Goal: Task Accomplishment & Management: Manage account settings

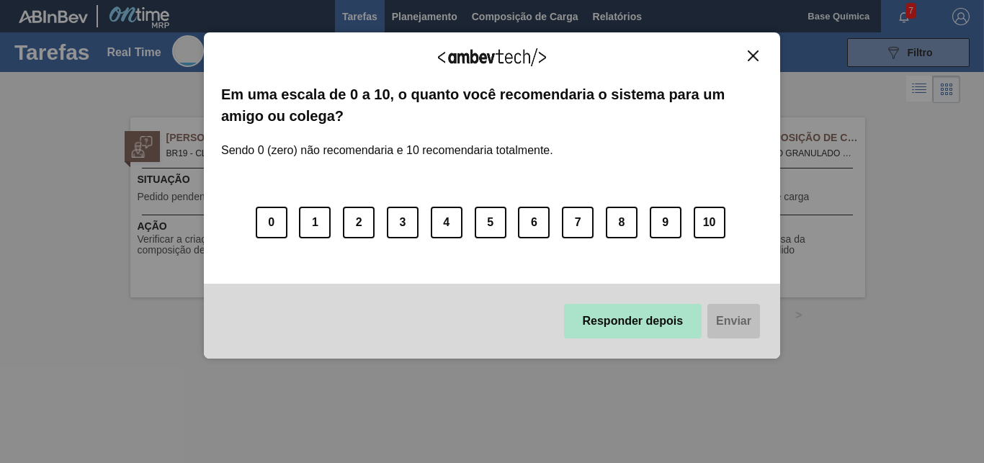
click at [643, 318] on button "Responder depois" at bounding box center [633, 321] width 138 height 35
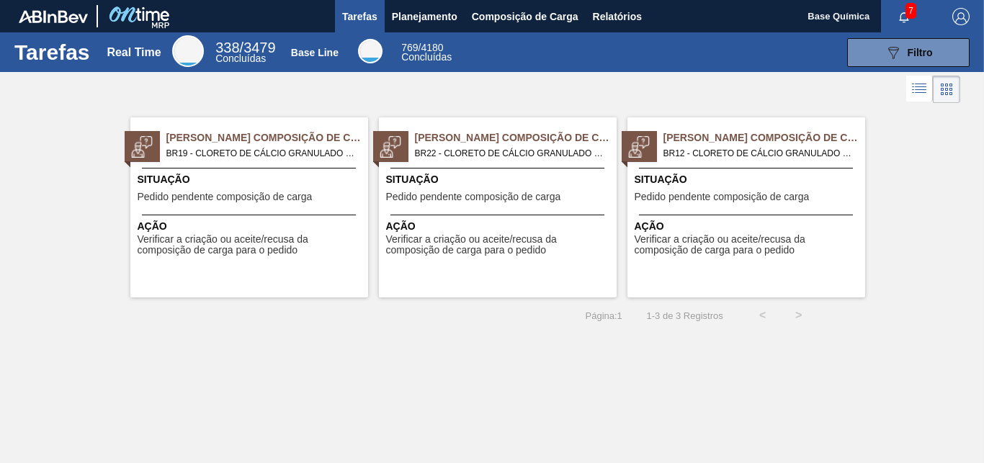
click at [908, 14] on span "7" at bounding box center [910, 11] width 11 height 16
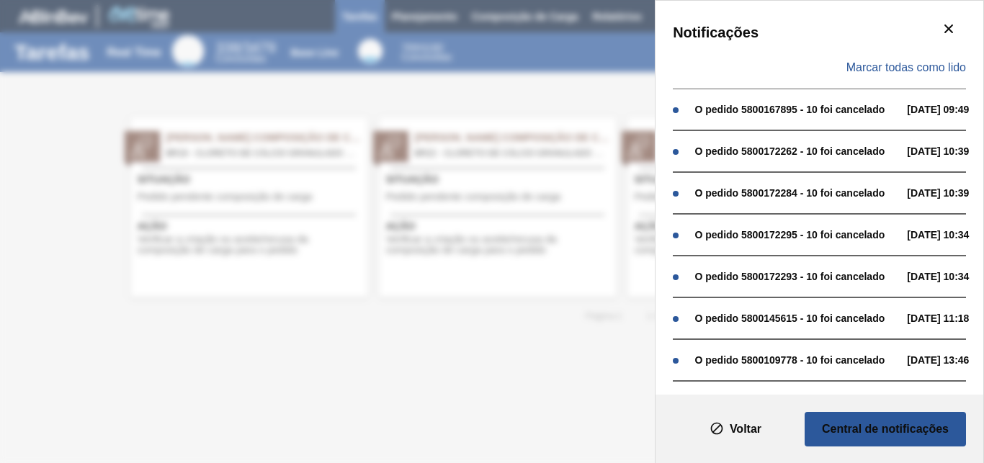
click at [586, 338] on div "Notificações Marcar todas como lido O pedido 5800167895 - 10 foi cancelado 30/1…" at bounding box center [492, 231] width 984 height 463
click at [940, 21] on icon "botão de ícone" at bounding box center [948, 28] width 17 height 17
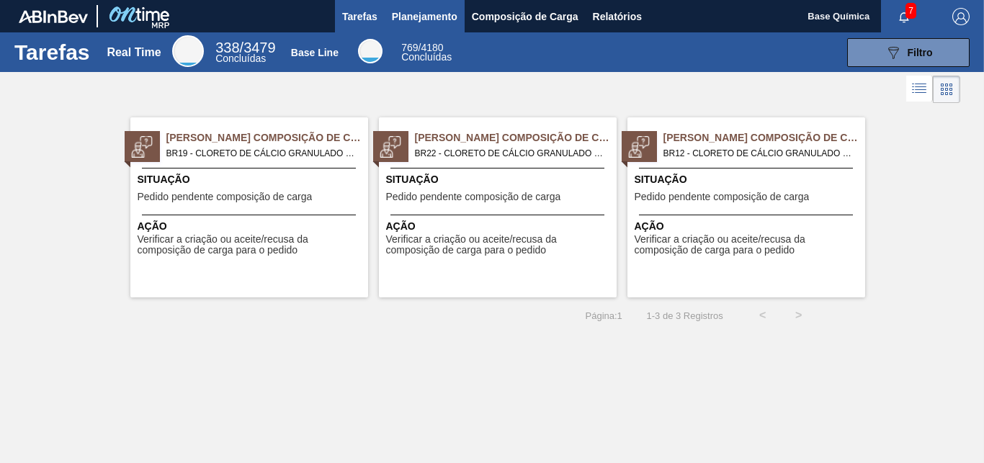
click at [418, 18] on span "Planejamento" at bounding box center [425, 16] width 66 height 17
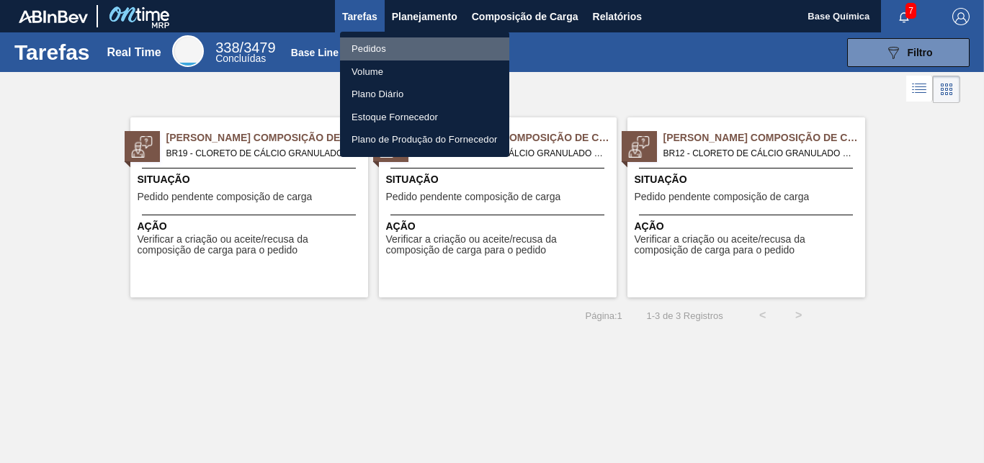
click at [393, 48] on li "Pedidos" at bounding box center [424, 48] width 169 height 23
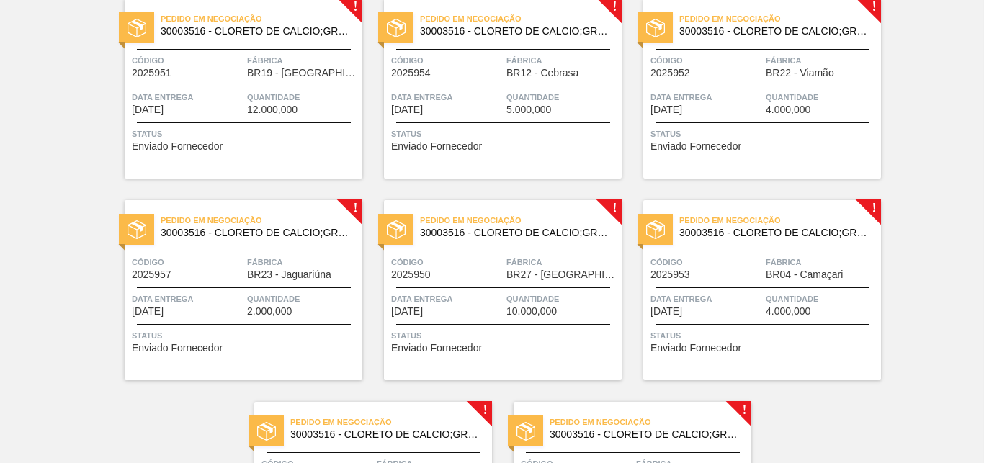
scroll to position [661, 0]
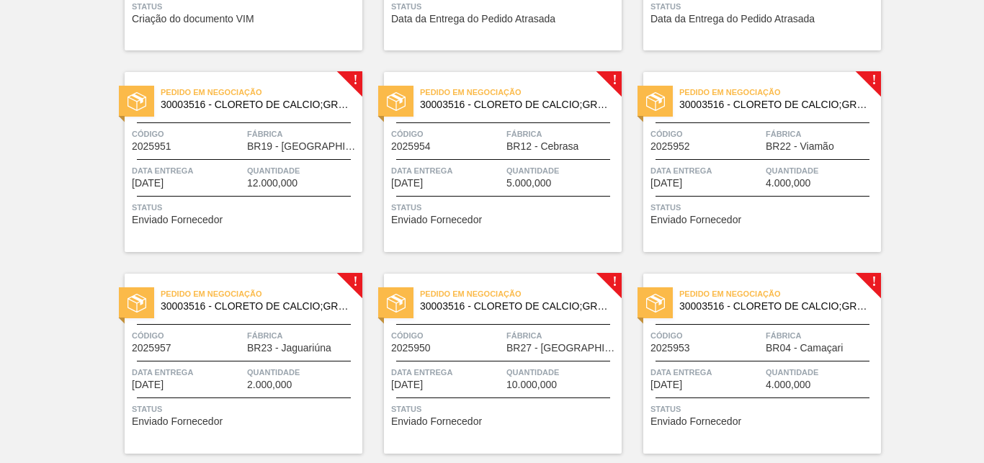
click at [349, 75] on div "Pedido em Negociação 30003516 - CLORETO DE CALCIO;GRANULADO;75% Código 2025951 …" at bounding box center [244, 162] width 238 height 180
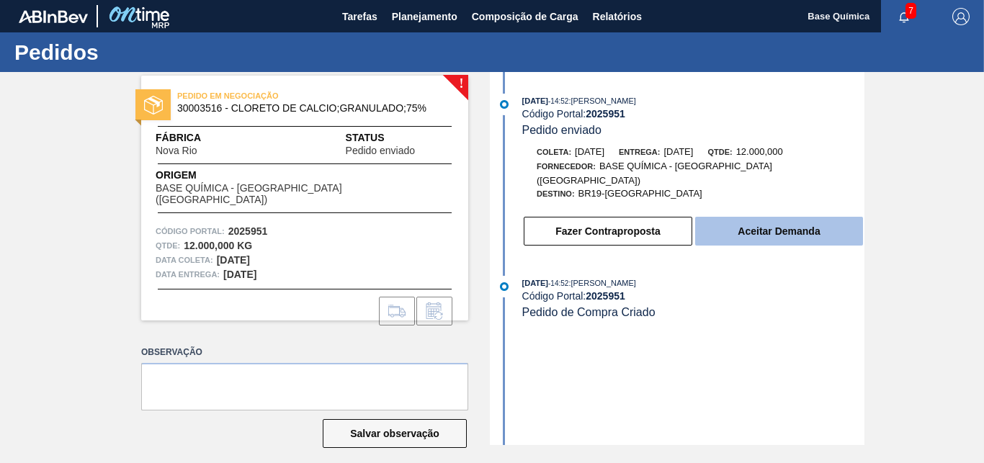
click at [756, 223] on button "Aceitar Demanda" at bounding box center [779, 231] width 168 height 29
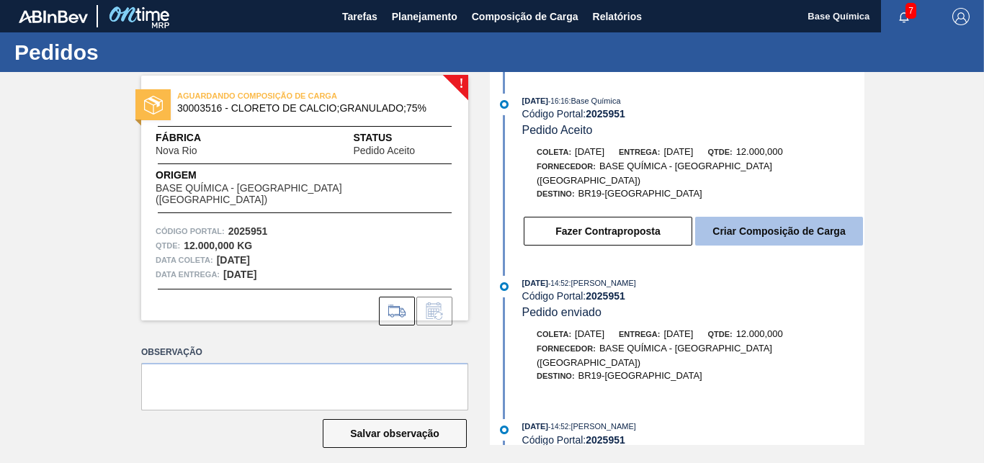
click at [756, 223] on button "Criar Composição de Carga" at bounding box center [779, 231] width 168 height 29
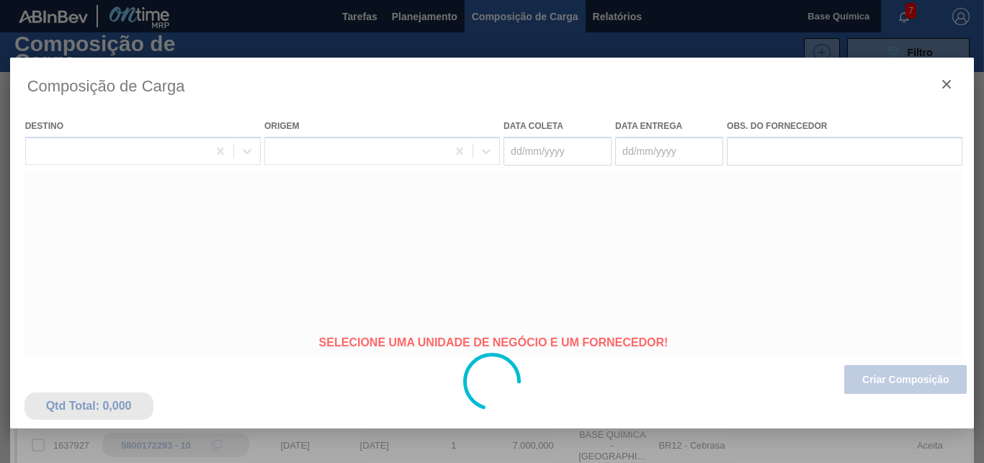
type coleta "12/09/2025"
type entrega "[DATE]"
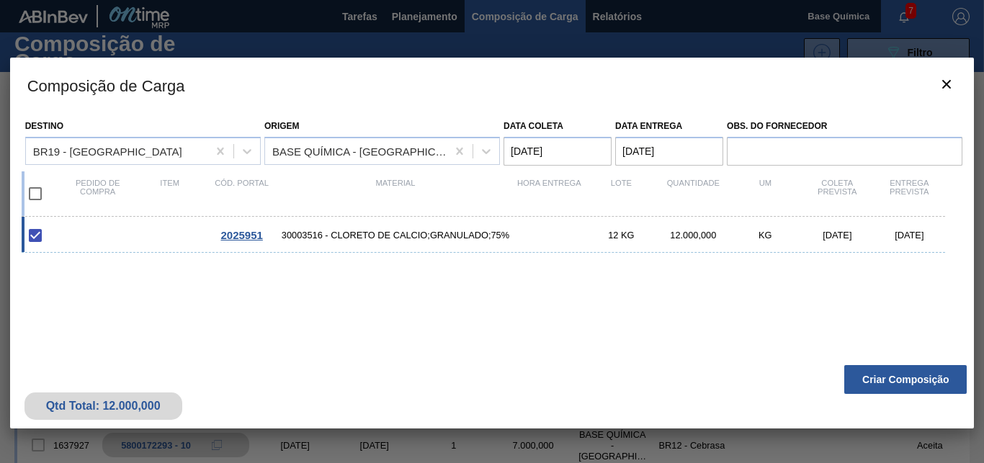
click at [241, 235] on span "2025951" at bounding box center [241, 235] width 42 height 12
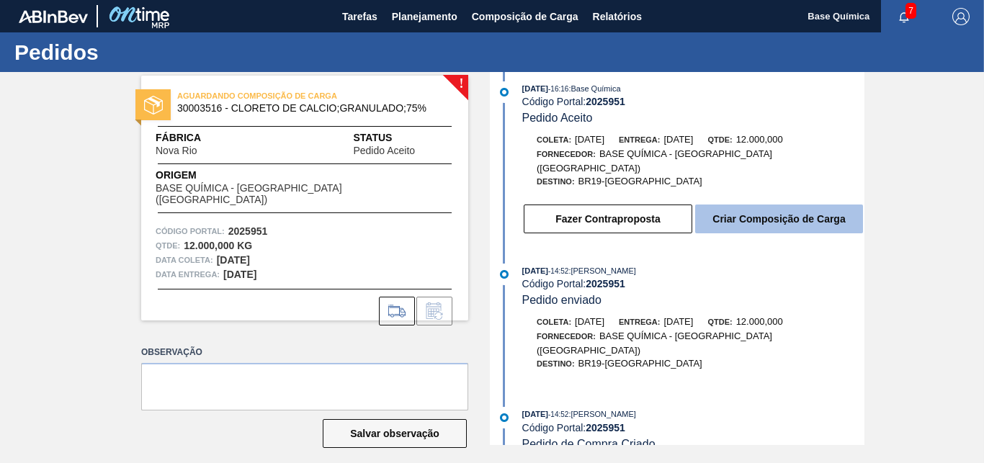
click at [766, 217] on button "Criar Composição de Carga" at bounding box center [779, 219] width 168 height 29
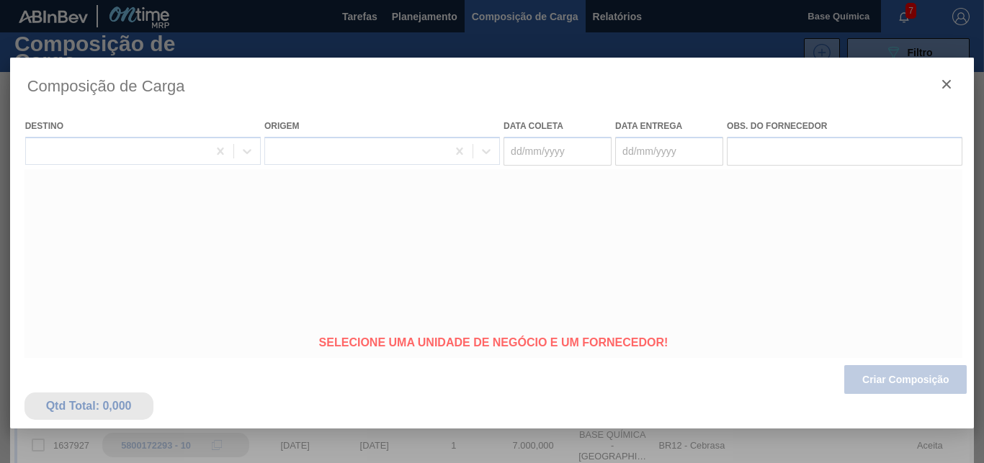
type coleta "12/09/2025"
type entrega "[DATE]"
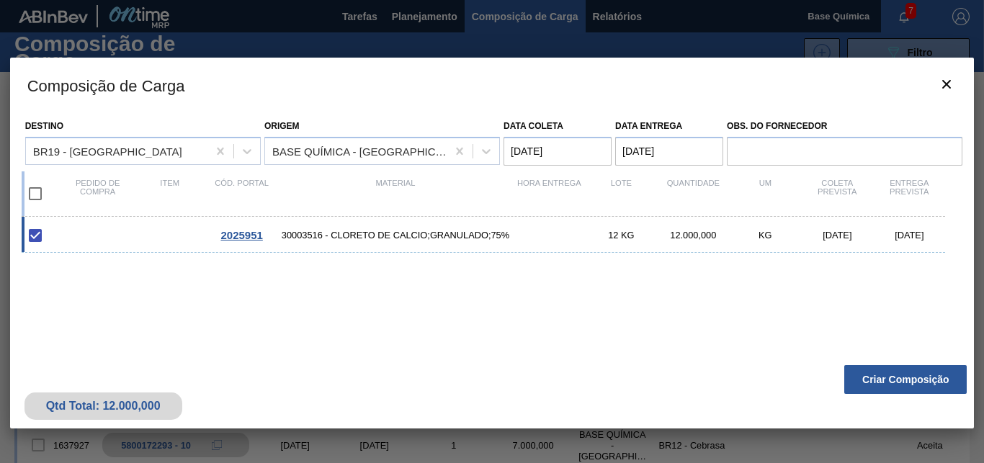
click at [37, 192] on input "checkbox" at bounding box center [35, 194] width 30 height 30
click at [913, 382] on button "Criar Composição" at bounding box center [905, 379] width 122 height 29
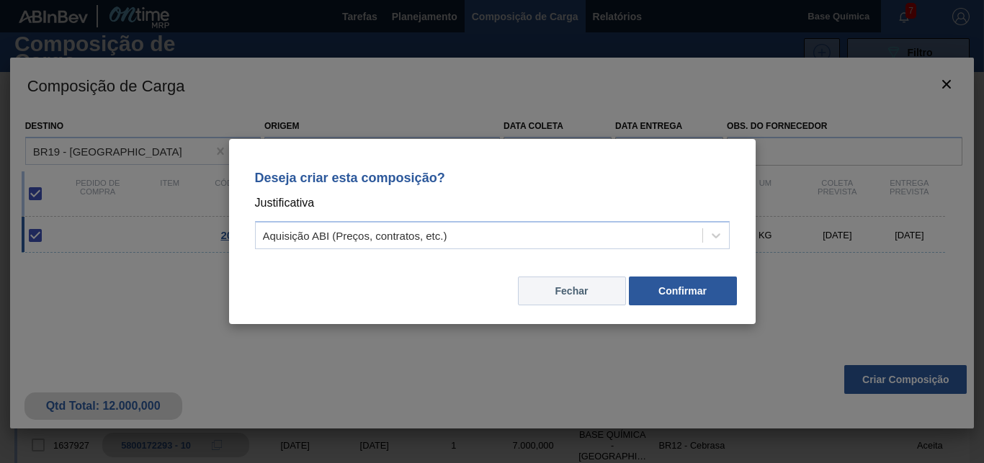
click at [566, 290] on button "Fechar" at bounding box center [572, 291] width 108 height 29
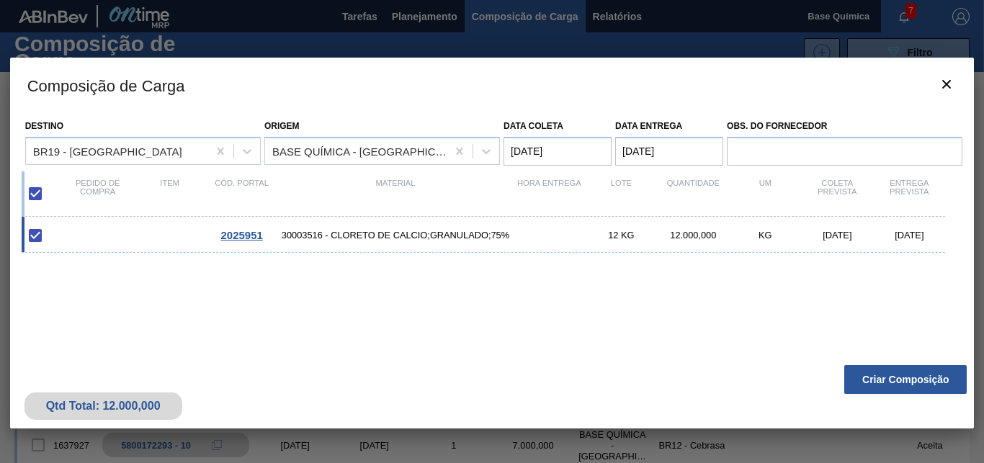
click at [36, 197] on input "checkbox" at bounding box center [35, 194] width 30 height 30
checkbox input "false"
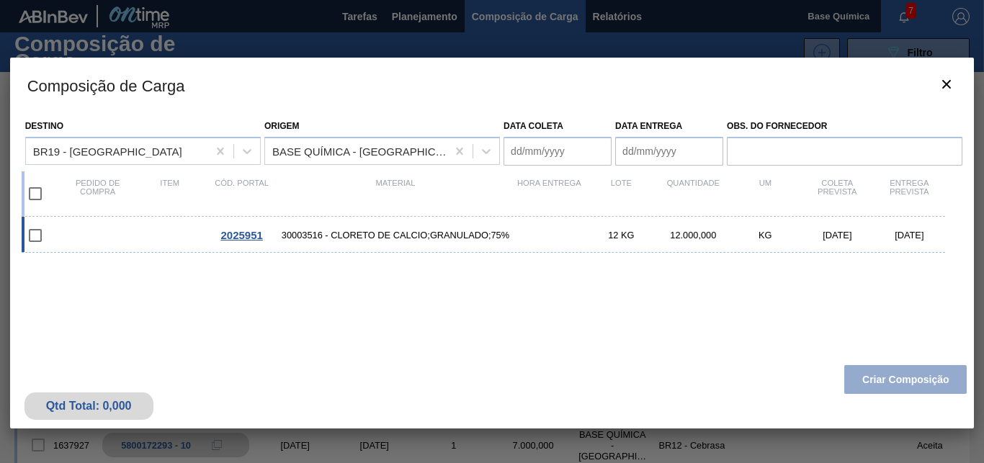
click at [36, 229] on input "checkbox" at bounding box center [35, 235] width 30 height 30
click at [35, 234] on input "checkbox" at bounding box center [35, 235] width 30 height 30
click at [31, 233] on input "checkbox" at bounding box center [35, 235] width 30 height 30
click at [31, 232] on input "checkbox" at bounding box center [35, 235] width 30 height 30
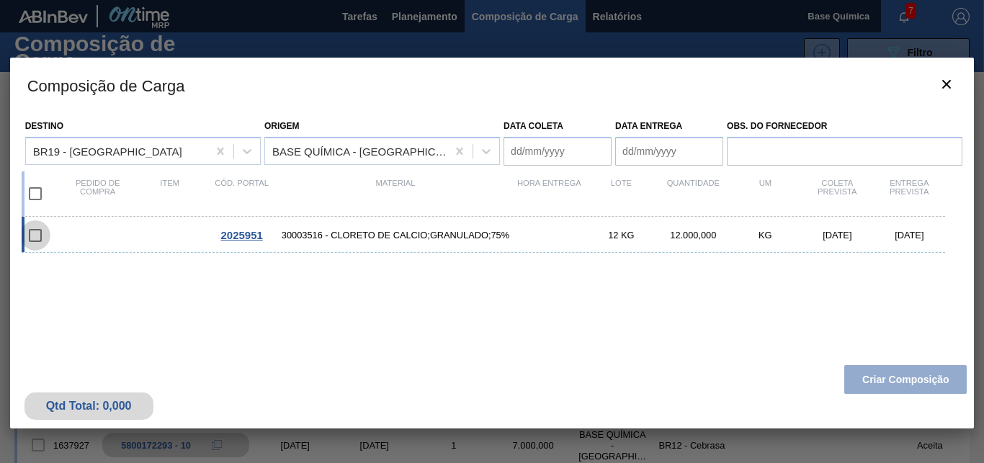
checkbox input "false"
click at [944, 79] on icon "botão de ícone" at bounding box center [946, 84] width 17 height 17
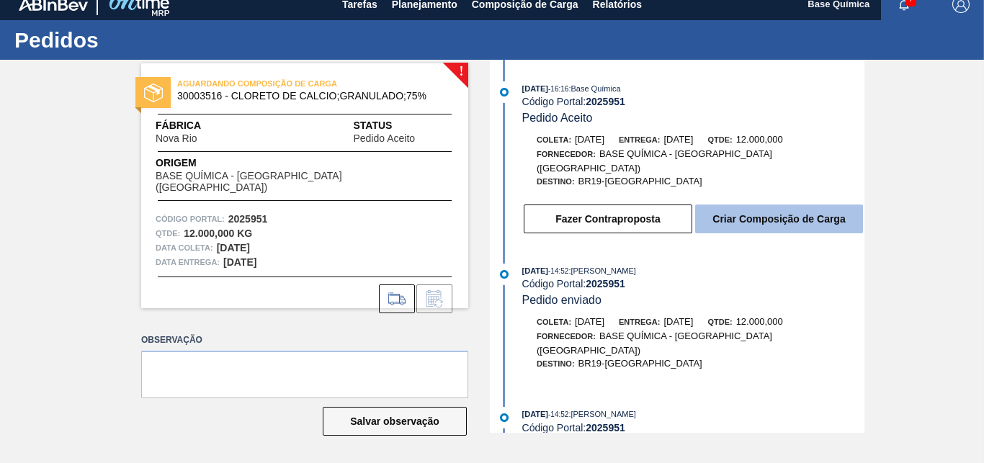
click at [787, 205] on button "Criar Composição de Carga" at bounding box center [779, 219] width 168 height 29
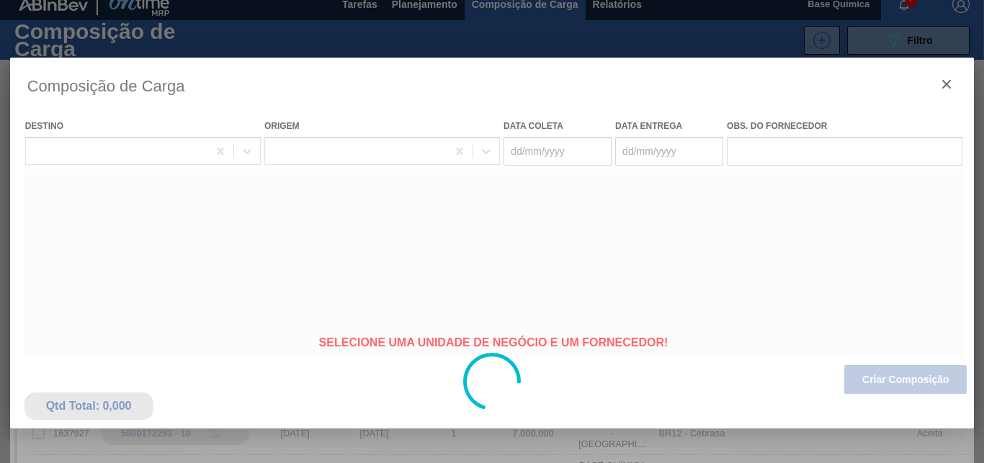
type coleta "12/09/2025"
type entrega "[DATE]"
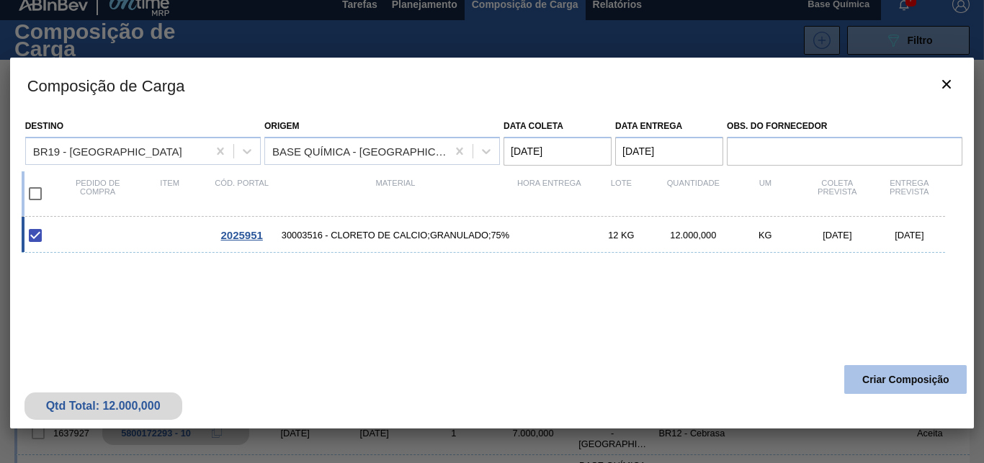
click at [888, 375] on button "Criar Composição" at bounding box center [905, 379] width 122 height 29
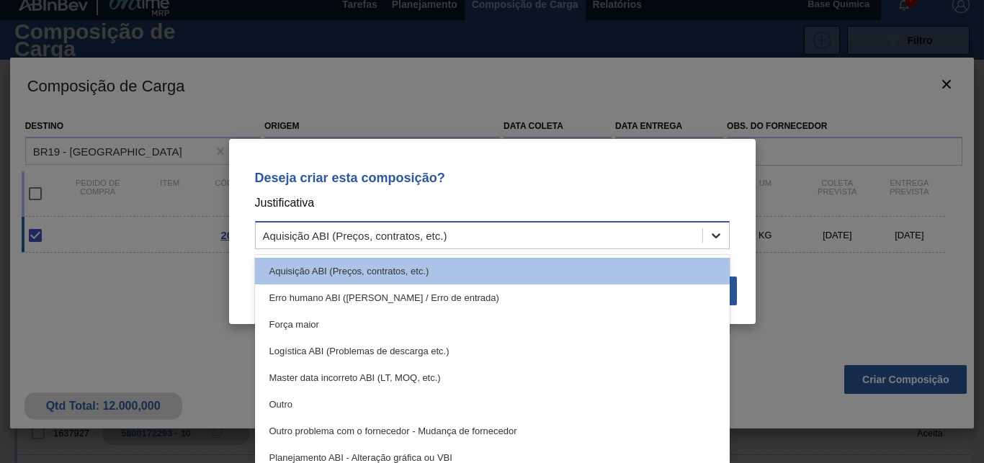
click at [715, 232] on icon at bounding box center [716, 235] width 14 height 14
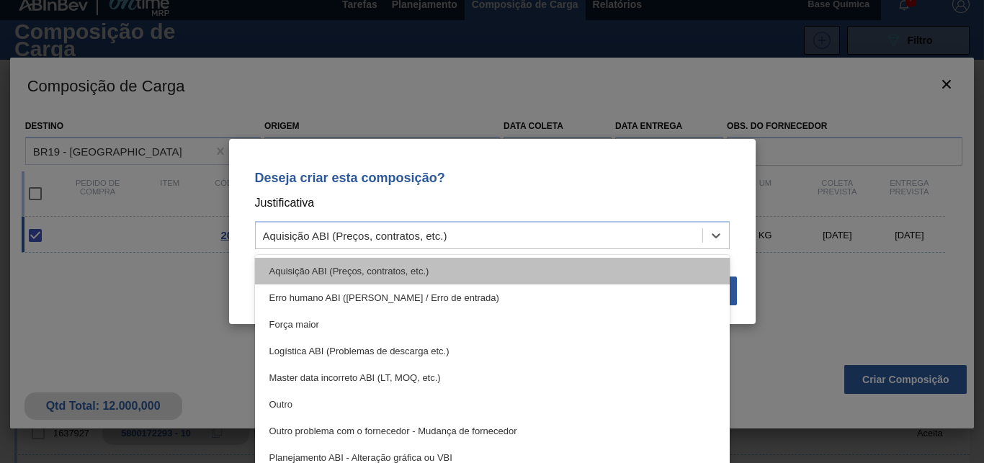
click at [479, 274] on div "Aquisição ABI (Preços, contratos, etc.)" at bounding box center [492, 271] width 475 height 27
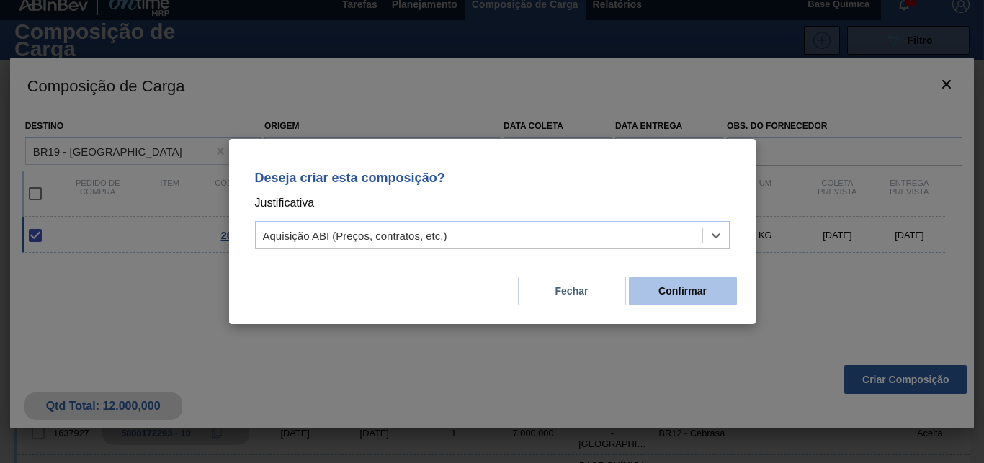
click at [697, 283] on button "Confirmar" at bounding box center [683, 291] width 108 height 29
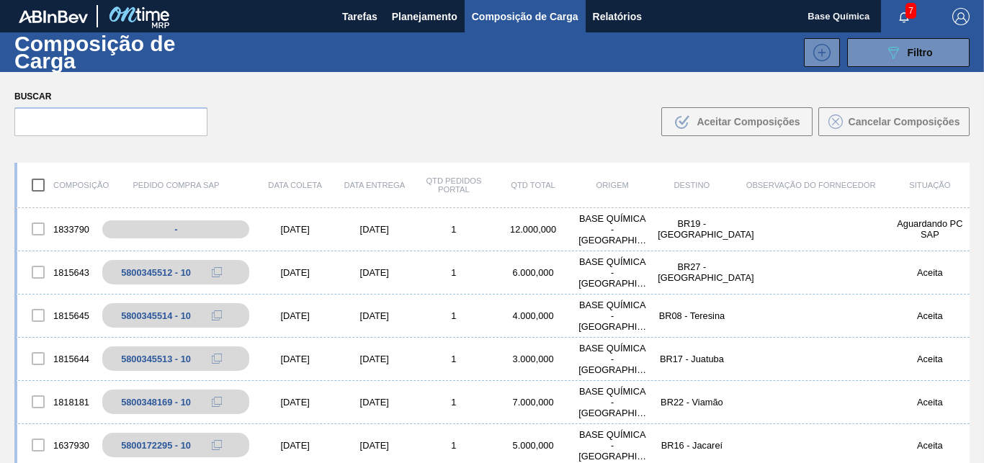
click at [905, 18] on span "7" at bounding box center [910, 11] width 11 height 16
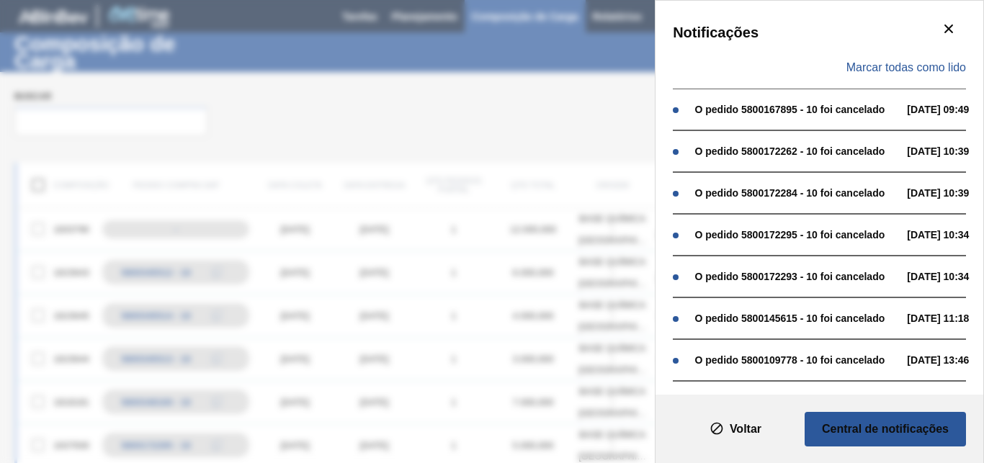
click at [452, 140] on div "Notificações Marcar todas como lido O pedido 5800167895 - 10 foi cancelado 30/1…" at bounding box center [492, 231] width 984 height 463
click at [495, 124] on div "Notificações Marcar todas como lido O pedido 5800167895 - 10 foi cancelado 30/1…" at bounding box center [492, 231] width 984 height 463
click at [940, 28] on icon "botão de ícone" at bounding box center [948, 28] width 17 height 17
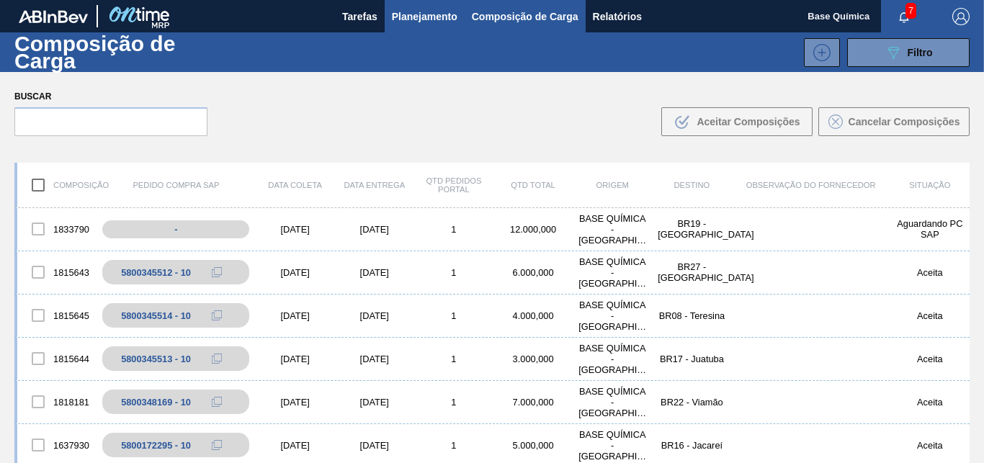
click at [406, 22] on span "Planejamento" at bounding box center [425, 16] width 66 height 17
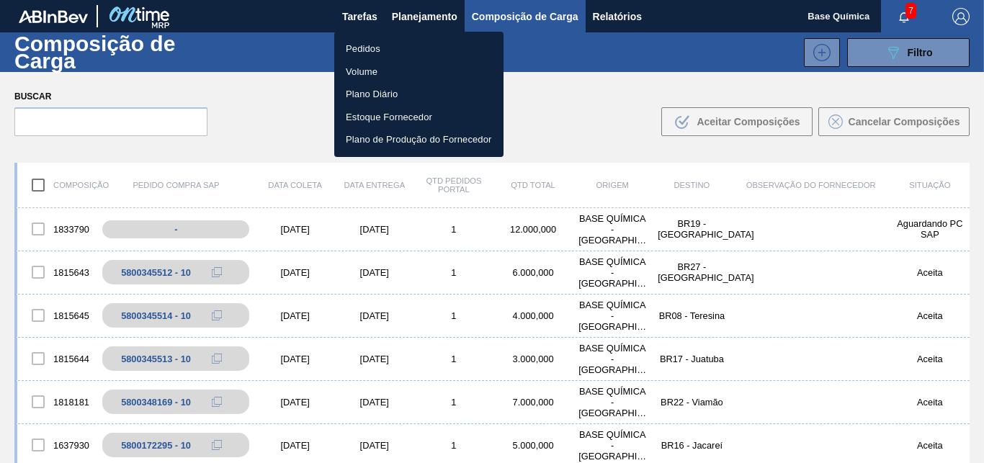
click at [380, 54] on li "Pedidos" at bounding box center [418, 48] width 169 height 23
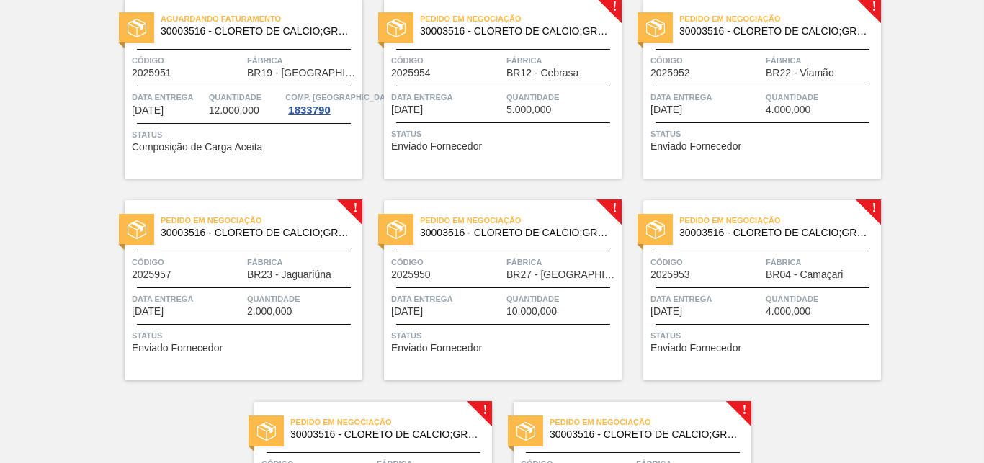
scroll to position [661, 0]
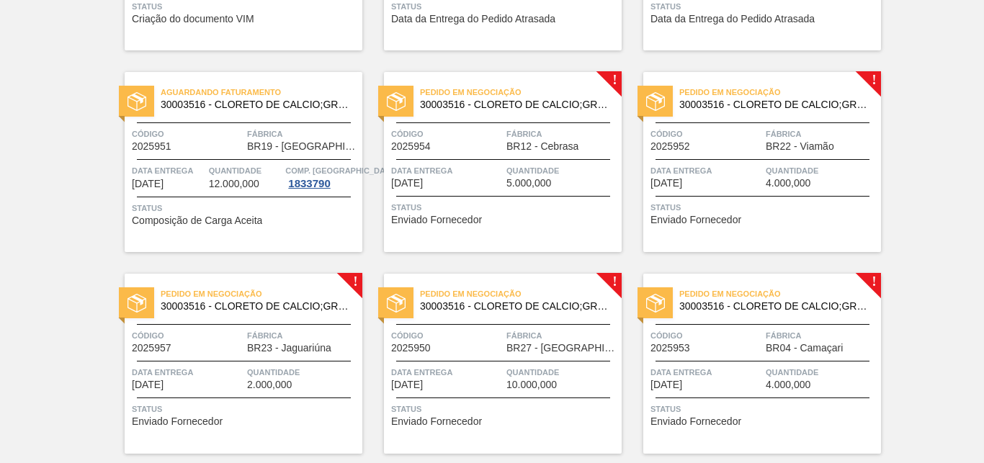
click at [606, 76] on div "Pedido em Negociação 30003516 - CLORETO DE CALCIO;GRANULADO;75% Código 2025954 …" at bounding box center [503, 162] width 238 height 180
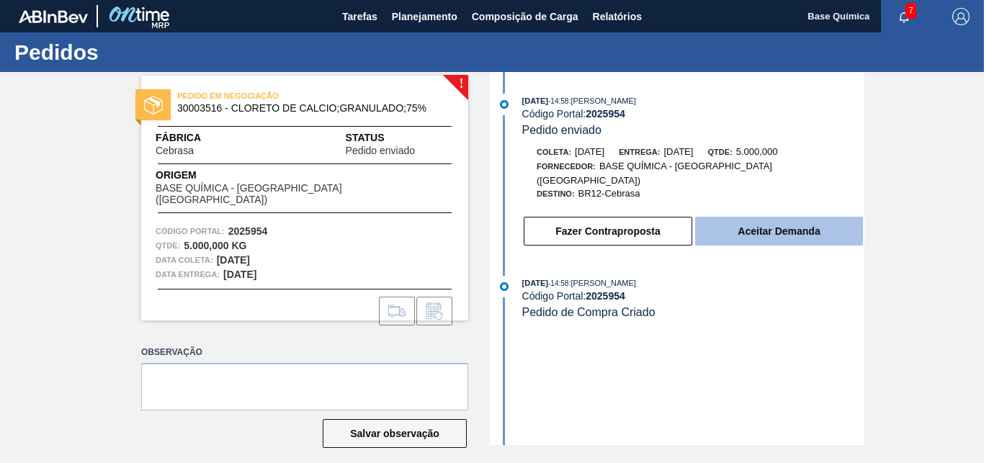
click at [753, 217] on button "Aceitar Demanda" at bounding box center [779, 231] width 168 height 29
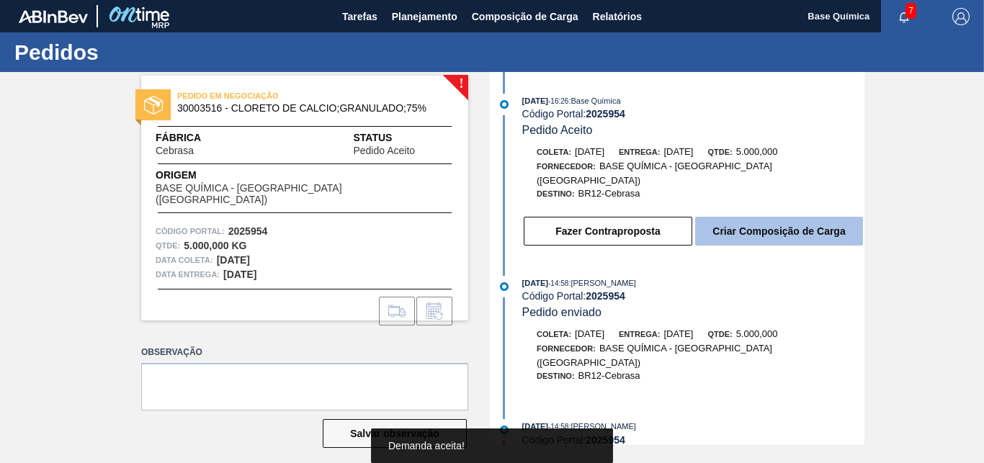
click at [751, 222] on button "Criar Composição de Carga" at bounding box center [779, 231] width 168 height 29
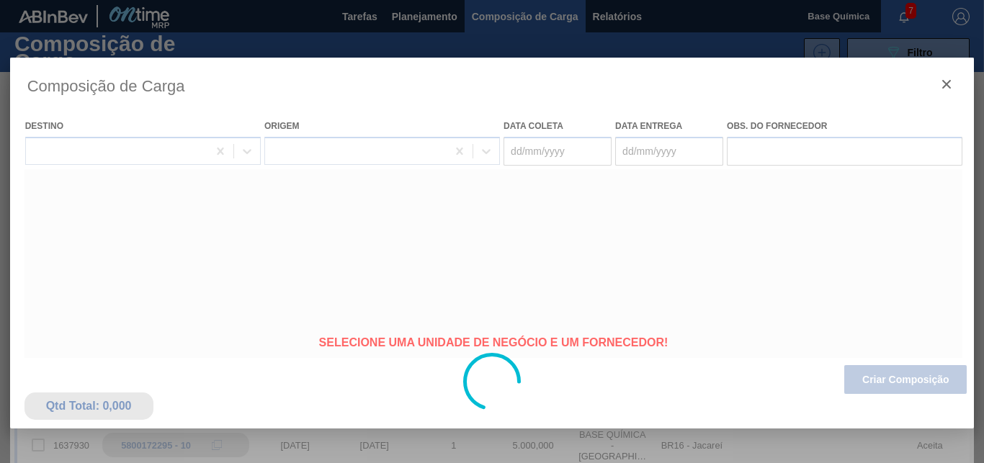
type coleta "12/09/2025"
type entrega "22/09/2025"
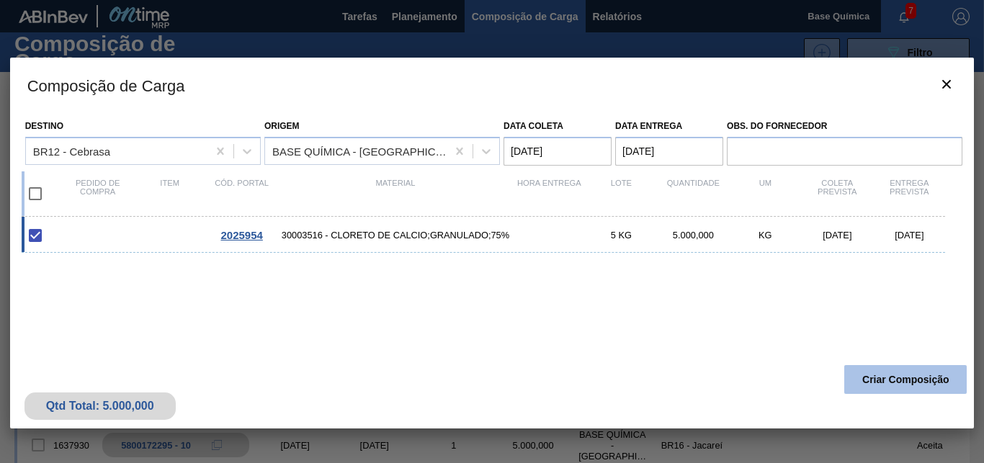
click at [890, 375] on button "Criar Composição" at bounding box center [905, 379] width 122 height 29
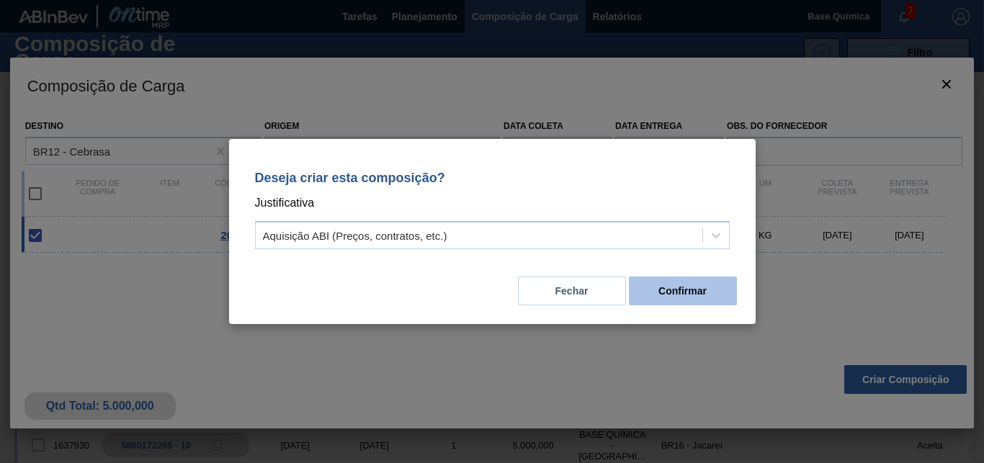
click at [681, 290] on button "Confirmar" at bounding box center [683, 291] width 108 height 29
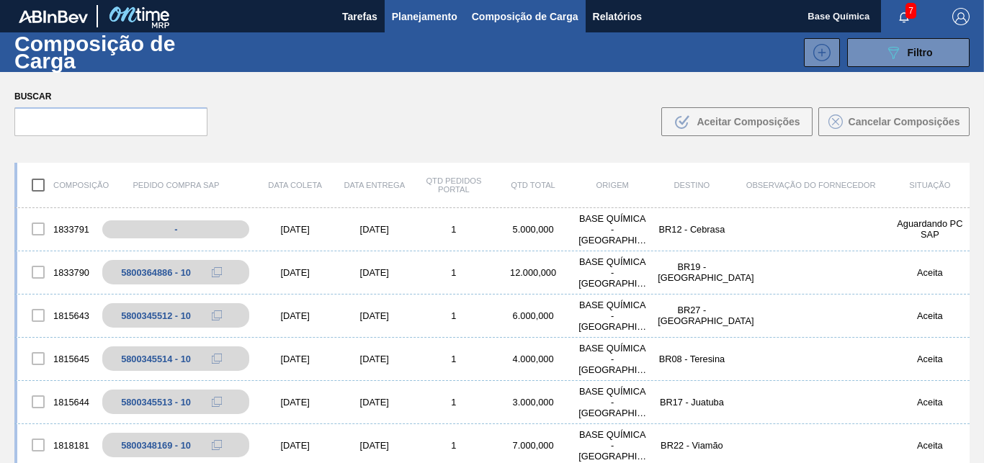
click at [393, 22] on span "Planejamento" at bounding box center [425, 16] width 66 height 17
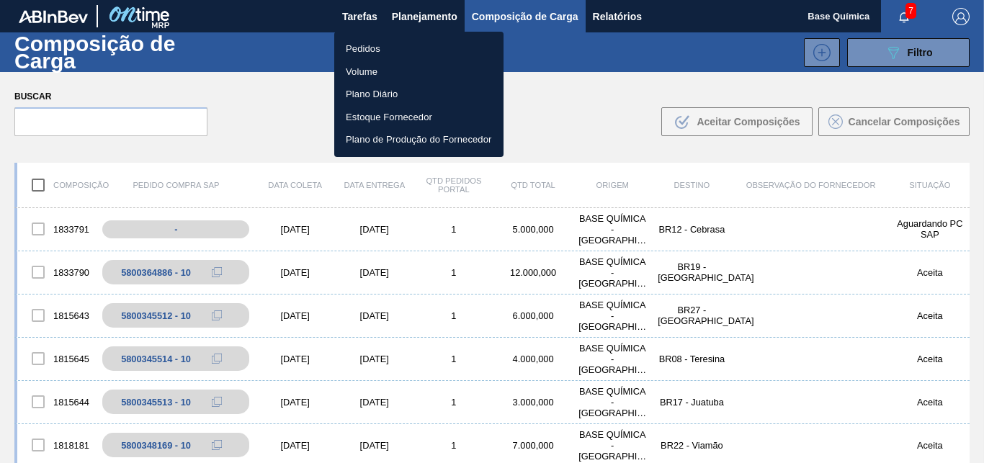
click at [385, 43] on li "Pedidos" at bounding box center [418, 48] width 169 height 23
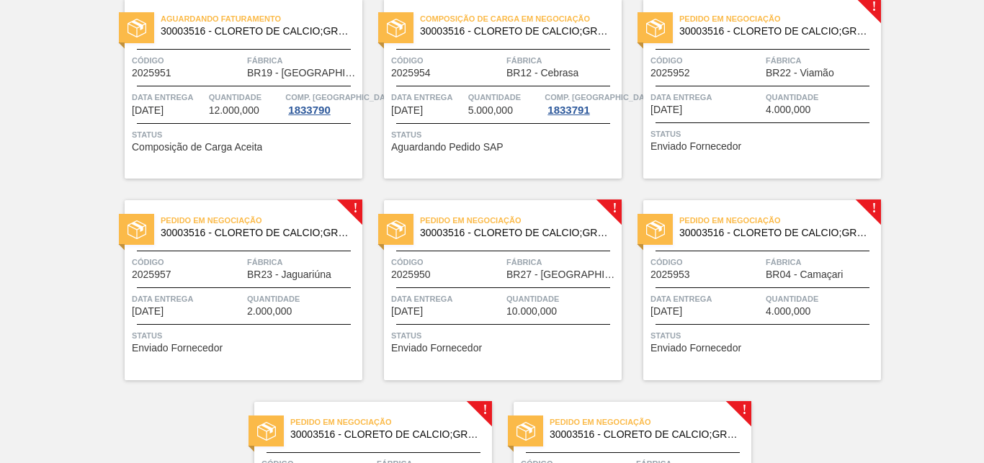
scroll to position [661, 0]
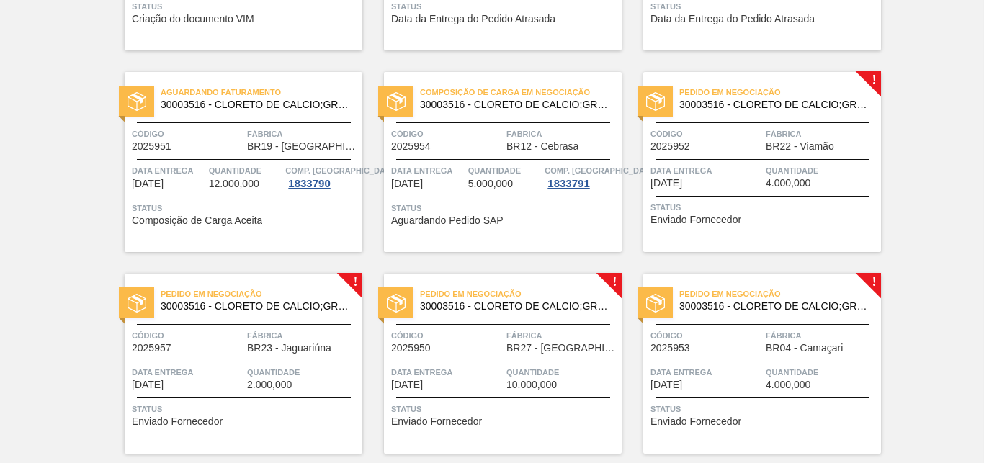
click at [869, 76] on div "Pedido em Negociação 30003516 - CLORETO DE CALCIO;GRANULADO;75% Código 2025952 …" at bounding box center [762, 162] width 238 height 180
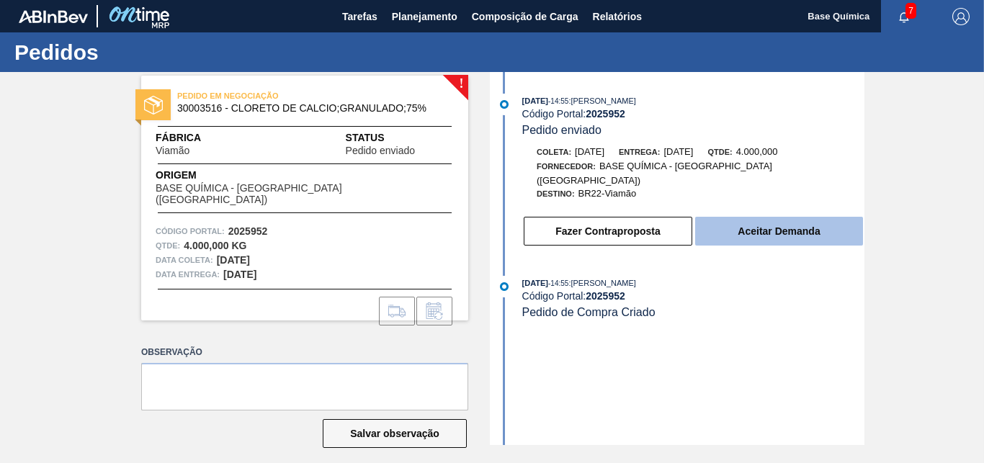
click at [808, 217] on button "Aceitar Demanda" at bounding box center [779, 231] width 168 height 29
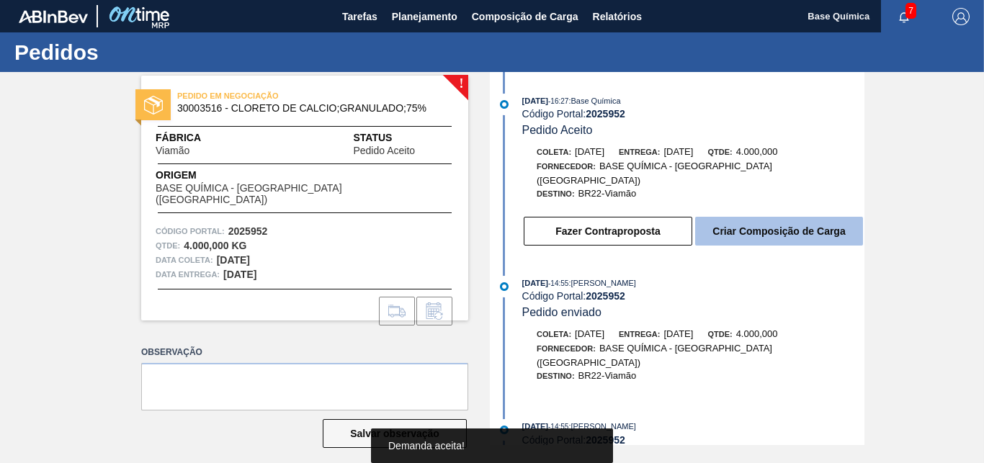
click at [768, 217] on button "Criar Composição de Carga" at bounding box center [779, 231] width 168 height 29
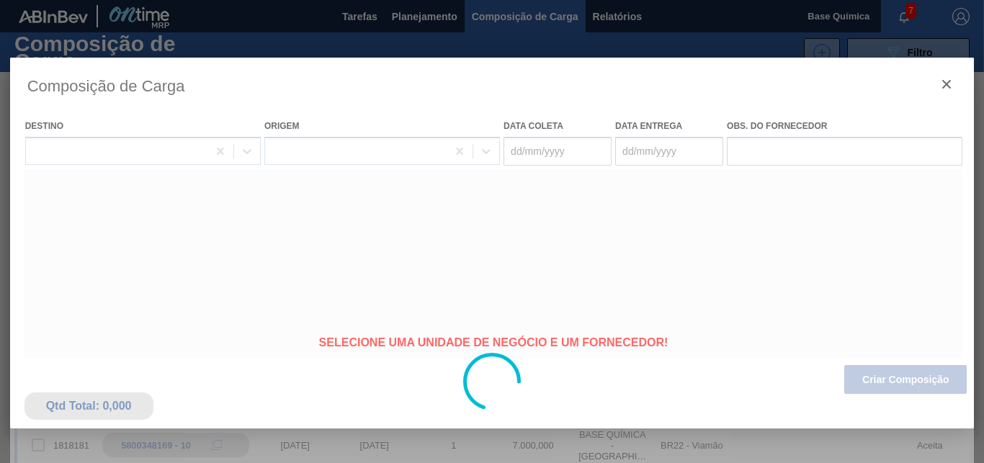
type coleta "12/09/2025"
type entrega "22/09/2025"
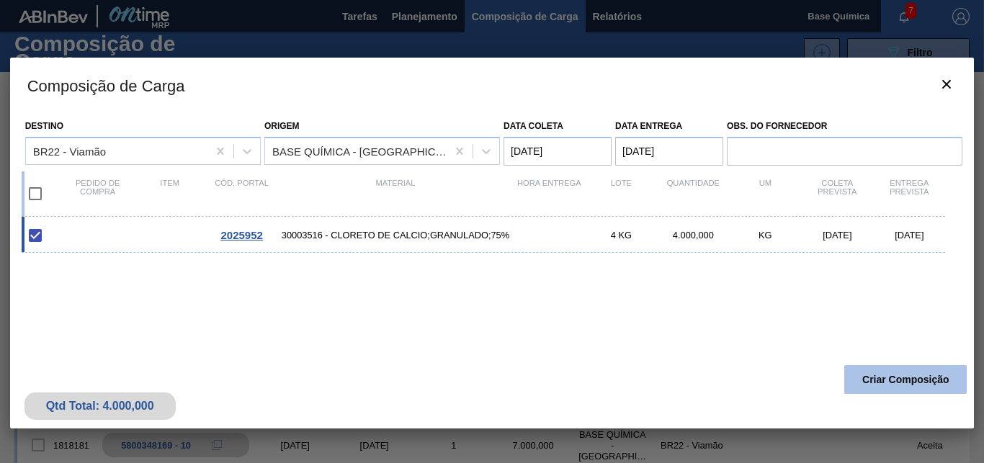
click at [871, 388] on button "Criar Composição" at bounding box center [905, 379] width 122 height 29
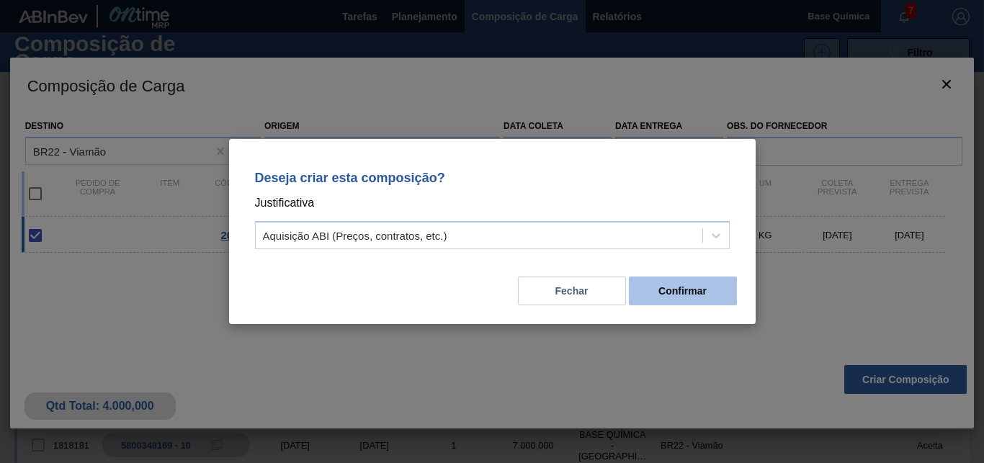
click at [702, 283] on button "Confirmar" at bounding box center [683, 291] width 108 height 29
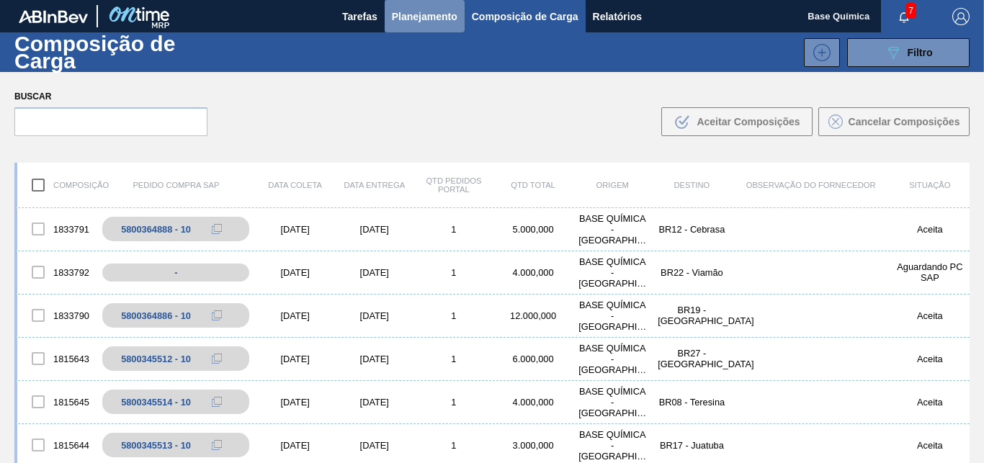
click at [411, 12] on span "Planejamento" at bounding box center [425, 16] width 66 height 17
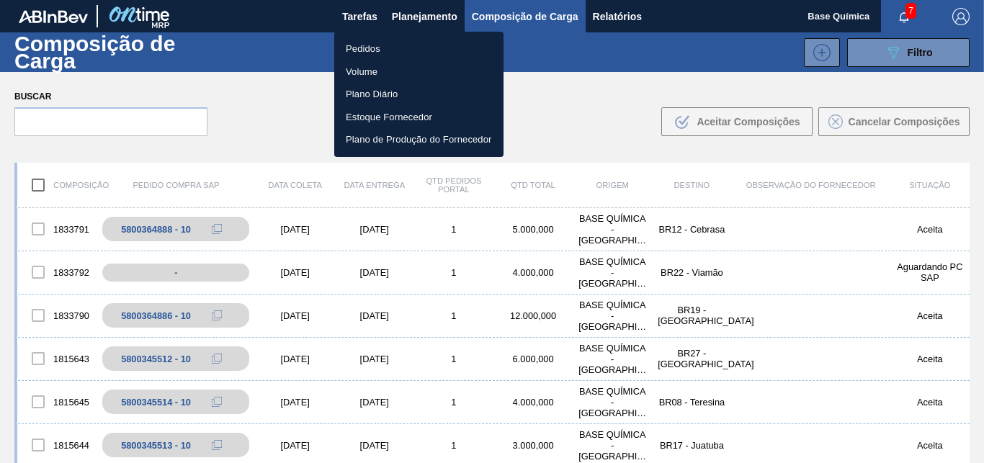
click at [379, 40] on li "Pedidos" at bounding box center [418, 48] width 169 height 23
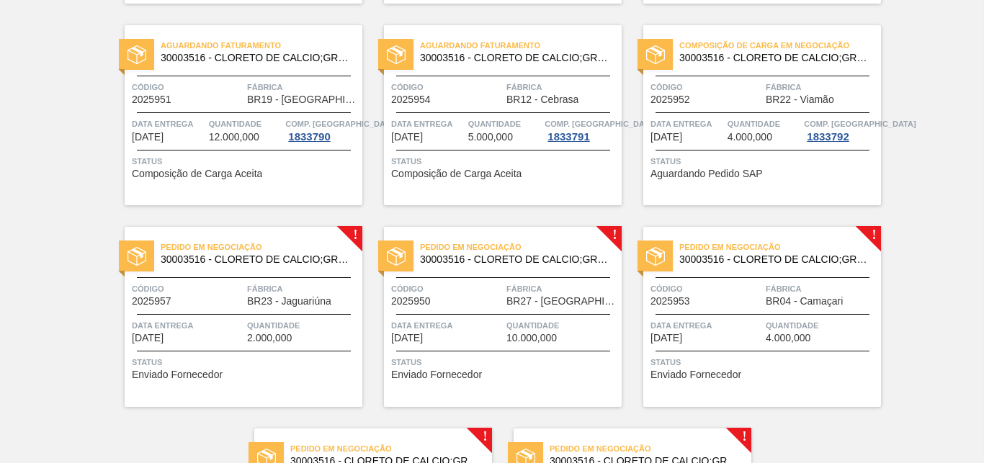
scroll to position [735, 0]
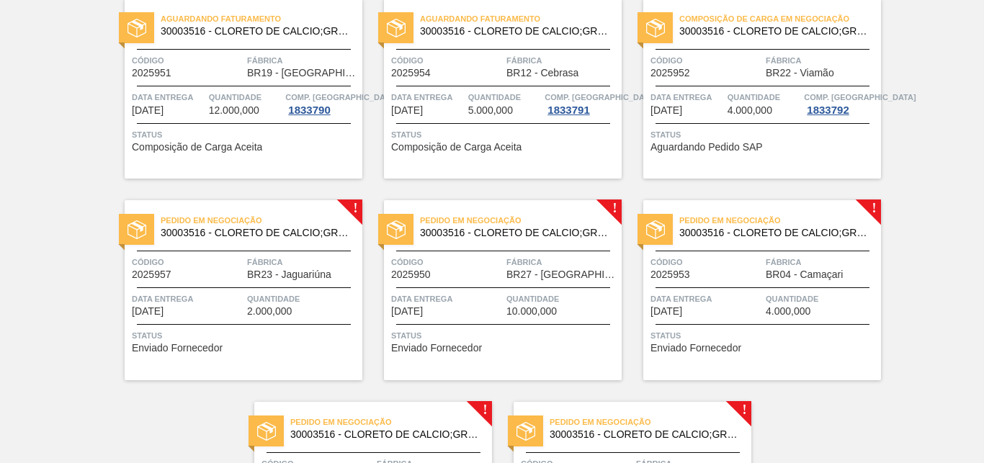
click at [349, 202] on div "Pedido em Negociação 30003516 - CLORETO DE CALCIO;GRANULADO;75% Código 2025957 …" at bounding box center [244, 290] width 238 height 180
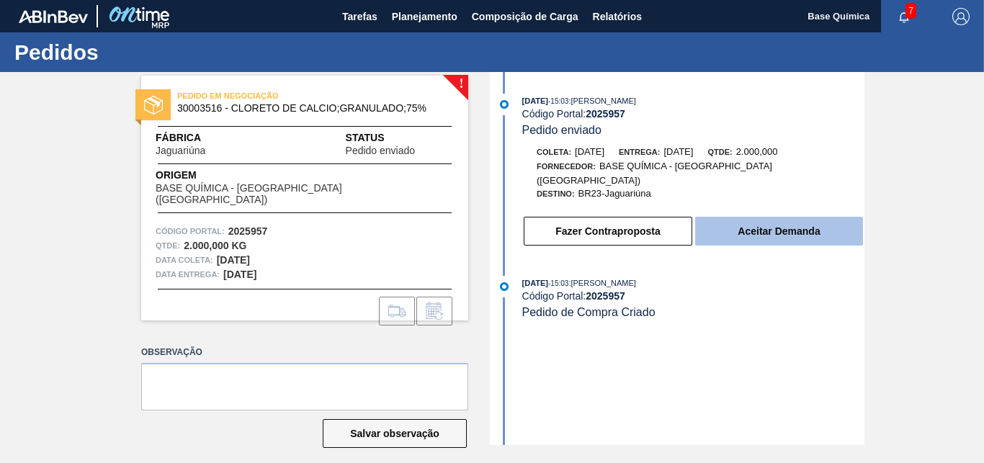
click at [761, 229] on button "Aceitar Demanda" at bounding box center [779, 231] width 168 height 29
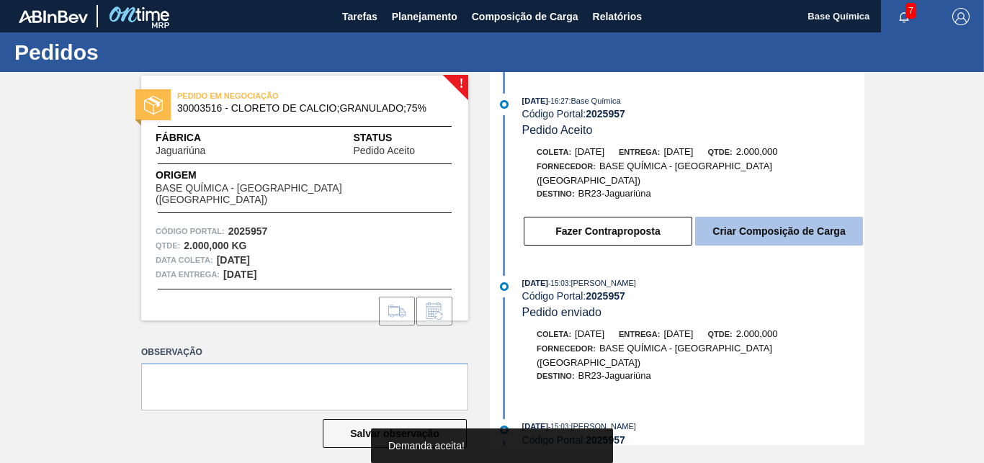
click at [798, 220] on button "Criar Composição de Carga" at bounding box center [779, 231] width 168 height 29
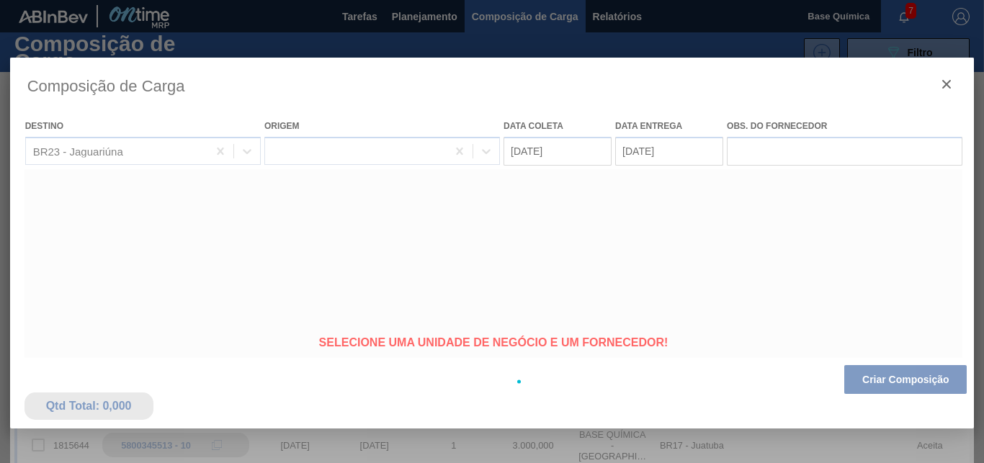
type coleta "15/09/2025"
type entrega "25/09/2025"
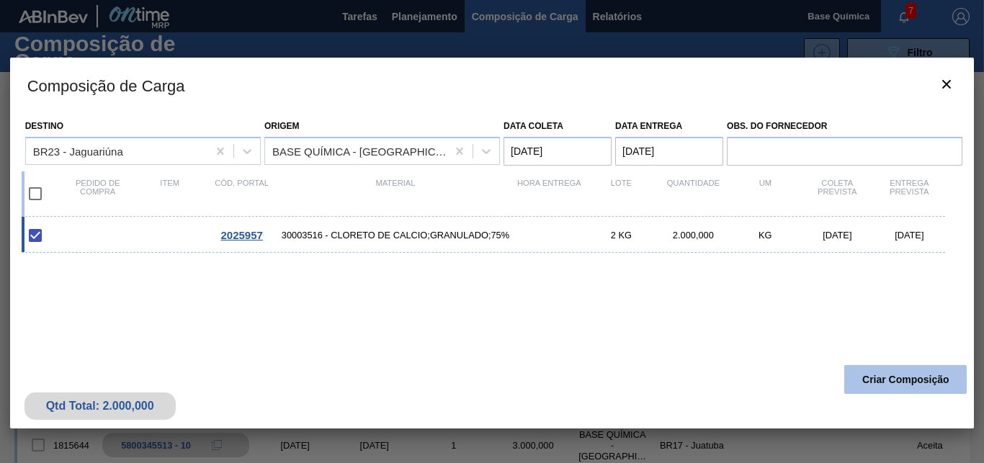
click at [924, 372] on button "Criar Composição" at bounding box center [905, 379] width 122 height 29
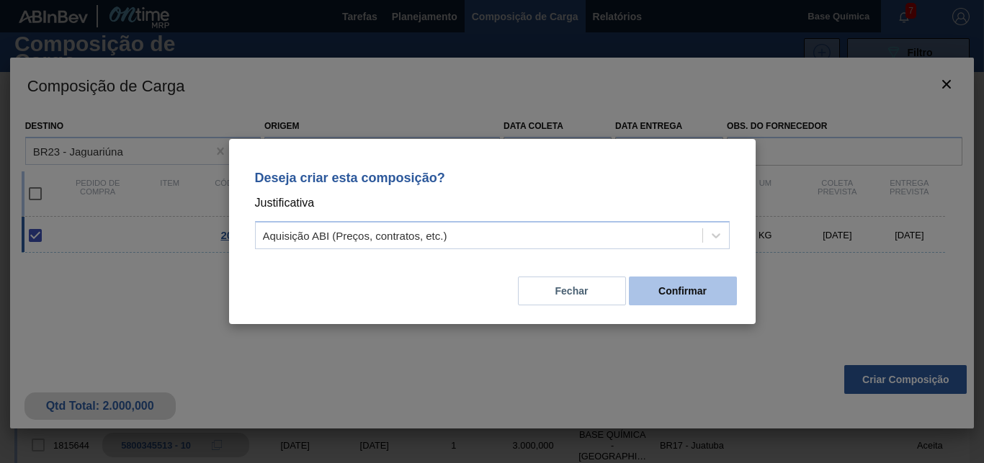
click at [693, 282] on button "Confirmar" at bounding box center [683, 291] width 108 height 29
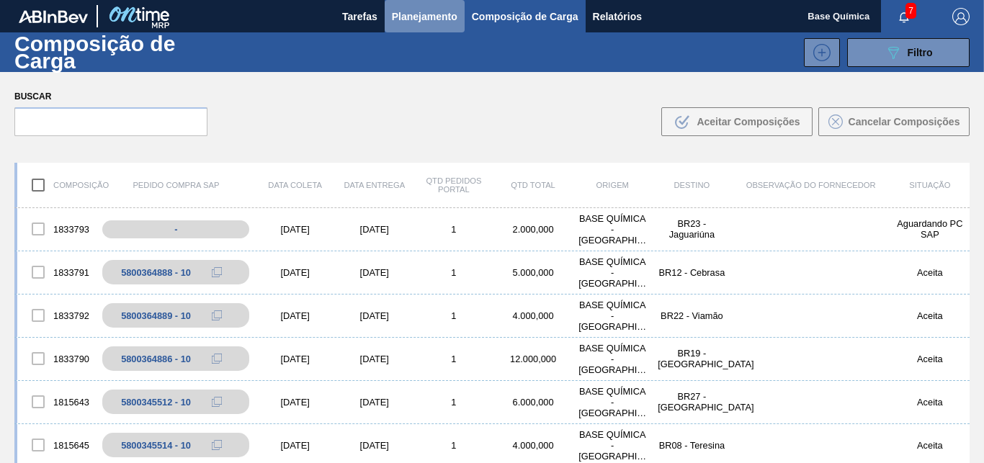
click at [424, 17] on span "Planejamento" at bounding box center [425, 16] width 66 height 17
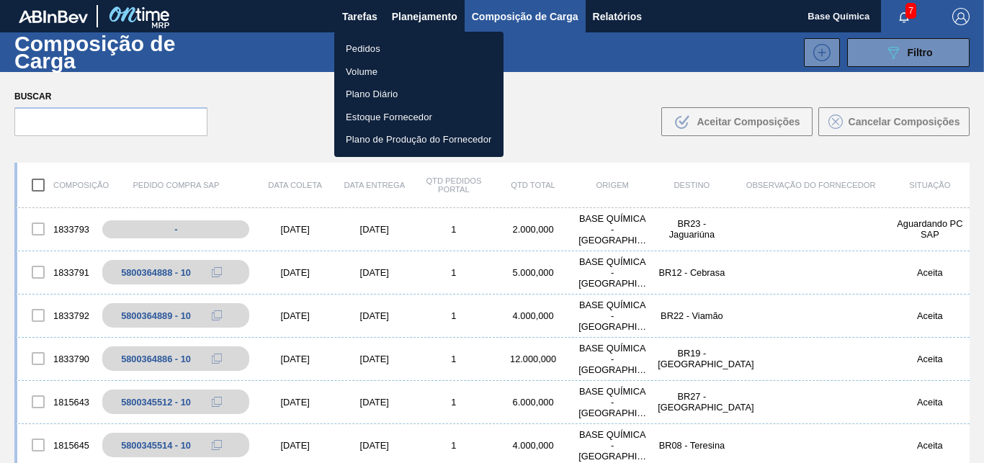
click at [372, 48] on li "Pedidos" at bounding box center [418, 48] width 169 height 23
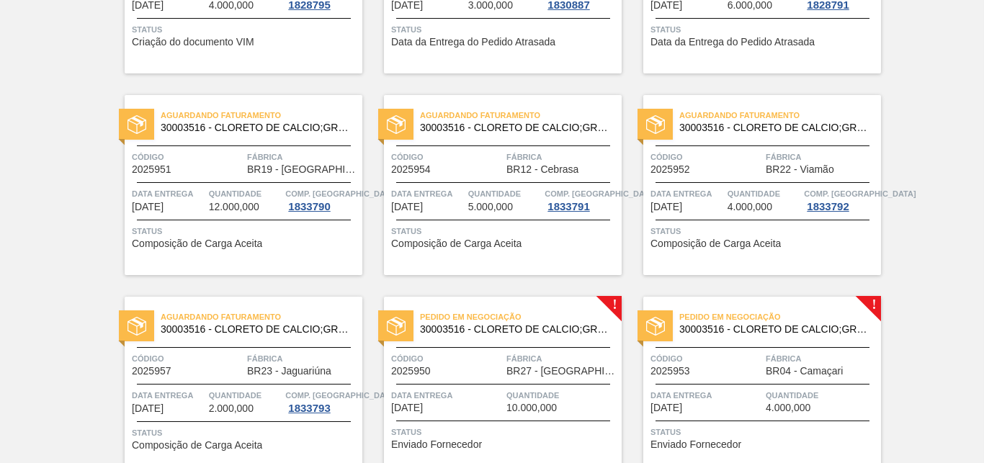
scroll to position [661, 0]
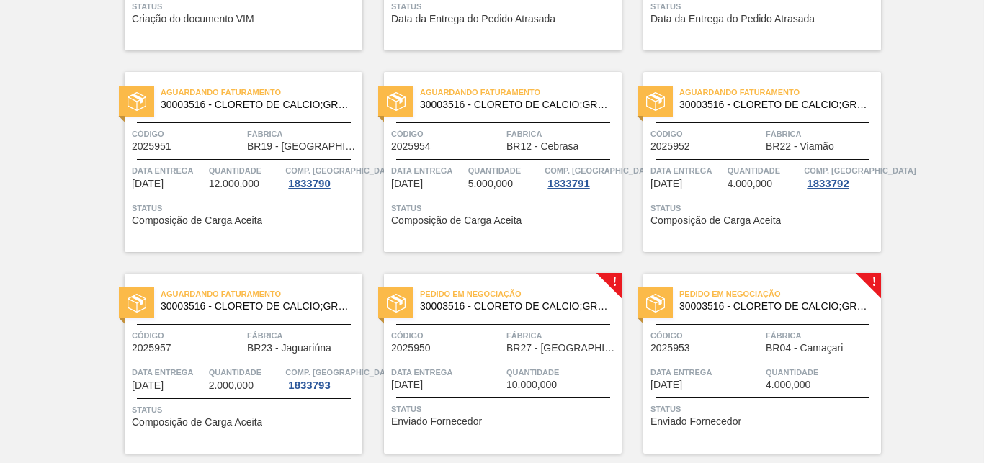
click at [606, 281] on div "Pedido em Negociação 30003516 - CLORETO DE CALCIO;GRANULADO;75% Código 2025950 …" at bounding box center [503, 364] width 238 height 180
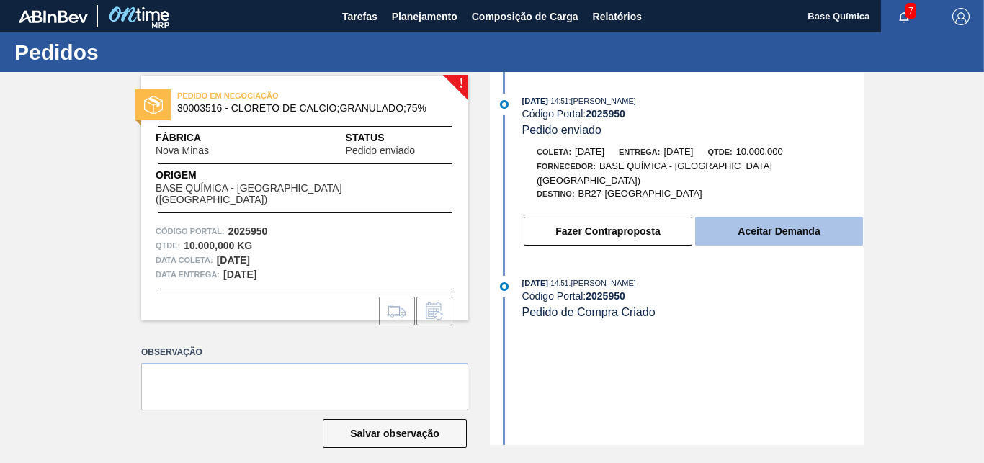
click at [765, 218] on button "Aceitar Demanda" at bounding box center [779, 231] width 168 height 29
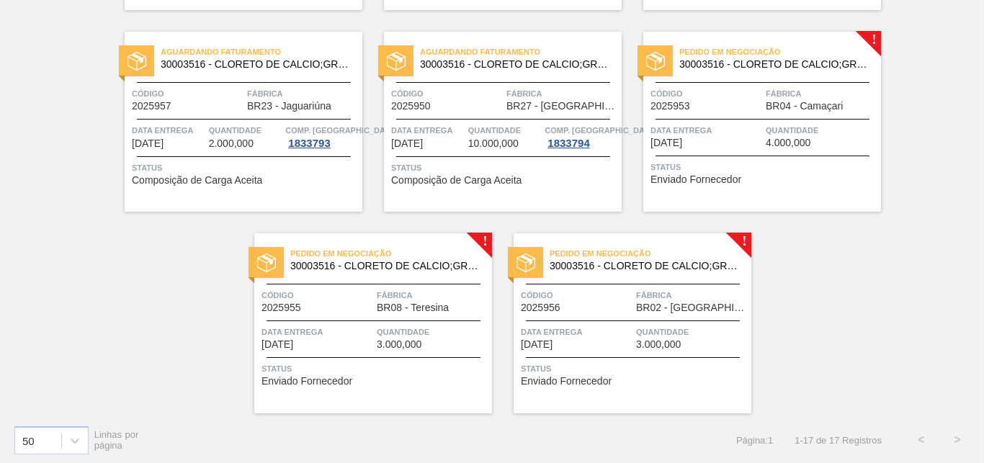
scroll to position [907, 0]
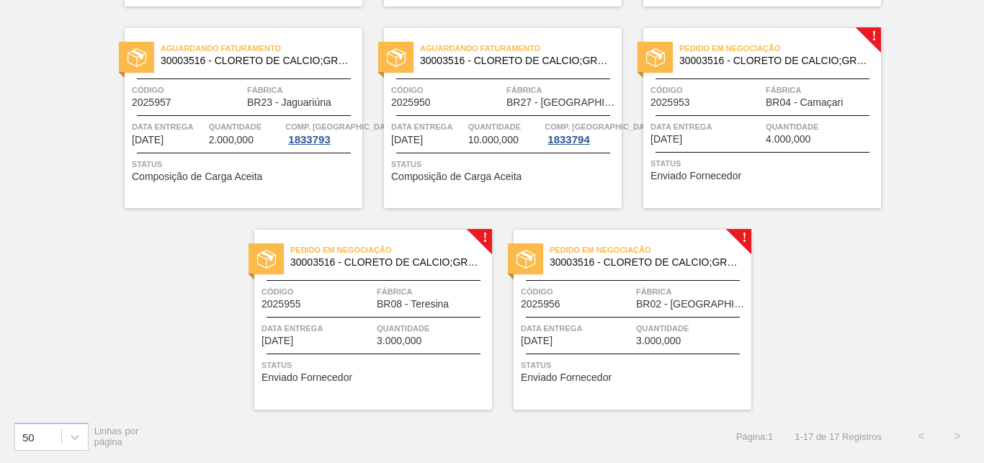
click at [869, 29] on div "Pedido em Negociação 30003516 - CLORETO DE CALCIO;GRANULADO;75% Código 2025953 …" at bounding box center [762, 118] width 238 height 180
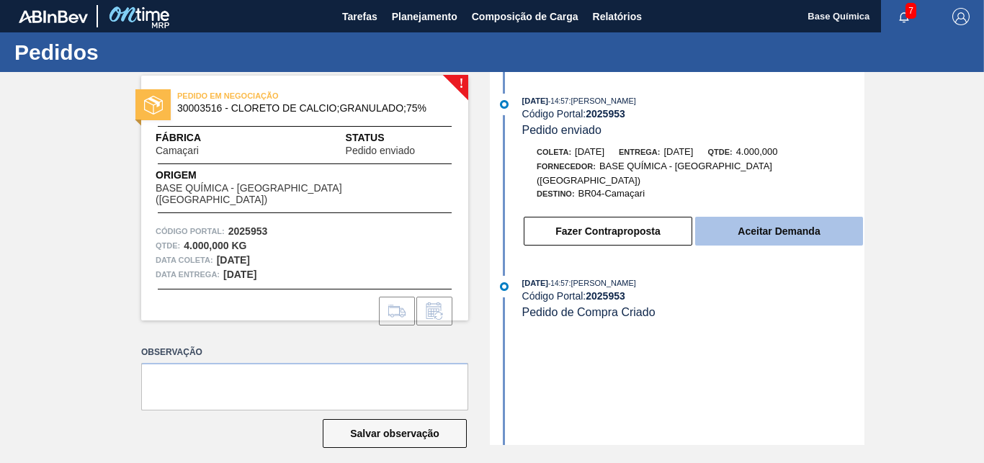
click at [762, 228] on button "Aceitar Demanda" at bounding box center [779, 231] width 168 height 29
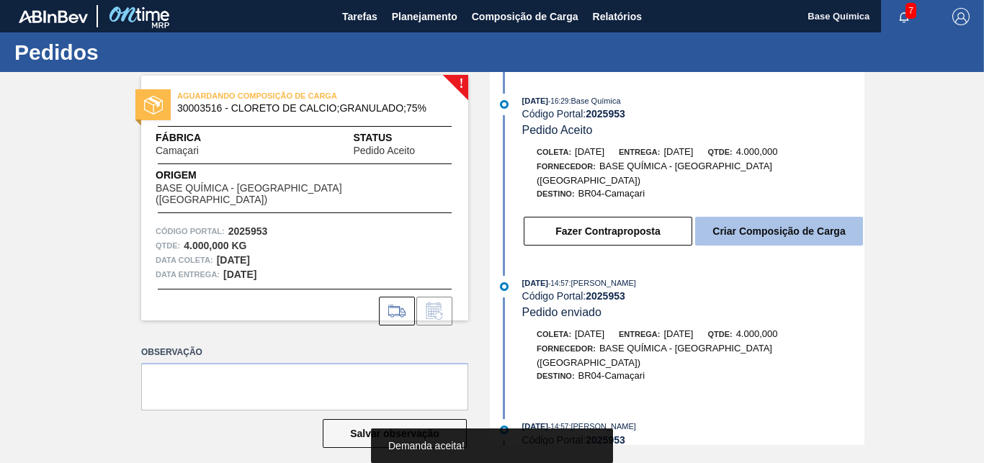
click at [760, 220] on button "Criar Composição de Carga" at bounding box center [779, 231] width 168 height 29
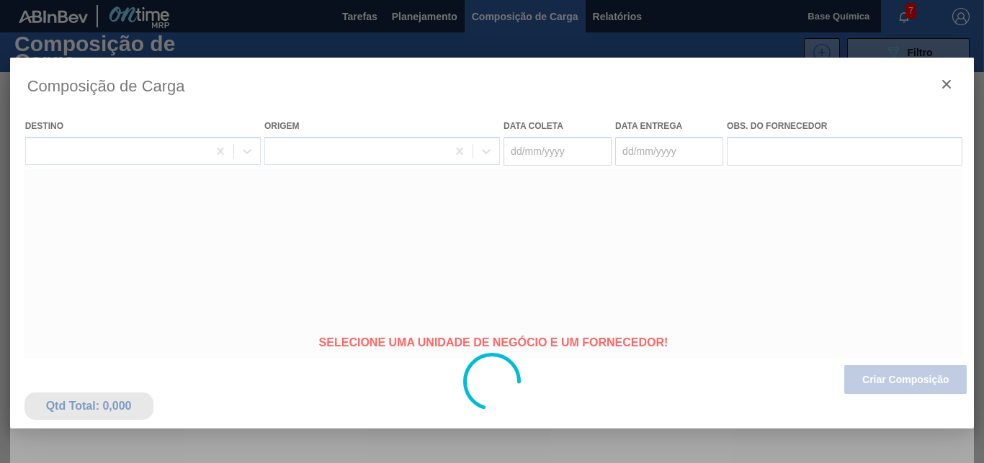
type coleta "15/09/2025"
type entrega "29/09/2025"
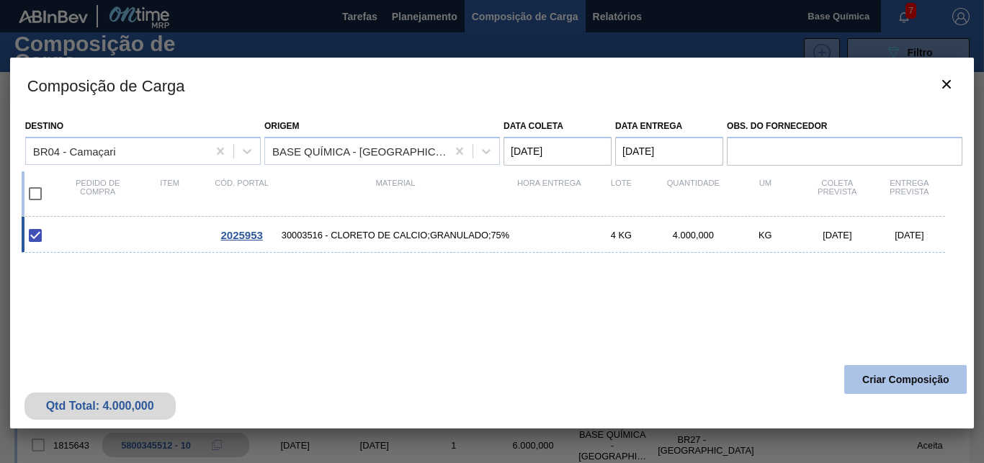
click at [895, 377] on button "Criar Composição" at bounding box center [905, 379] width 122 height 29
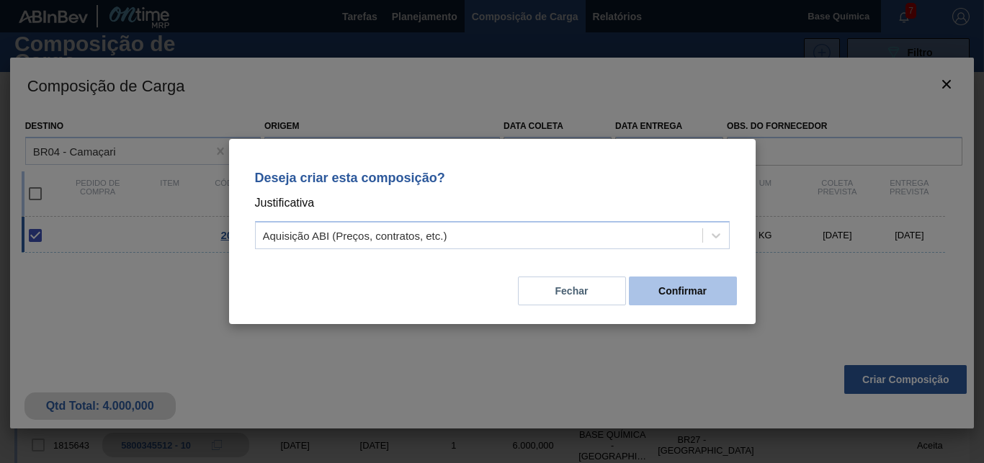
click at [638, 302] on button "Confirmar" at bounding box center [683, 291] width 108 height 29
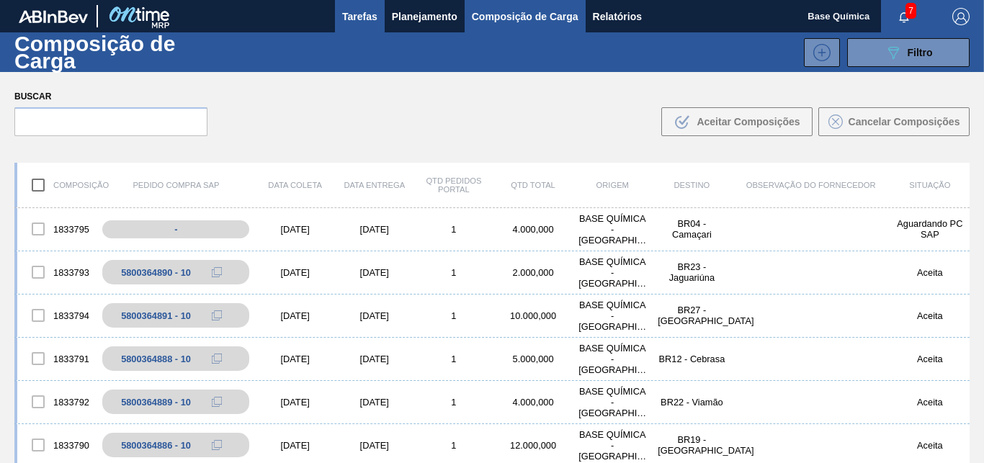
click at [362, 17] on span "Tarefas" at bounding box center [359, 16] width 35 height 17
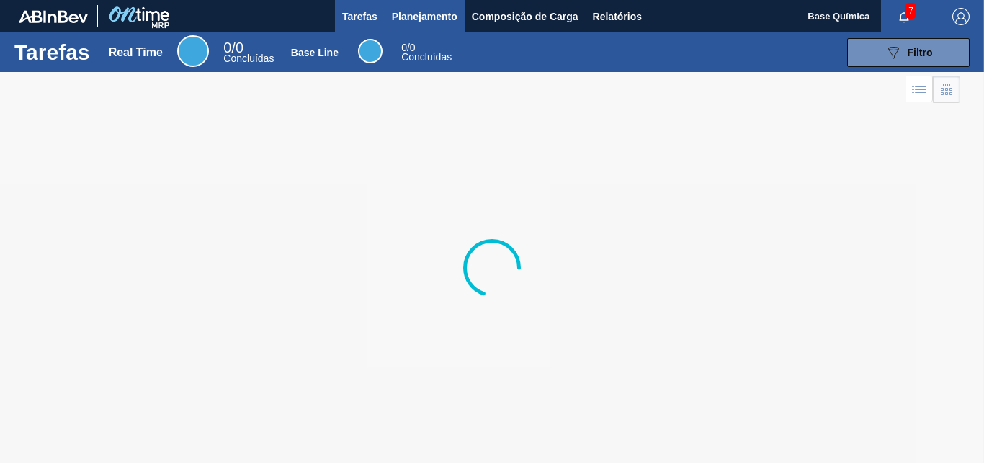
click at [425, 6] on button "Planejamento" at bounding box center [425, 16] width 80 height 32
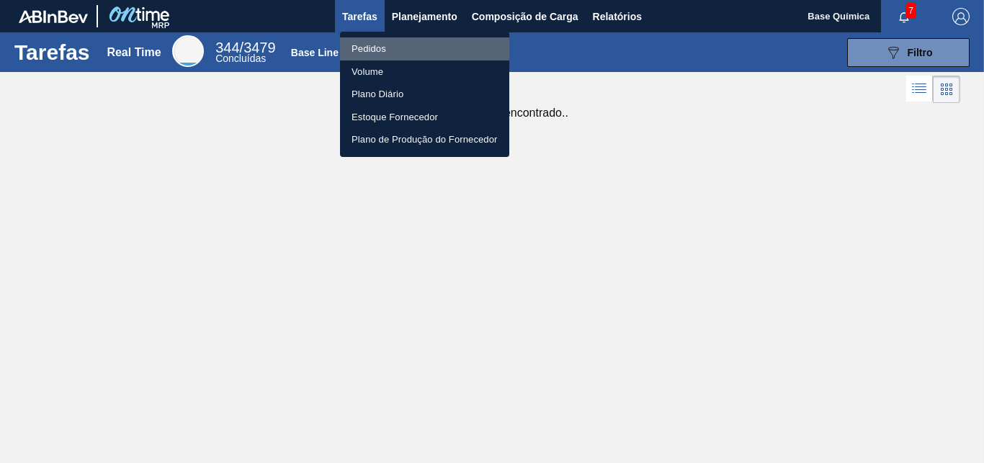
click at [402, 46] on li "Pedidos" at bounding box center [424, 48] width 169 height 23
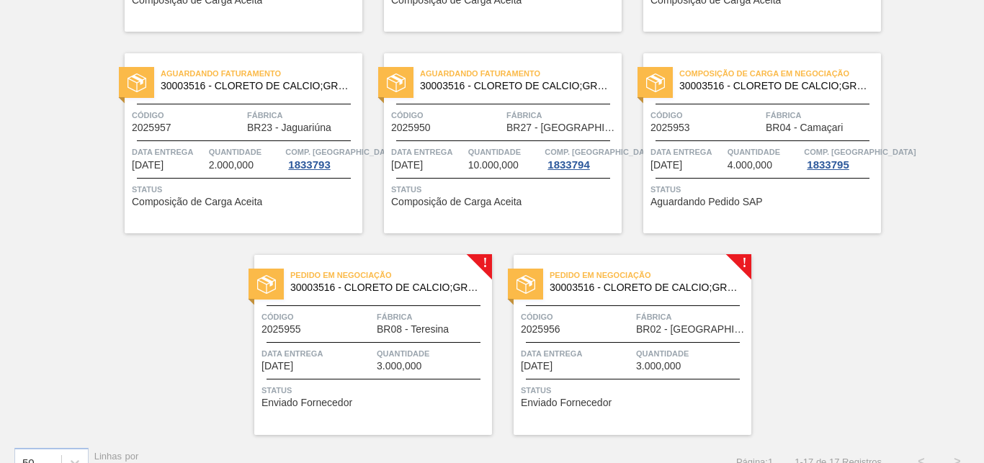
scroll to position [907, 0]
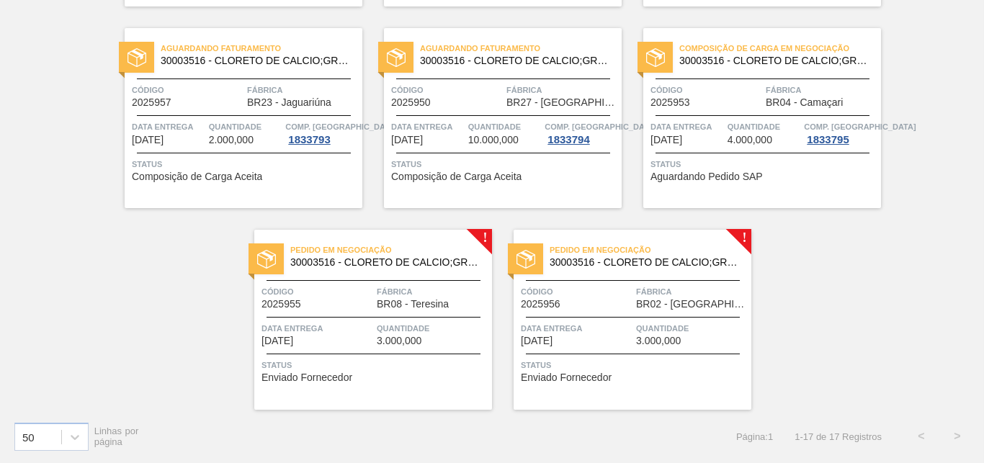
click at [479, 235] on div "Pedido em Negociação 30003516 - CLORETO DE CALCIO;GRANULADO;75% Código 2025955 …" at bounding box center [373, 320] width 238 height 180
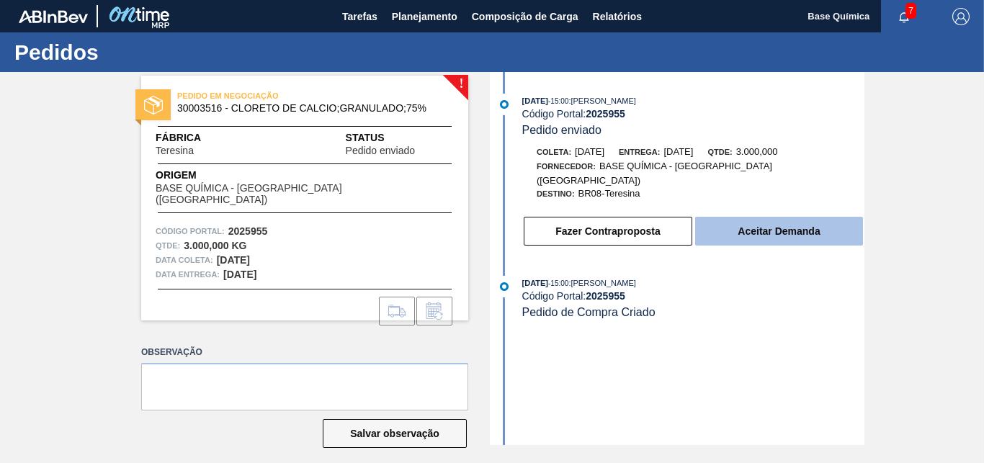
click at [764, 225] on button "Aceitar Demanda" at bounding box center [779, 231] width 168 height 29
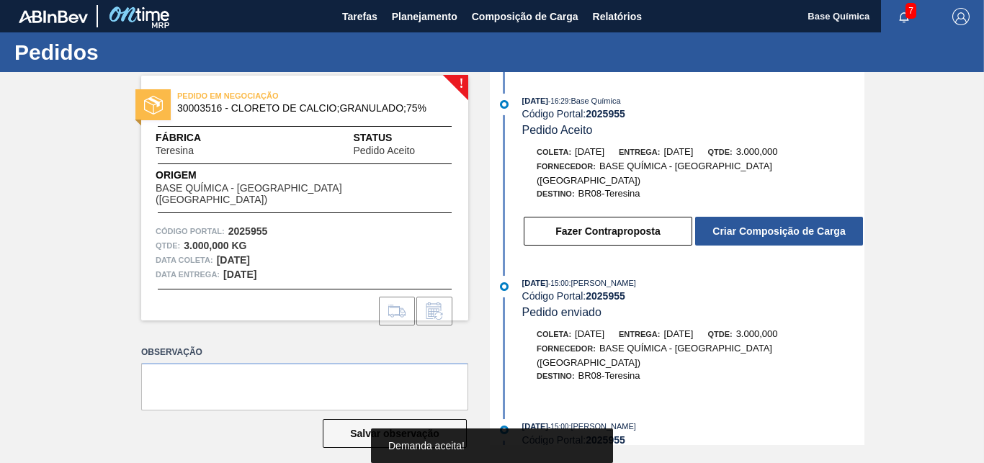
scroll to position [12, 0]
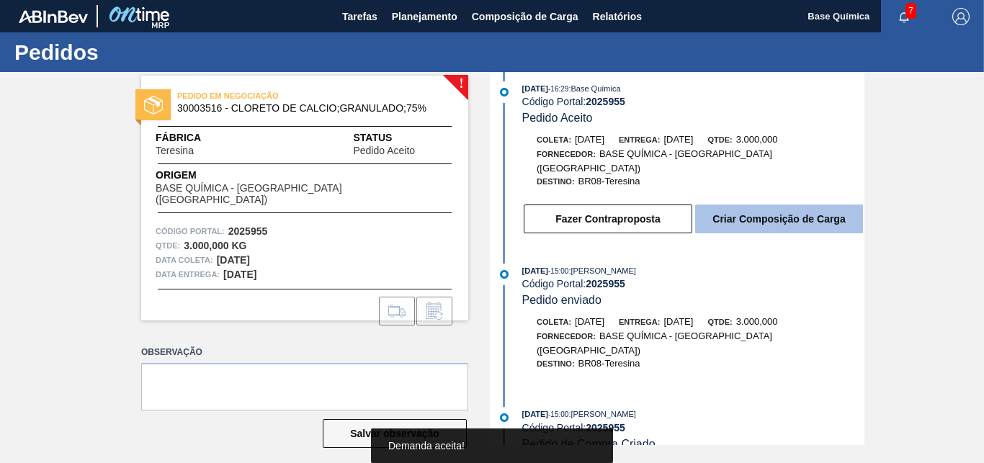
click at [759, 205] on button "Criar Composição de Carga" at bounding box center [779, 219] width 168 height 29
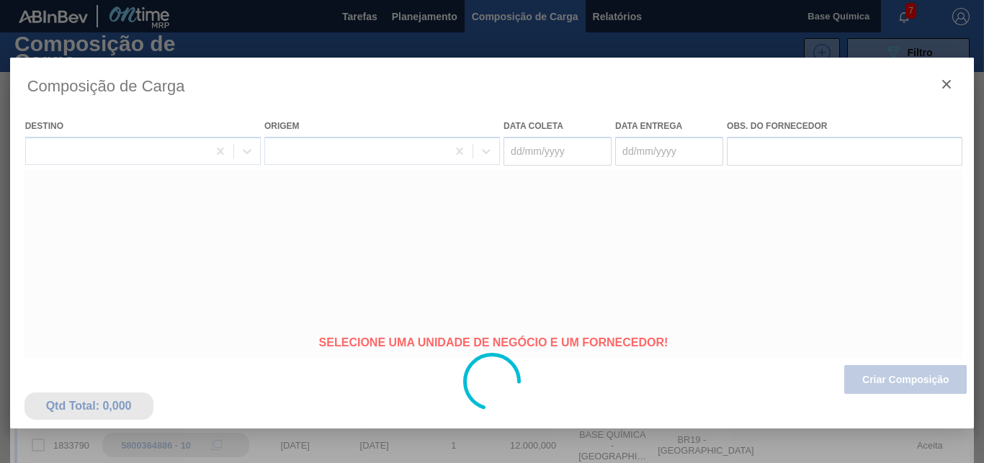
type coleta "15/09/2025"
type entrega "29/09/2025"
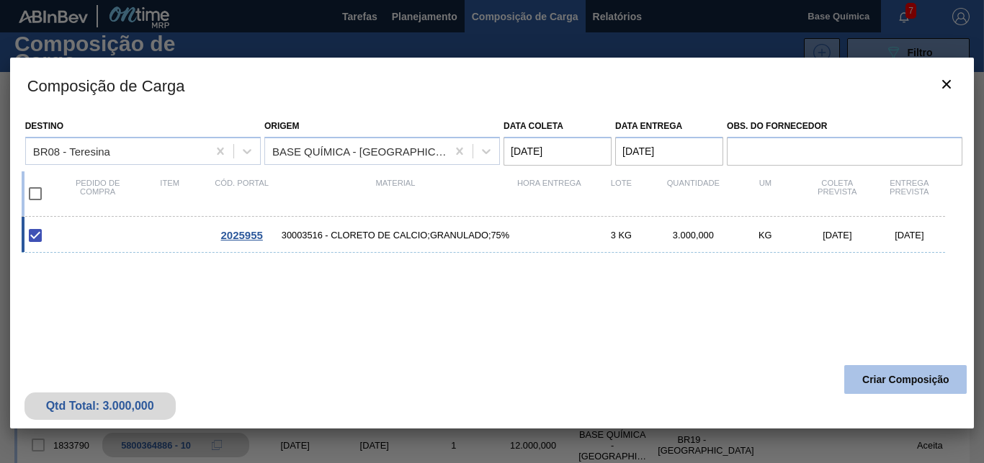
click at [926, 374] on button "Criar Composição" at bounding box center [905, 379] width 122 height 29
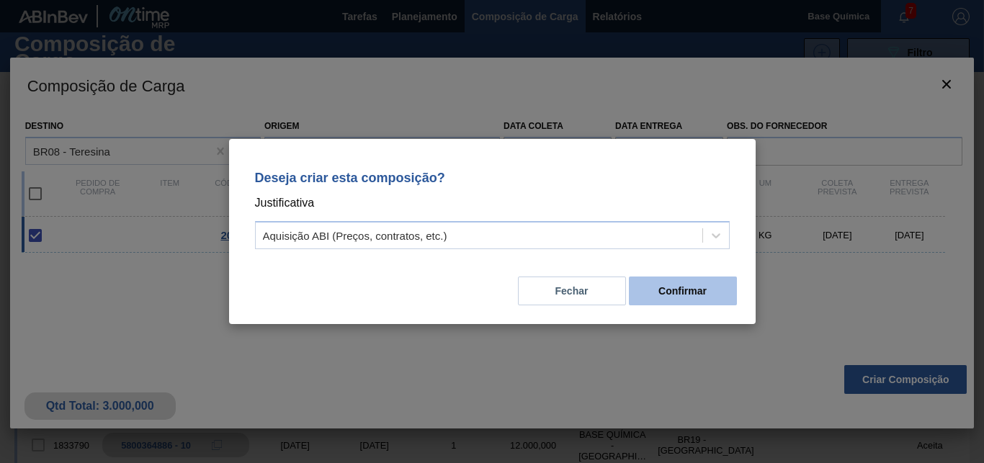
click at [700, 292] on button "Confirmar" at bounding box center [683, 291] width 108 height 29
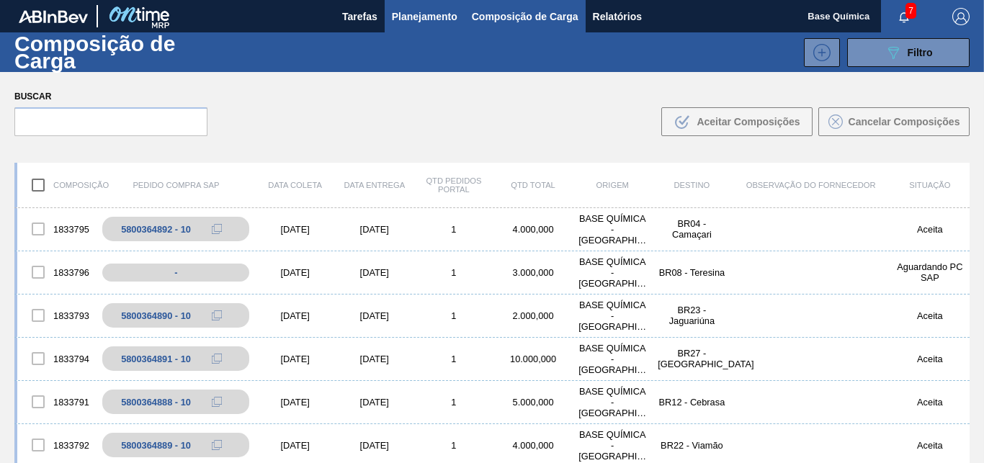
click at [432, 19] on span "Planejamento" at bounding box center [425, 16] width 66 height 17
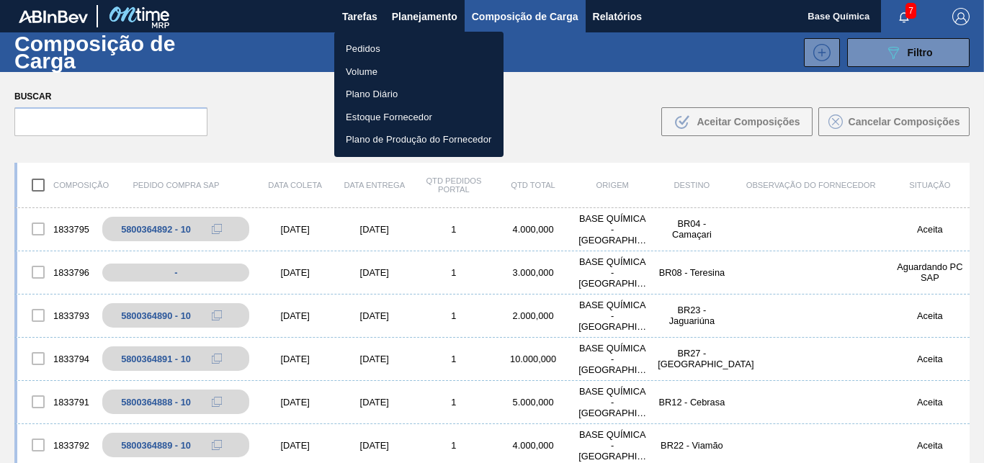
click at [411, 53] on li "Pedidos" at bounding box center [418, 48] width 169 height 23
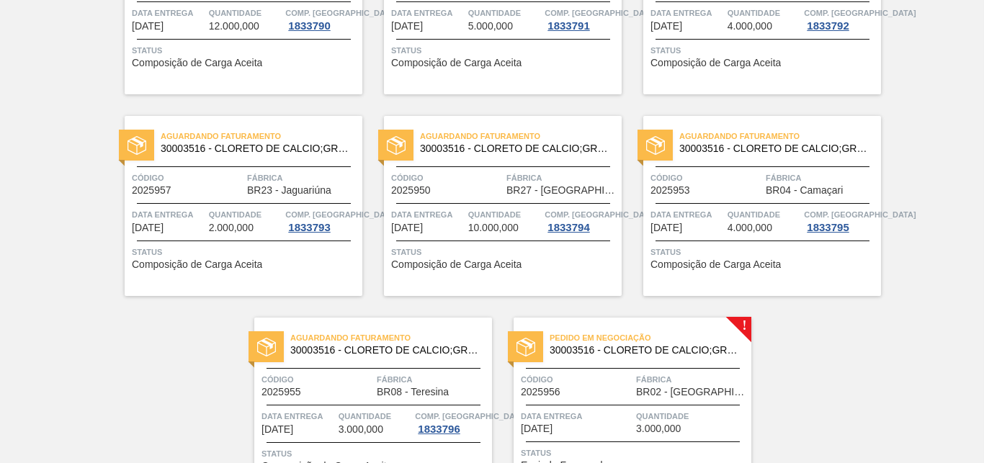
scroll to position [882, 0]
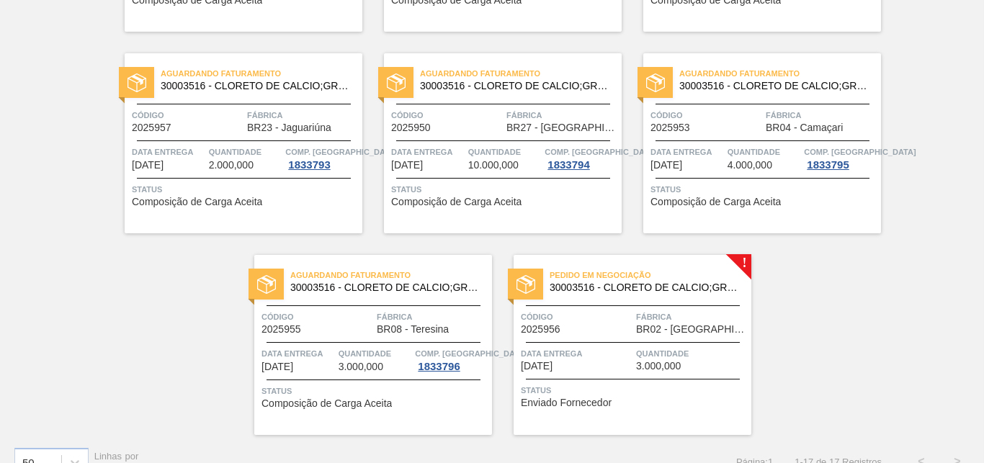
click at [736, 264] on div "Pedido em Negociação 30003516 - CLORETO DE CALCIO;GRANULADO;75% Código 2025956 …" at bounding box center [633, 345] width 238 height 180
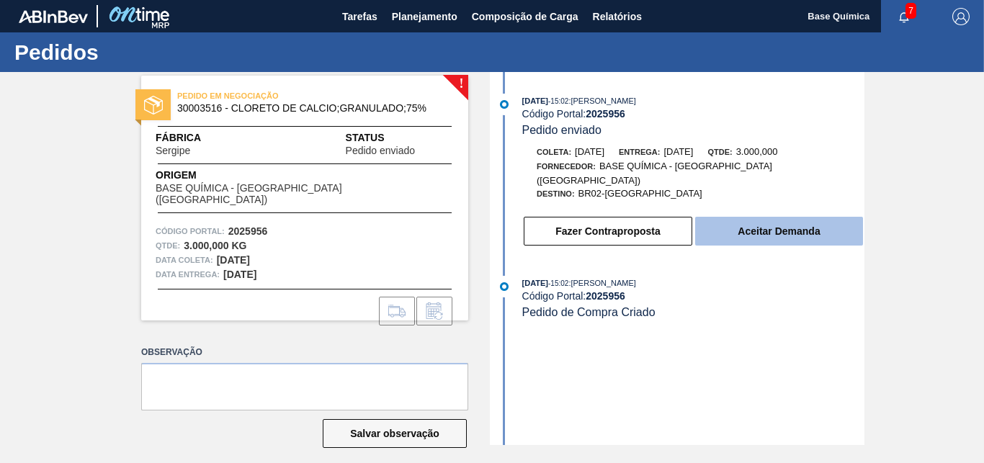
click at [777, 229] on button "Aceitar Demanda" at bounding box center [779, 231] width 168 height 29
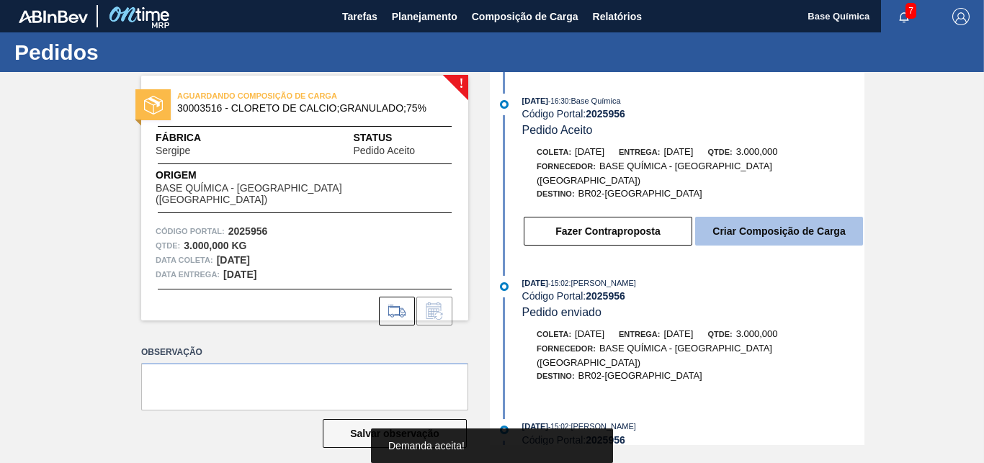
click at [778, 226] on button "Criar Composição de Carga" at bounding box center [779, 231] width 168 height 29
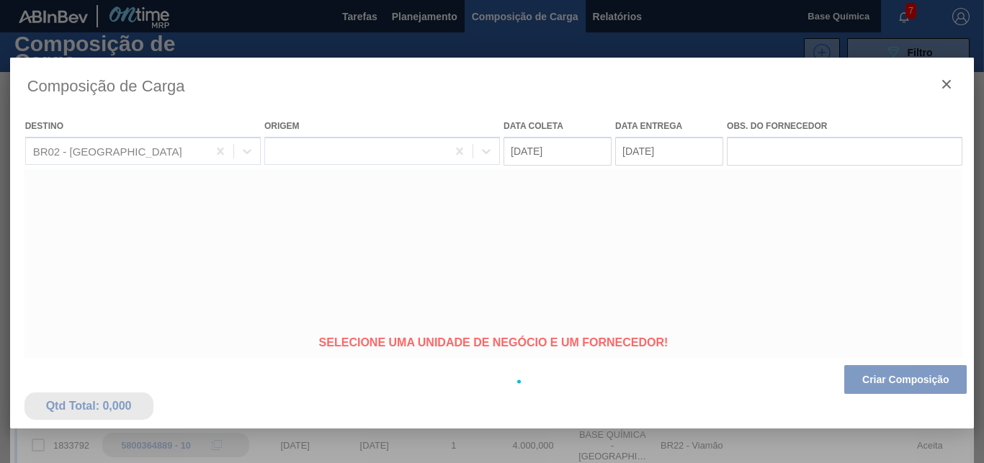
type coleta "15/09/2025"
type entrega "30/09/2025"
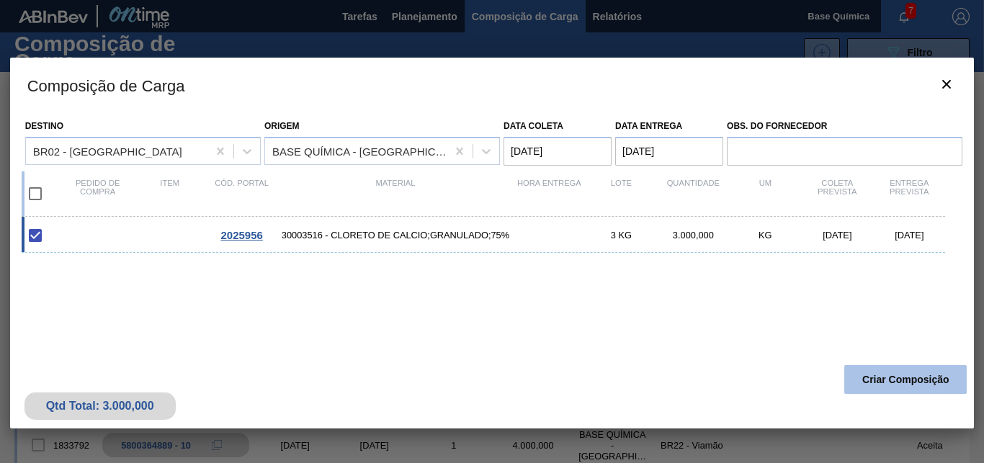
click at [880, 376] on button "Criar Composição" at bounding box center [905, 379] width 122 height 29
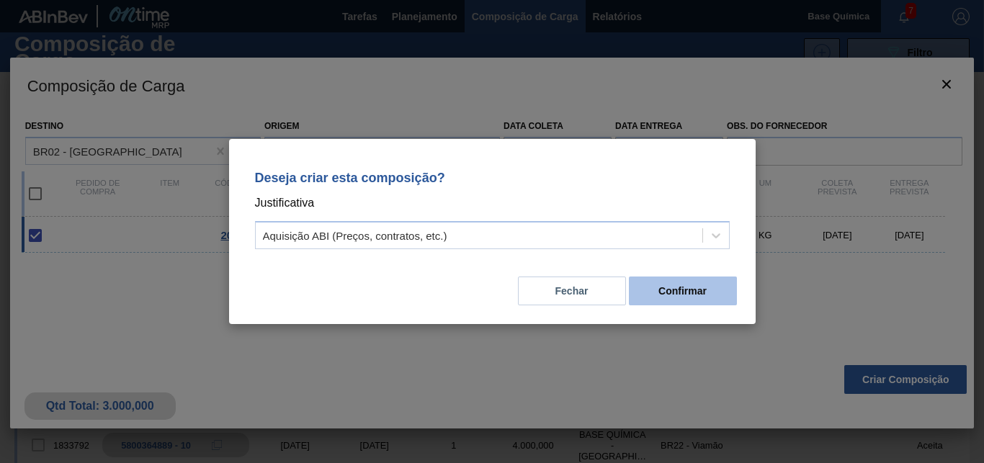
click at [722, 290] on button "Confirmar" at bounding box center [683, 291] width 108 height 29
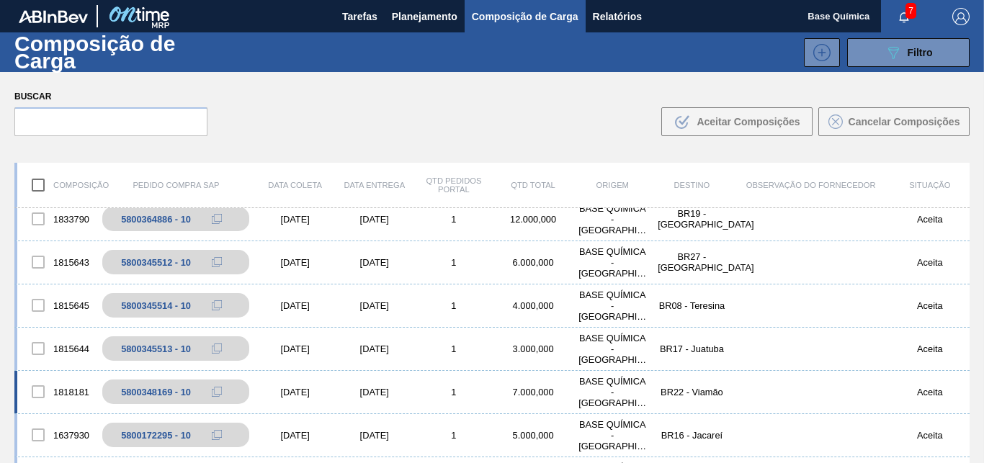
scroll to position [294, 0]
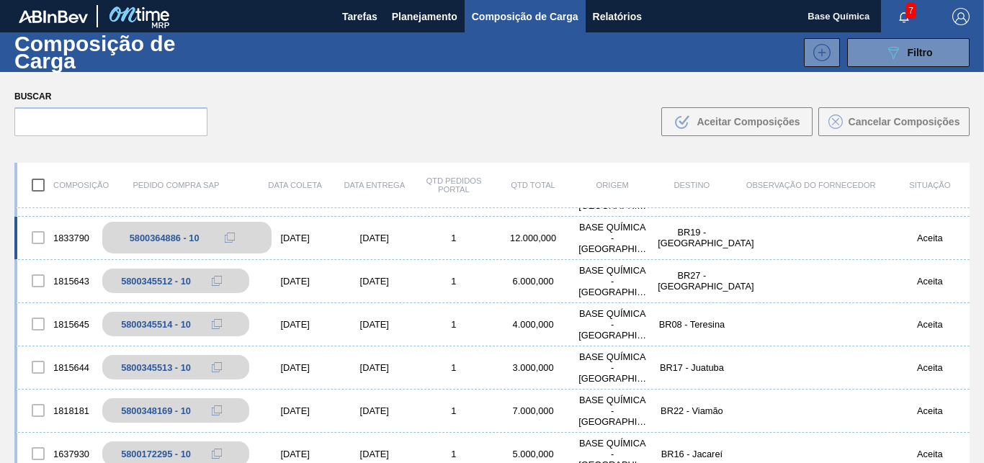
click at [151, 235] on div "5800364886 - 10" at bounding box center [165, 238] width 70 height 11
click at [164, 233] on div "5800364886 - 10" at bounding box center [165, 238] width 70 height 11
click at [195, 236] on div "5800364886 - 10" at bounding box center [186, 238] width 169 height 32
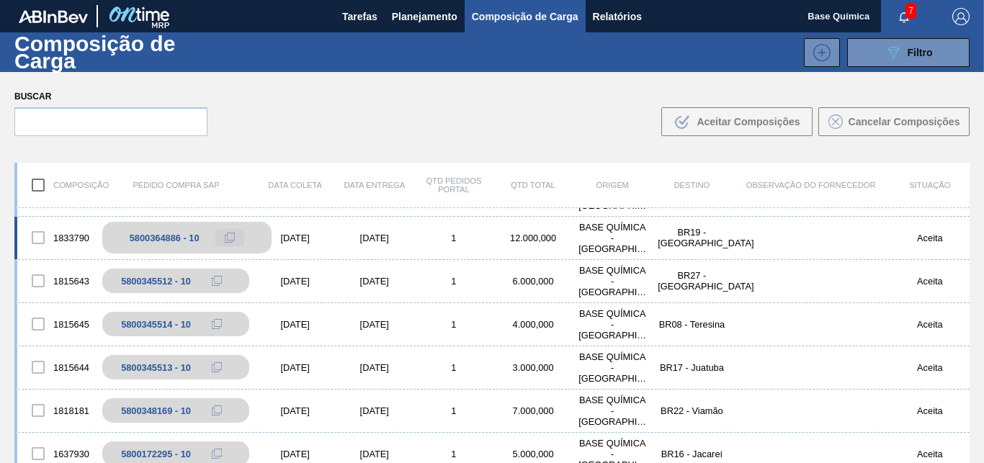
click at [225, 234] on icon at bounding box center [230, 238] width 10 height 10
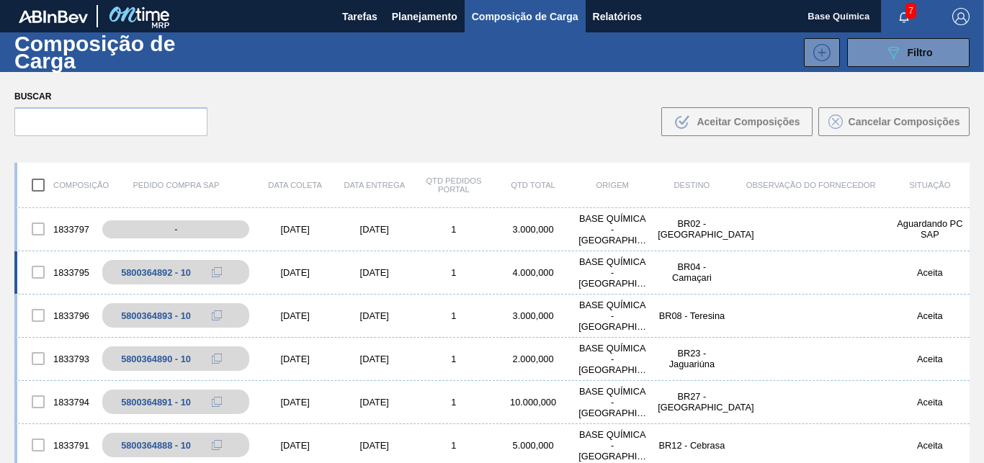
scroll to position [73, 0]
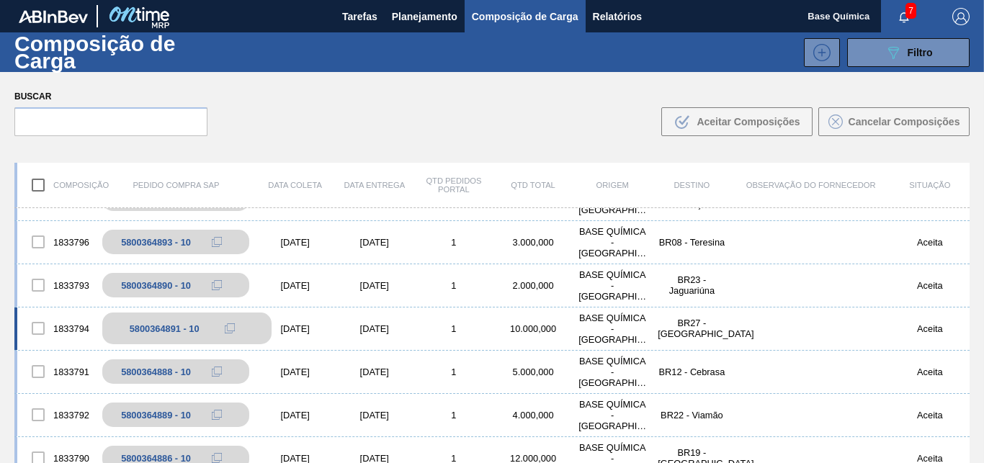
click at [143, 334] on div "5800364891 - 10" at bounding box center [165, 328] width 70 height 11
click at [35, 326] on div at bounding box center [38, 328] width 30 height 30
click at [40, 327] on div at bounding box center [38, 328] width 30 height 30
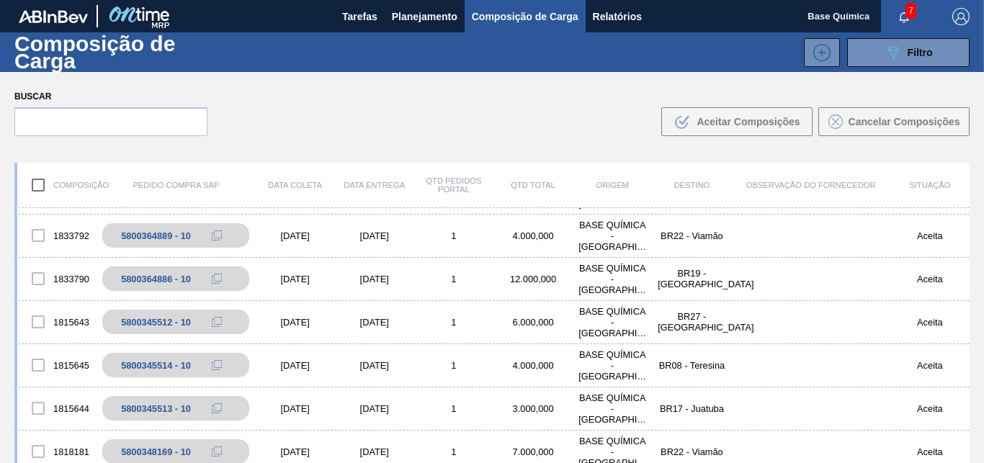
scroll to position [220, 0]
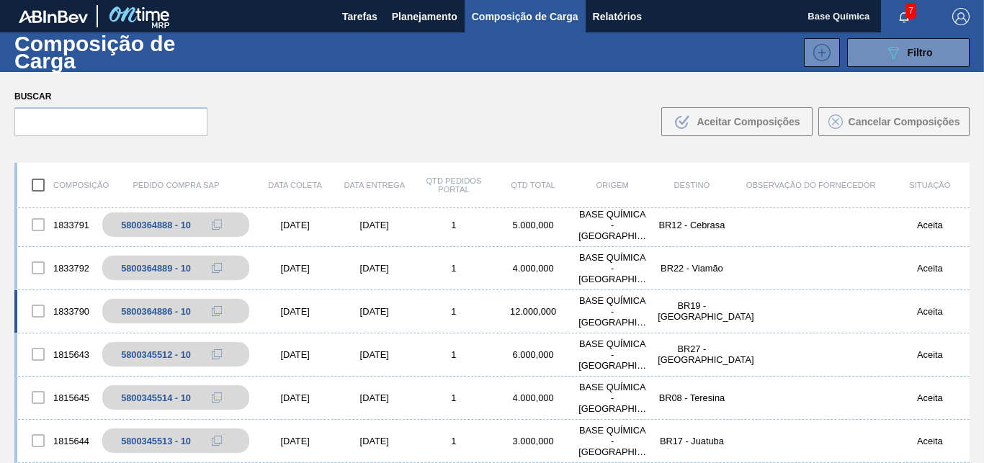
click at [620, 307] on div "BASE QUÍMICA - RIBEIRÃO PRETO (SP)" at bounding box center [612, 311] width 79 height 32
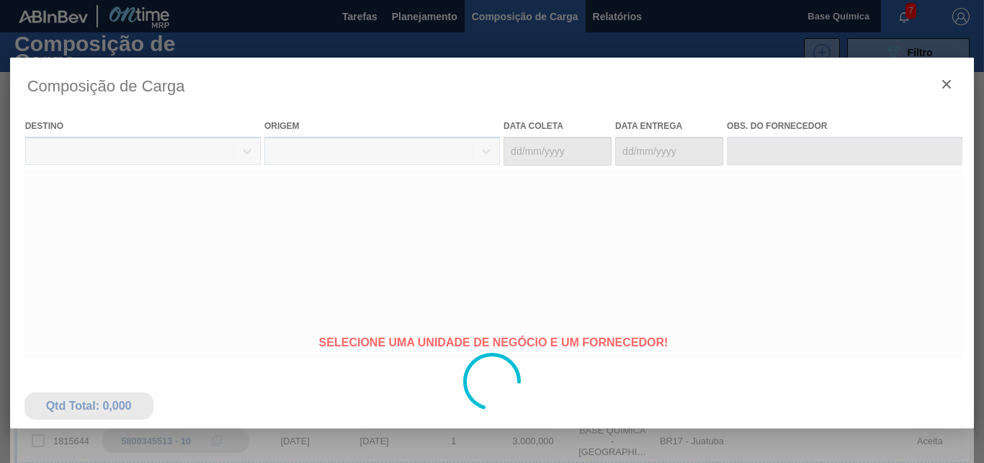
type coleta "12/09/2025"
type entrega "[DATE]"
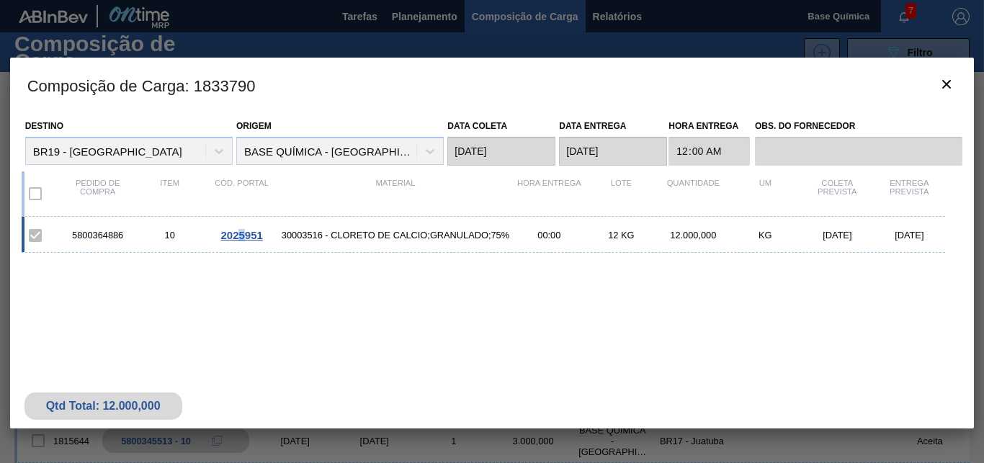
click at [241, 236] on span "2025951" at bounding box center [241, 235] width 42 height 12
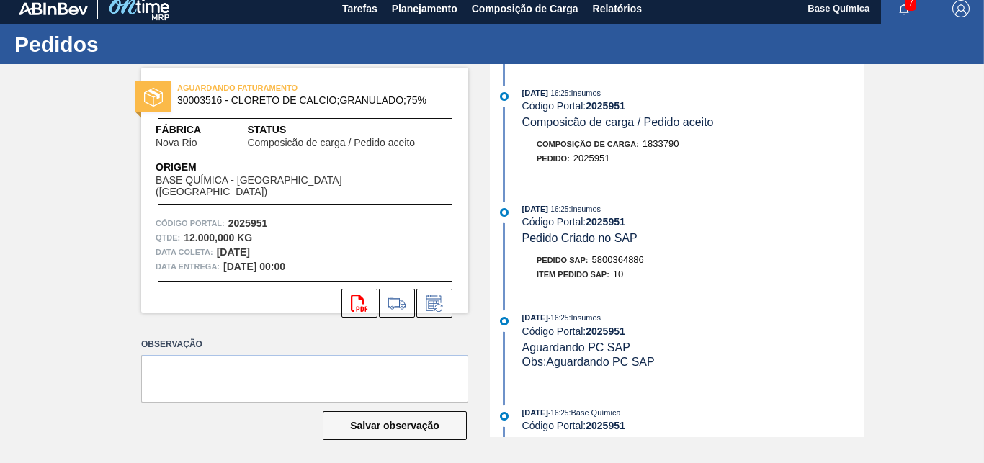
scroll to position [12, 0]
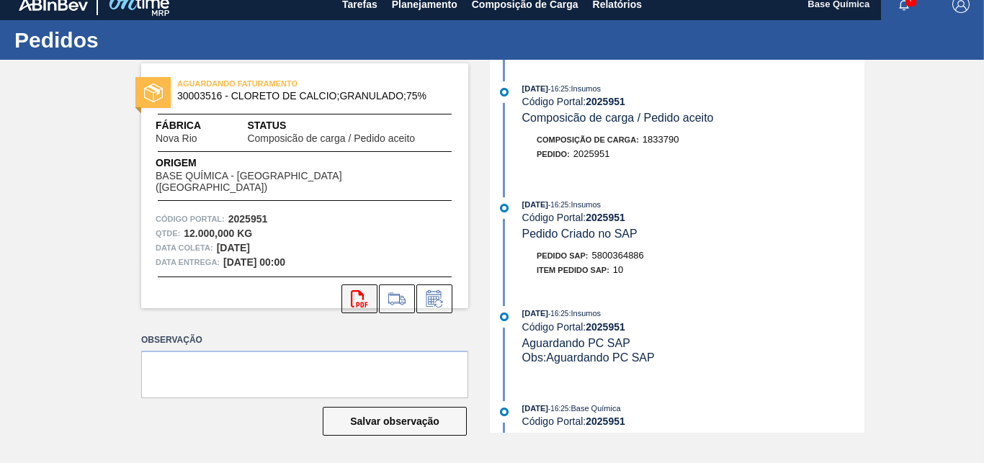
click at [351, 291] on icon "svg{fill:#ff0000}" at bounding box center [359, 298] width 17 height 17
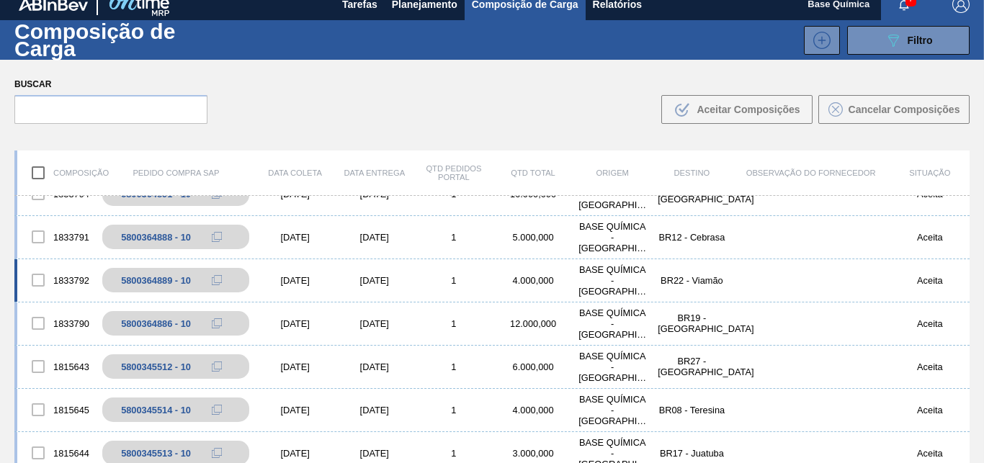
scroll to position [220, 0]
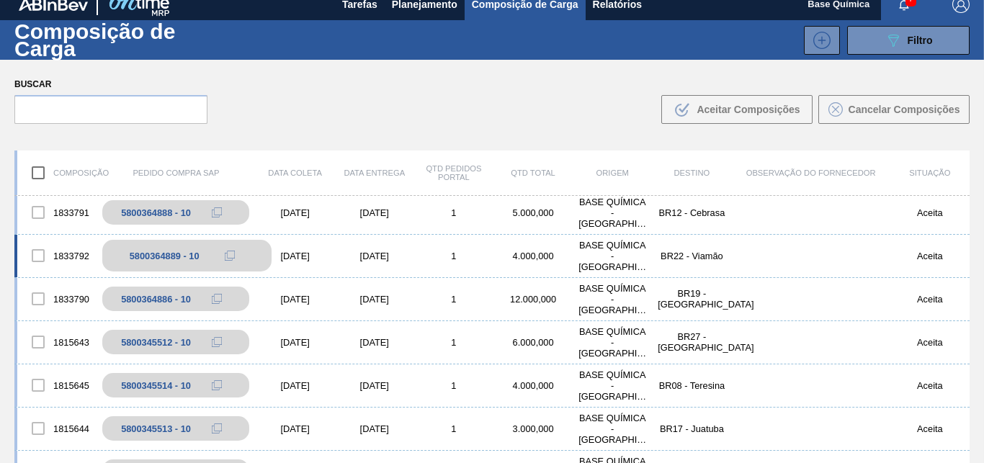
click at [142, 254] on div "5800364889 - 10" at bounding box center [165, 256] width 70 height 11
click at [151, 250] on div "5800364889 - 10" at bounding box center [186, 256] width 169 height 32
click at [153, 253] on div "5800364889 - 10" at bounding box center [165, 256] width 70 height 11
click at [39, 251] on div at bounding box center [38, 256] width 30 height 30
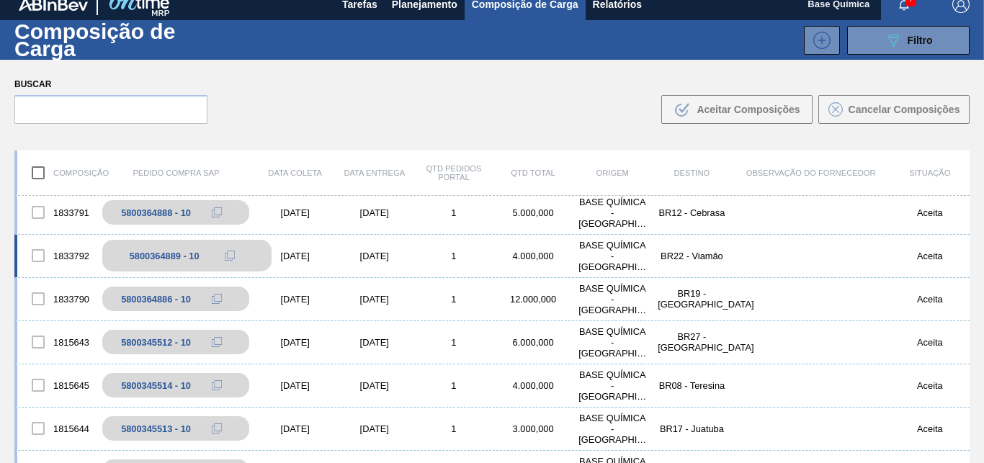
click at [171, 248] on div "5800364889 - 10" at bounding box center [186, 256] width 169 height 32
click at [215, 253] on button at bounding box center [229, 255] width 29 height 17
click at [225, 251] on icon at bounding box center [230, 256] width 10 height 10
click at [292, 251] on div "12/09/2025" at bounding box center [295, 256] width 79 height 11
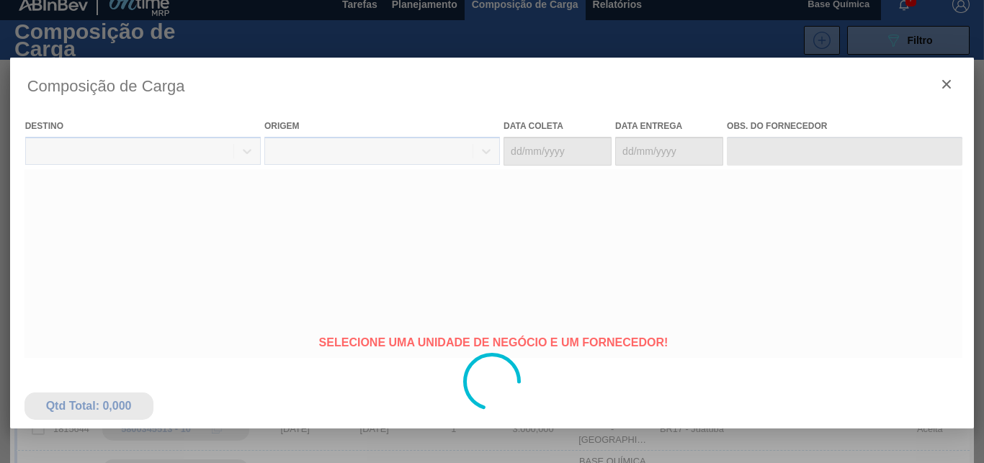
type coleta "12/09/2025"
type entrega "22/09/2025"
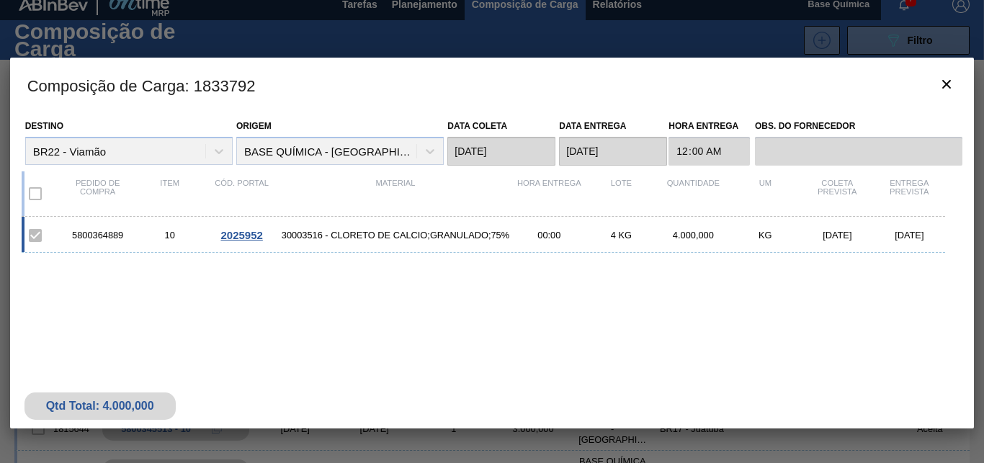
drag, startPoint x: 851, startPoint y: 186, endPoint x: 752, endPoint y: 192, distance: 98.9
click at [850, 186] on div "Coleta Prevista" at bounding box center [837, 194] width 72 height 30
click at [692, 182] on div "Quantidade" at bounding box center [693, 194] width 72 height 30
drag, startPoint x: 660, startPoint y: 177, endPoint x: 616, endPoint y: 154, distance: 49.6
click at [648, 172] on div "Pedido de compra Item Cód. Portal Material Hora Entrega Lote Quantidade UM Cole…" at bounding box center [484, 193] width 924 height 45
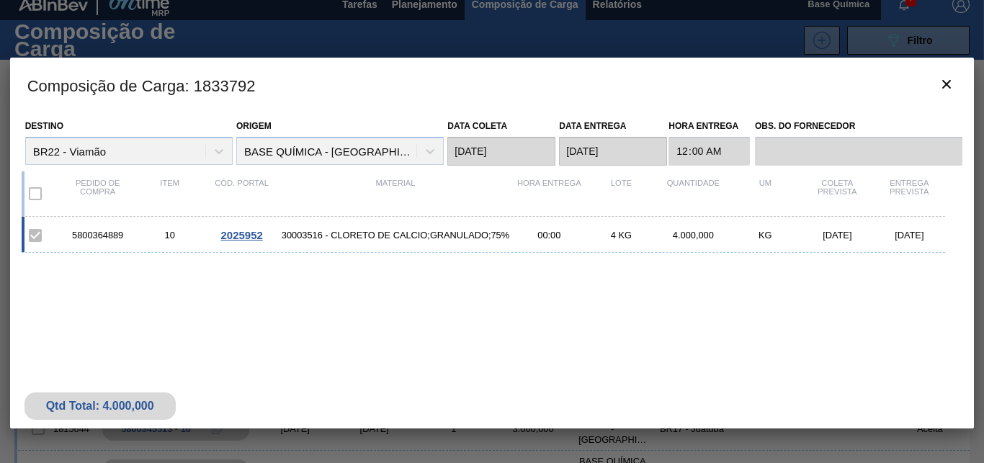
drag, startPoint x: 358, startPoint y: 146, endPoint x: 353, endPoint y: 158, distance: 13.2
click at [358, 146] on div "Origem BASE QUÍMICA - RIBEIRÃO PRETO (SP)" at bounding box center [339, 140] width 207 height 49
drag, startPoint x: 389, startPoint y: 181, endPoint x: 216, endPoint y: 188, distance: 173.0
click at [372, 187] on div "Material" at bounding box center [396, 194] width 236 height 30
click at [135, 185] on div "Item" at bounding box center [170, 194] width 72 height 30
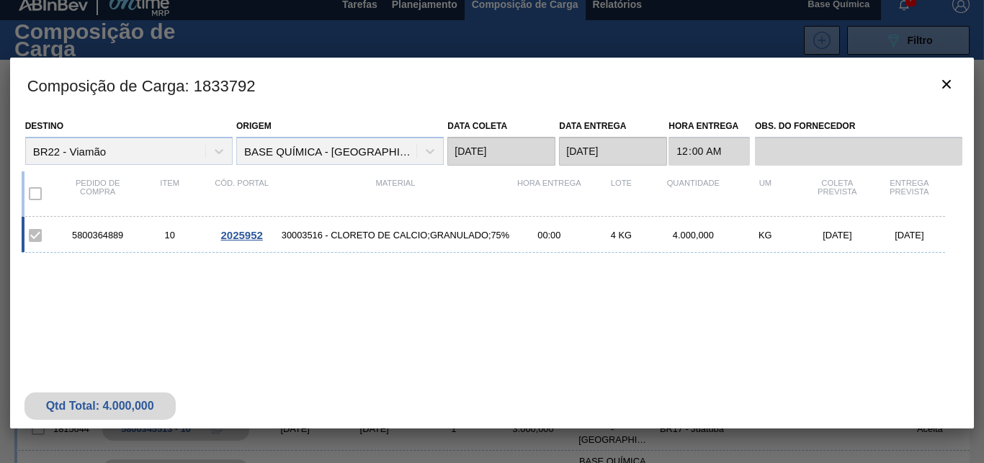
click at [112, 104] on h3 "Composição de Carga : 1833792" at bounding box center [492, 85] width 964 height 55
drag, startPoint x: 179, startPoint y: 86, endPoint x: 241, endPoint y: 96, distance: 63.5
click at [182, 88] on h3 "Composição de Carga : 1833792" at bounding box center [492, 85] width 964 height 55
click at [265, 102] on h3 "Composição de Carga : 1833792" at bounding box center [492, 85] width 964 height 55
click at [953, 84] on icon "botão de ícone" at bounding box center [946, 84] width 17 height 17
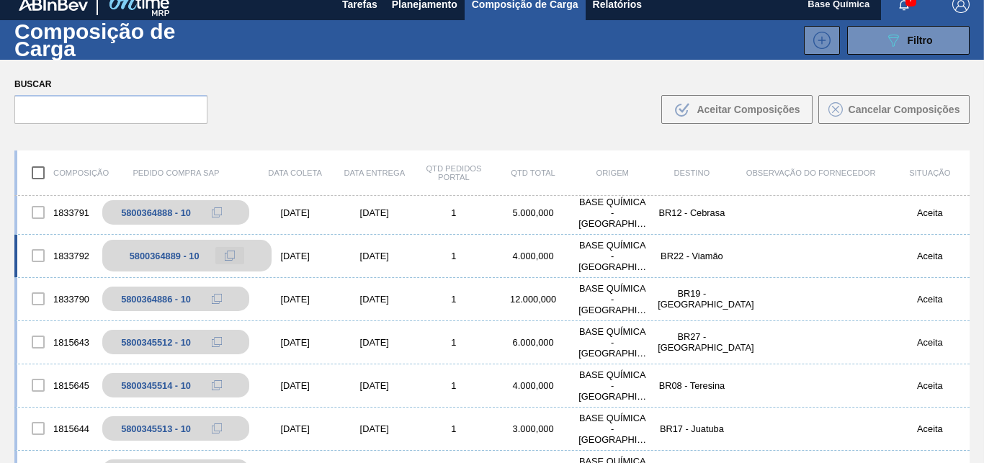
click at [225, 253] on icon at bounding box center [230, 256] width 10 height 10
click at [225, 254] on icon at bounding box center [230, 256] width 10 height 10
click at [169, 255] on div "5800364889 - 10" at bounding box center [165, 256] width 70 height 11
click at [169, 254] on div "5800364889 - 10" at bounding box center [165, 256] width 70 height 11
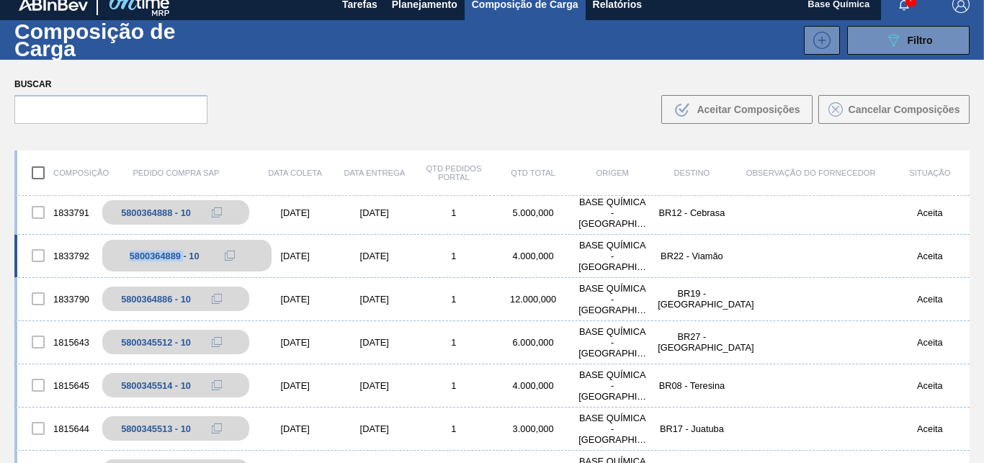
click at [168, 256] on div "5800364889 - 10" at bounding box center [165, 256] width 70 height 11
copy div "5800364889"
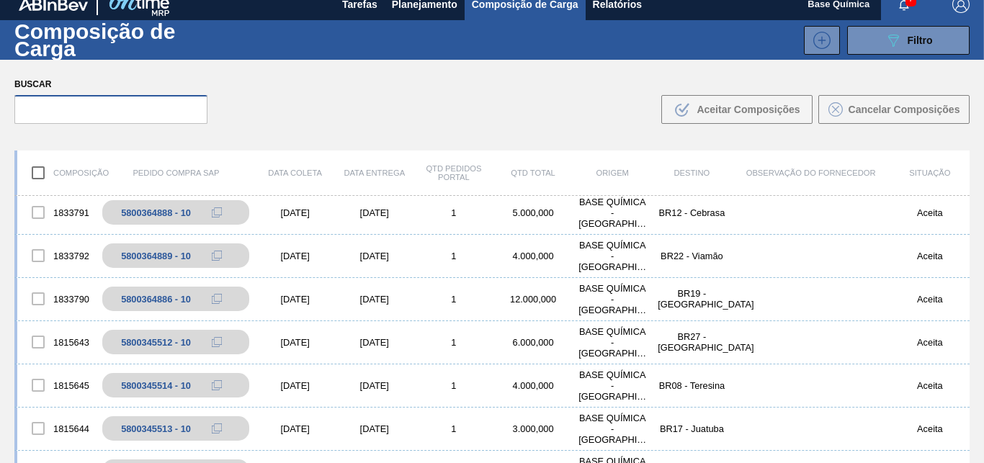
click at [85, 104] on input "text" at bounding box center [110, 109] width 193 height 29
paste input "5800364889"
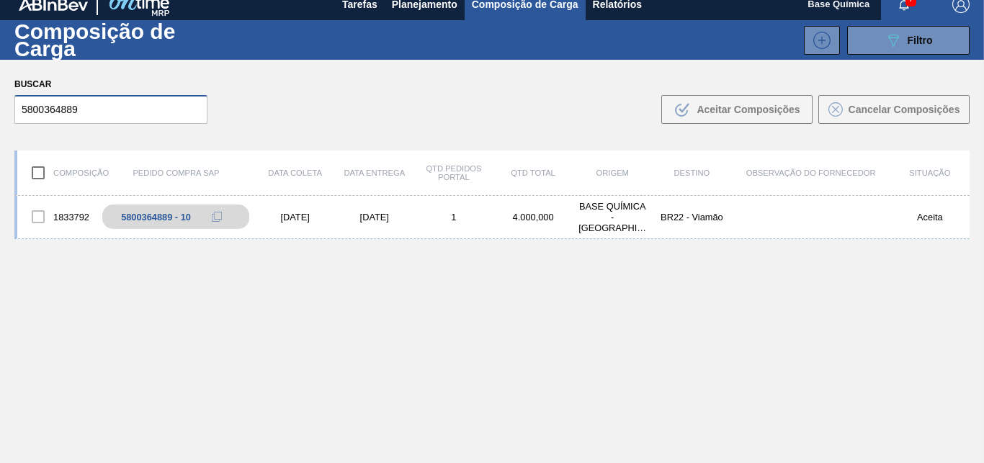
type input "5800364889"
click at [36, 220] on div at bounding box center [38, 217] width 30 height 30
drag, startPoint x: 531, startPoint y: 274, endPoint x: 579, endPoint y: 212, distance: 78.0
click at [536, 256] on div "1833792 5800364889 - 10 12/09/2025 22/09/2025 1 4.000,000 BASE QUÍMICA - RIBEIR…" at bounding box center [491, 357] width 955 height 323
click at [580, 212] on div "BASE QUÍMICA - RIBEIRÃO PRETO (SP)" at bounding box center [612, 217] width 79 height 32
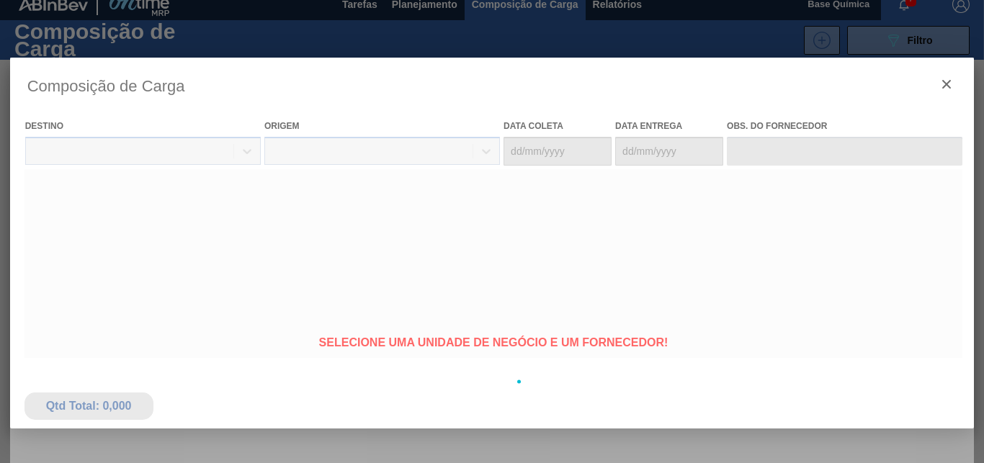
drag, startPoint x: 657, startPoint y: 216, endPoint x: 703, endPoint y: 220, distance: 46.3
click at [658, 217] on div "BR22 - Viamão" at bounding box center [691, 217] width 79 height 11
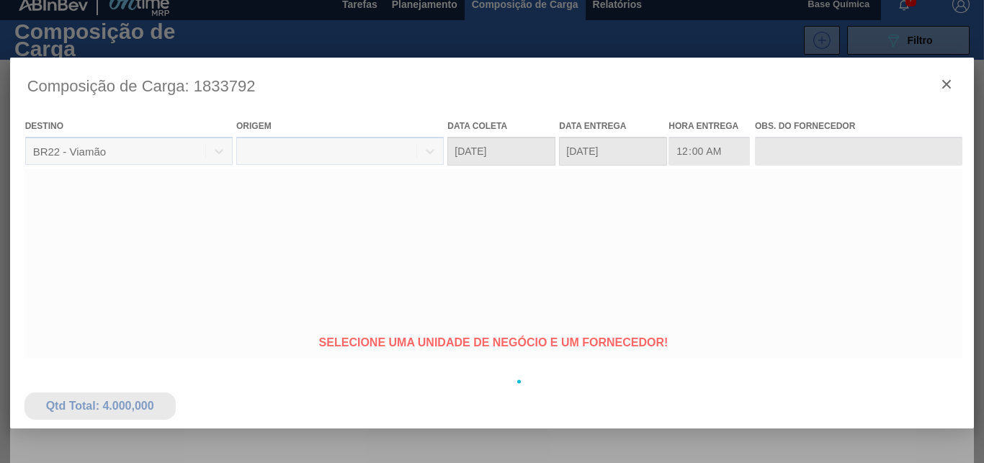
type coleta "12/09/2025"
type entrega "22/09/2025"
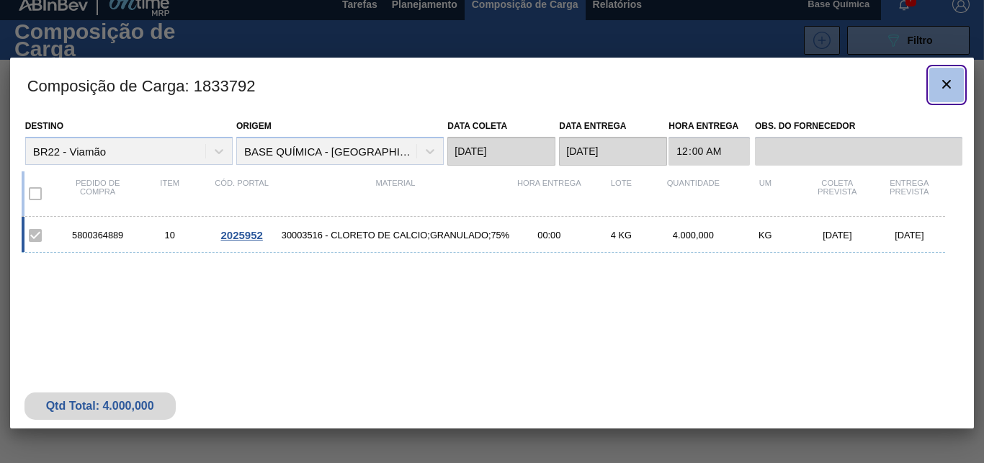
click at [948, 85] on icon "botão de ícone" at bounding box center [946, 84] width 9 height 9
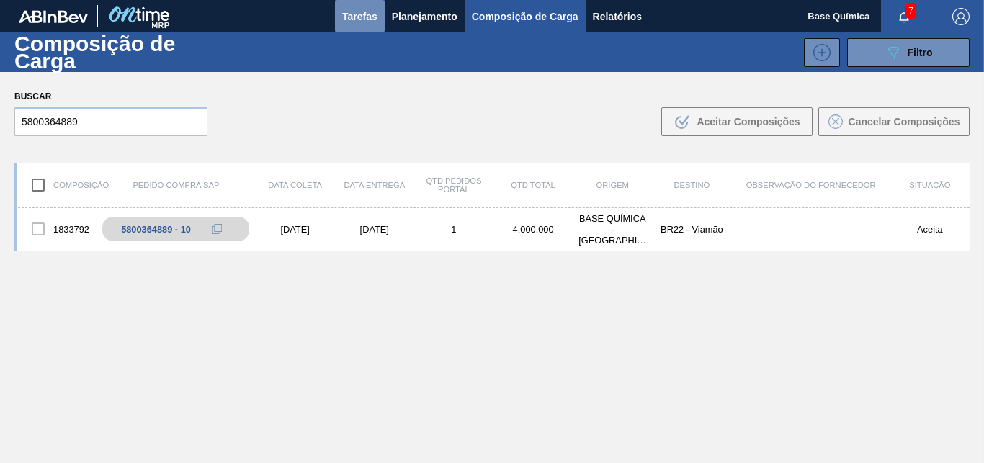
click at [353, 14] on span "Tarefas" at bounding box center [359, 16] width 35 height 17
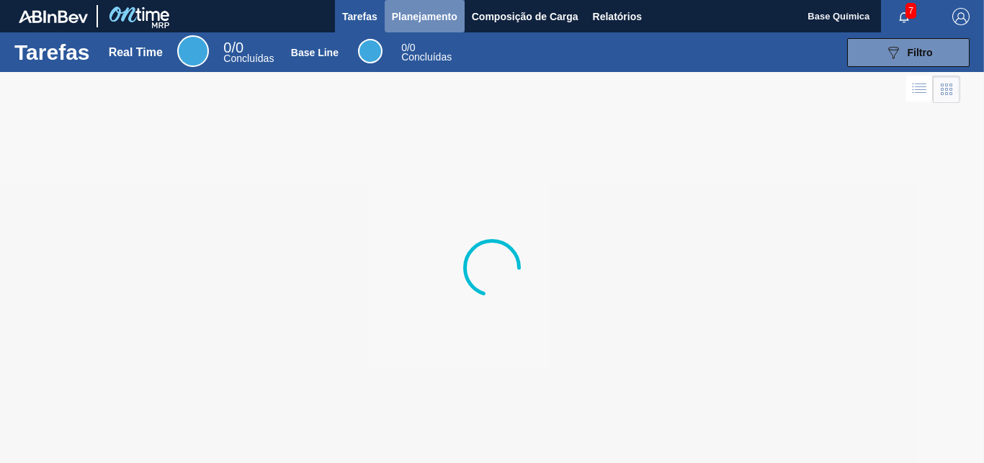
click at [406, 16] on span "Planejamento" at bounding box center [425, 16] width 66 height 17
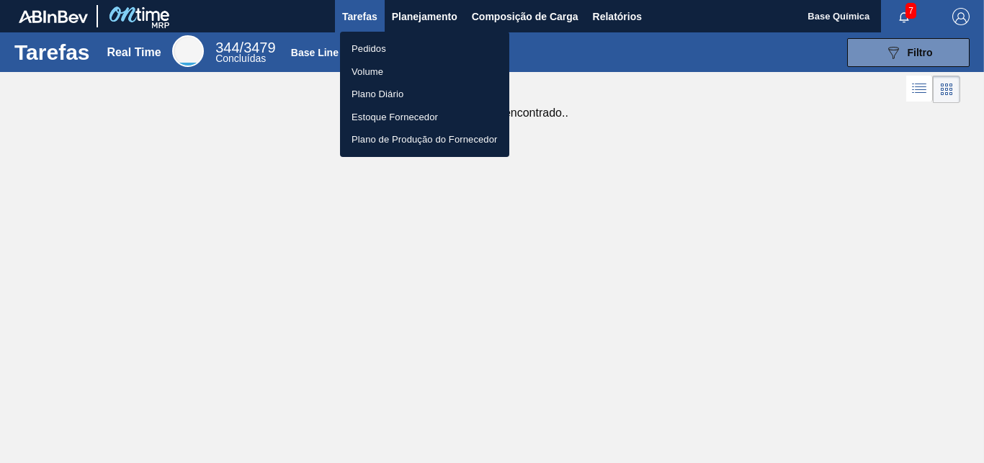
click at [380, 52] on li "Pedidos" at bounding box center [424, 48] width 169 height 23
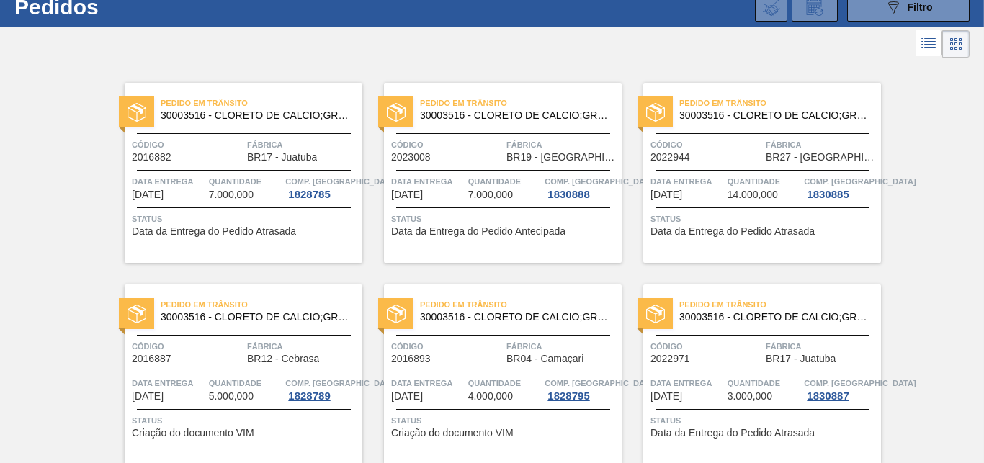
scroll to position [73, 0]
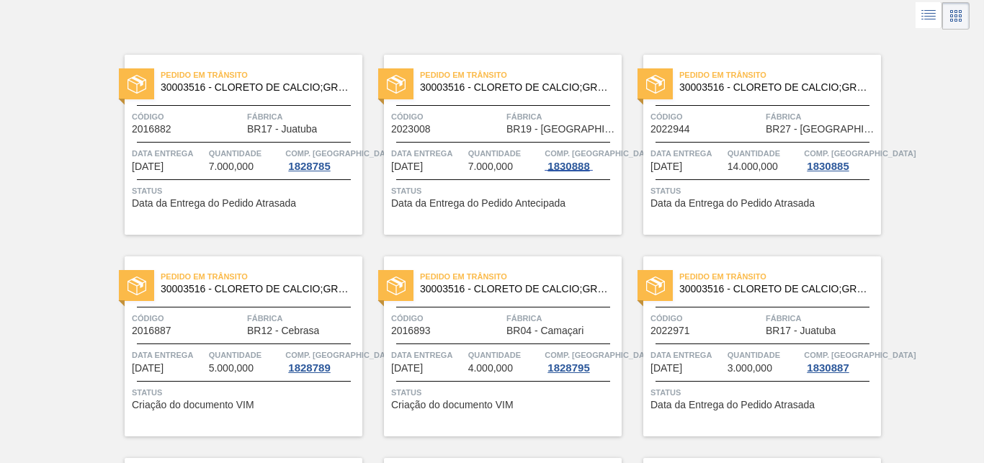
click at [565, 168] on div "1830888" at bounding box center [569, 167] width 48 height 12
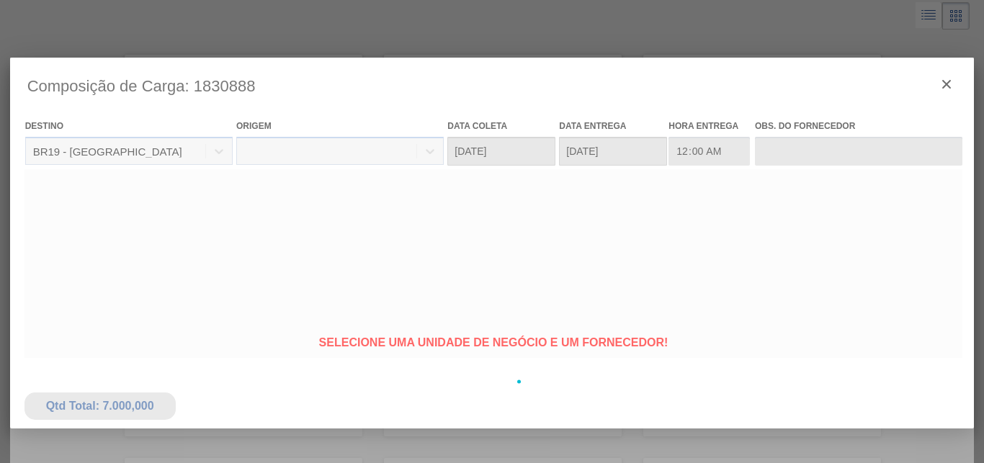
type coleta "09/09/2025"
type entrega "[DATE]"
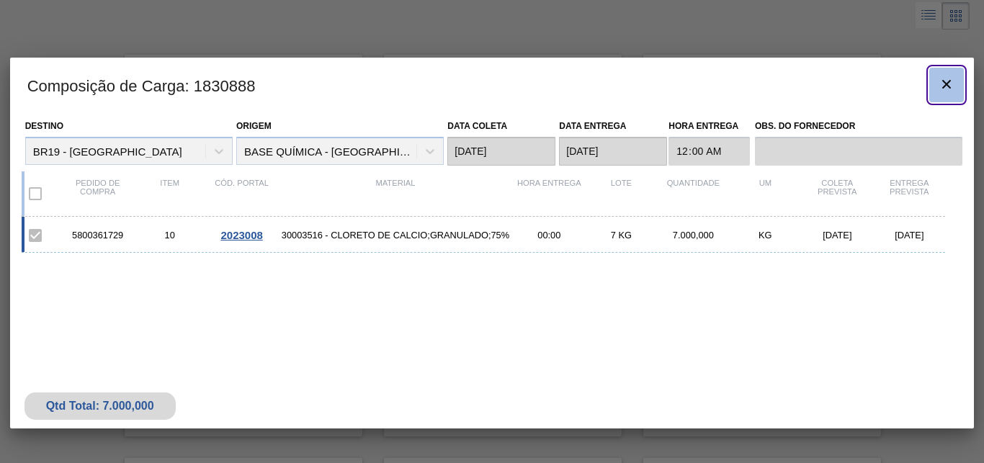
click at [949, 79] on icon "botão de ícone" at bounding box center [946, 84] width 17 height 17
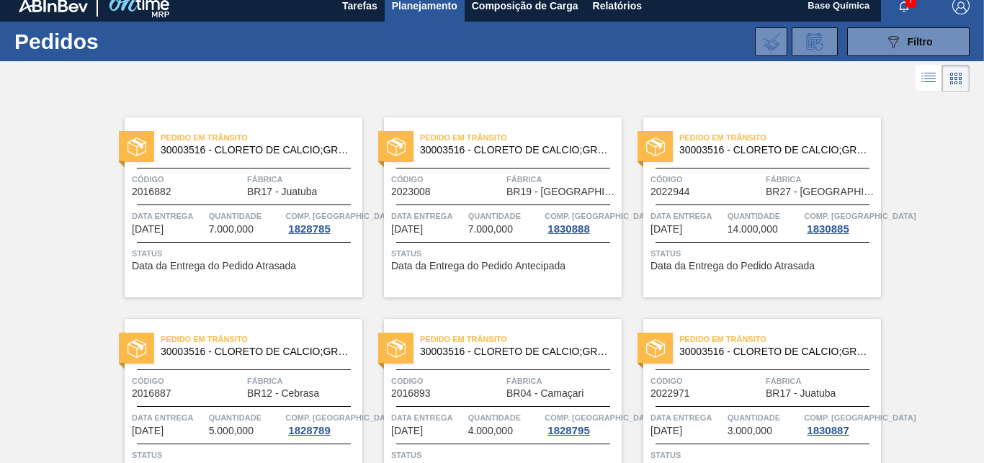
scroll to position [0, 0]
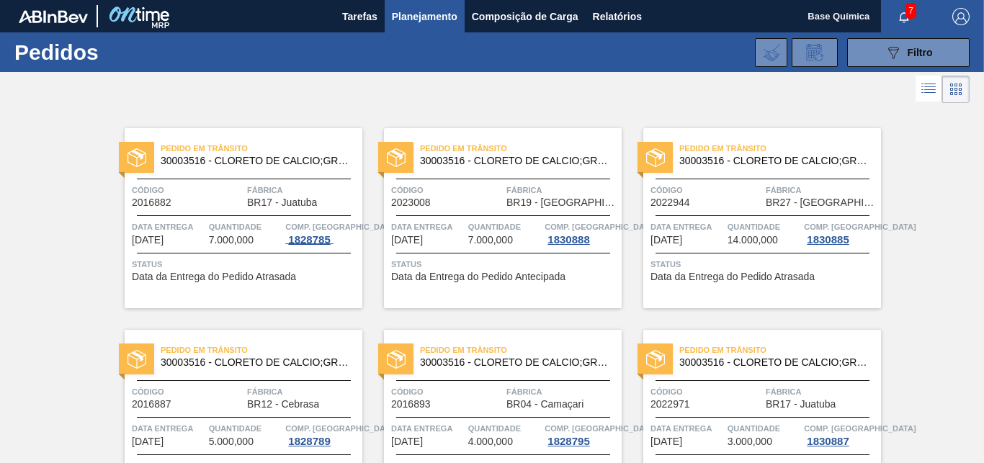
click at [299, 241] on div "1828785" at bounding box center [309, 240] width 48 height 12
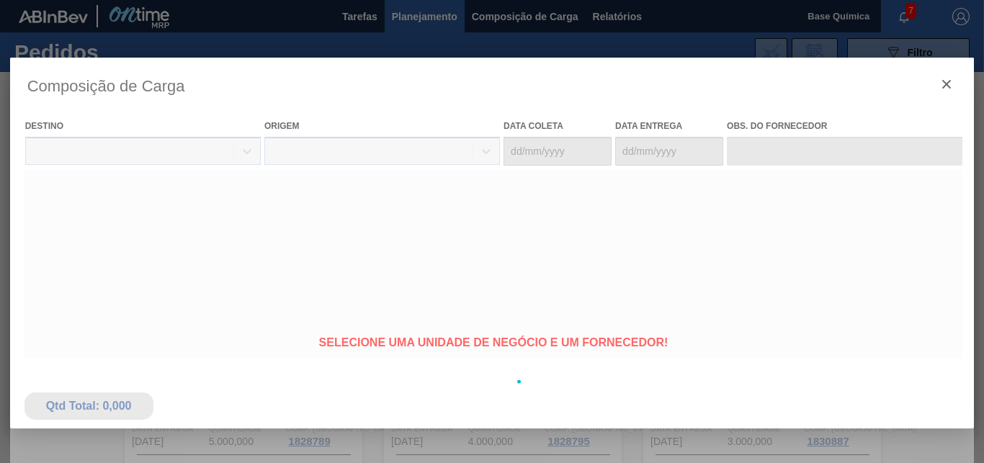
type coleta "29/08/2025"
type entrega "04/09/2025"
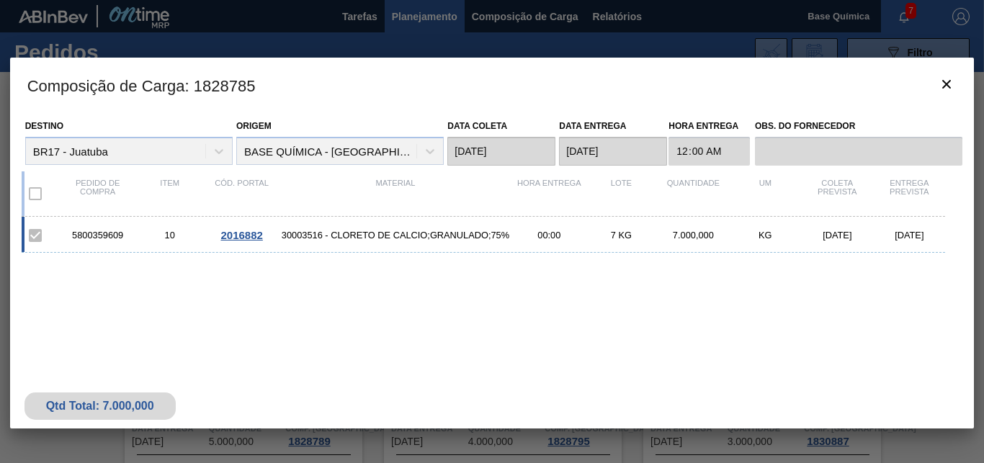
click at [236, 238] on span "2016882" at bounding box center [241, 235] width 42 height 12
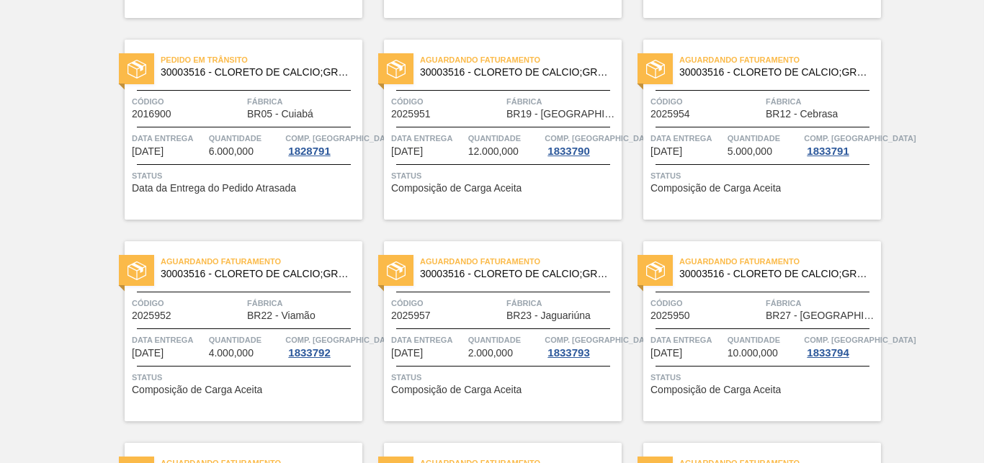
scroll to position [411, 0]
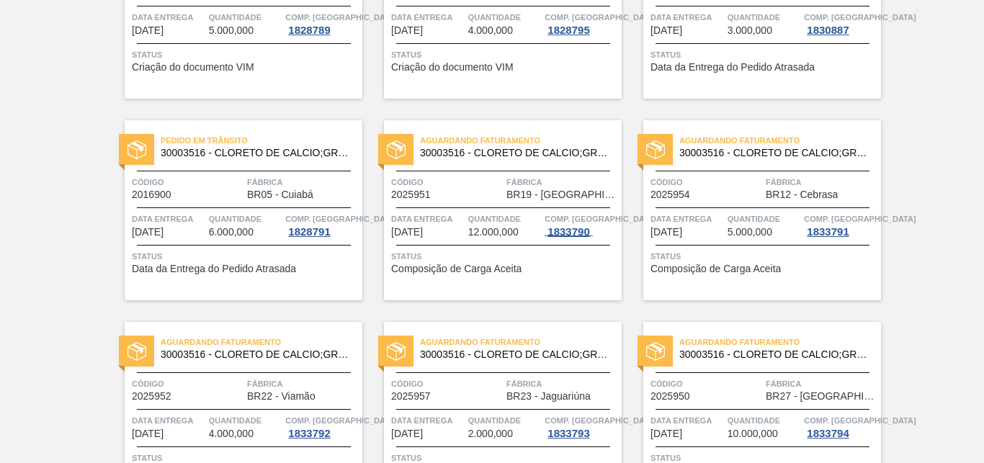
click at [559, 236] on span "1833790" at bounding box center [569, 232] width 48 height 12
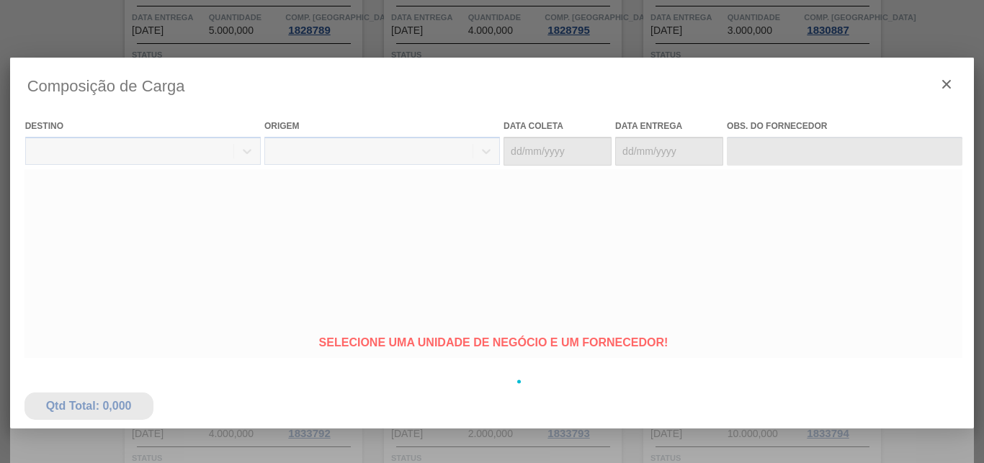
type coleta "12/09/2025"
type entrega "[DATE]"
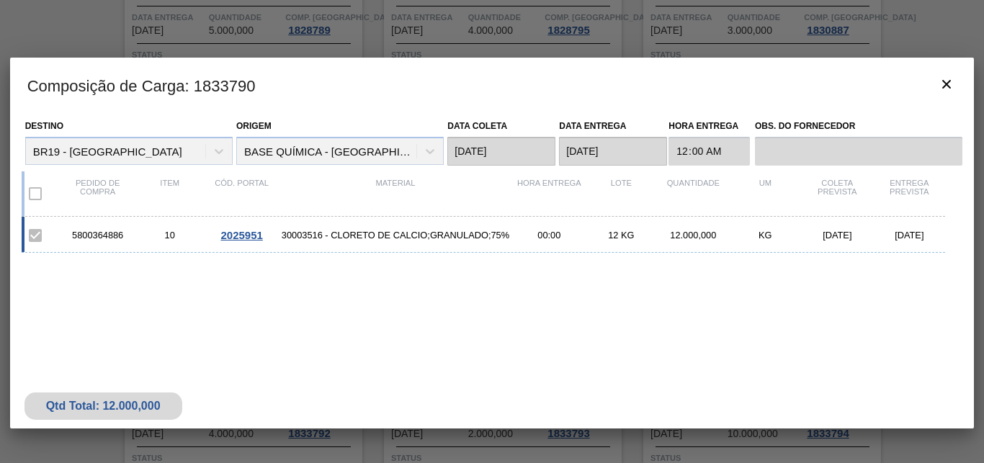
click at [245, 238] on span "2025951" at bounding box center [241, 235] width 42 height 12
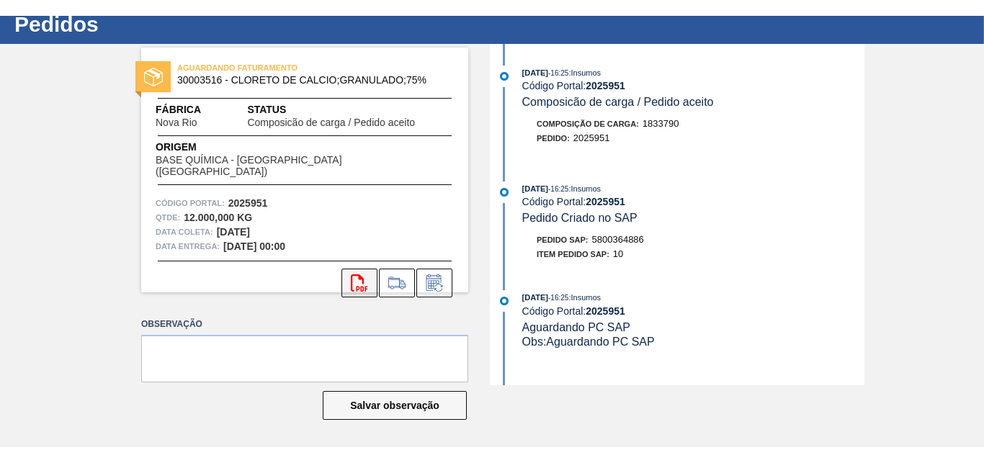
scroll to position [12, 0]
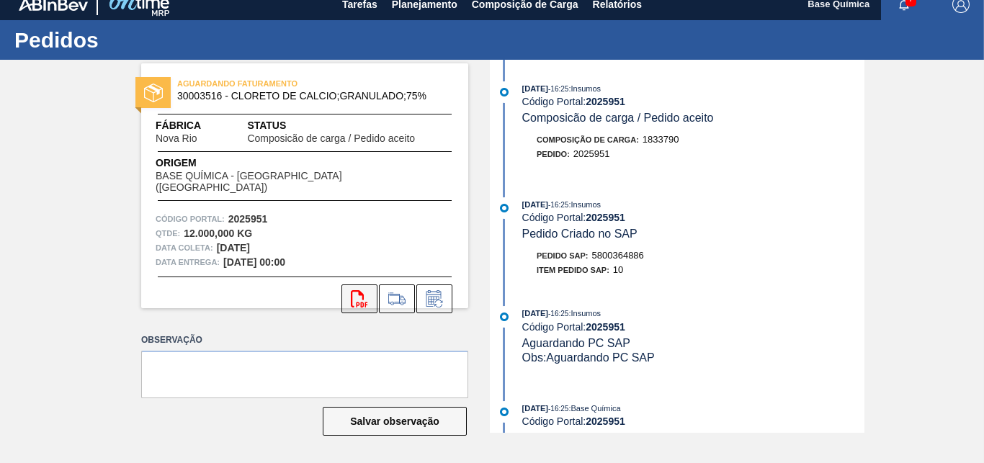
click at [348, 285] on button "svg{fill:#ff0000}" at bounding box center [359, 299] width 36 height 29
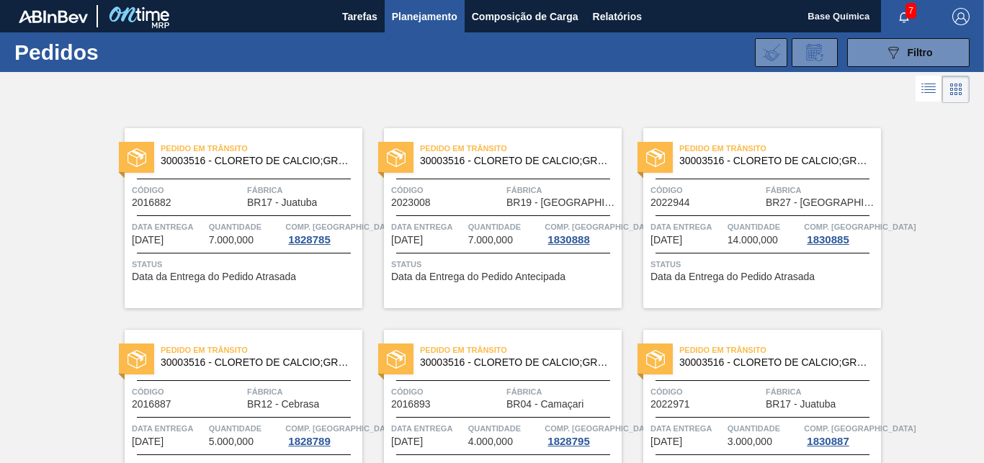
click at [421, 23] on span "Planejamento" at bounding box center [425, 16] width 66 height 17
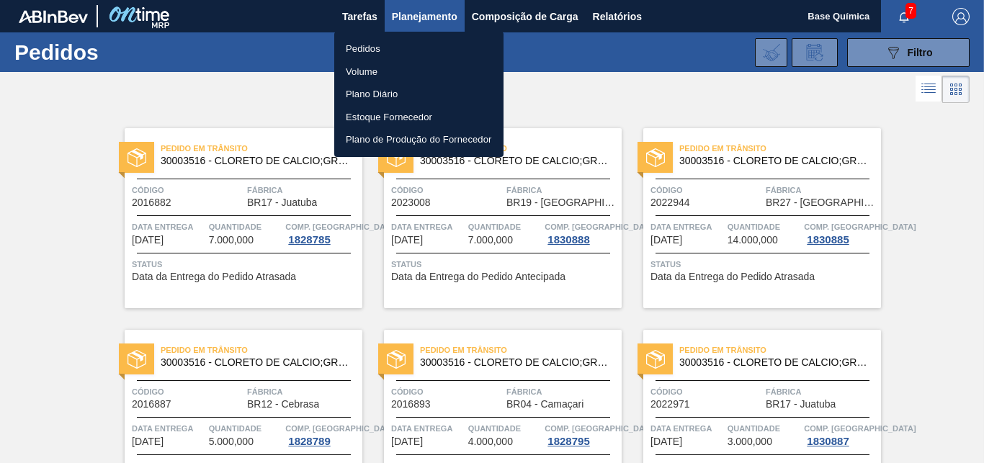
click at [467, 20] on div at bounding box center [492, 231] width 984 height 463
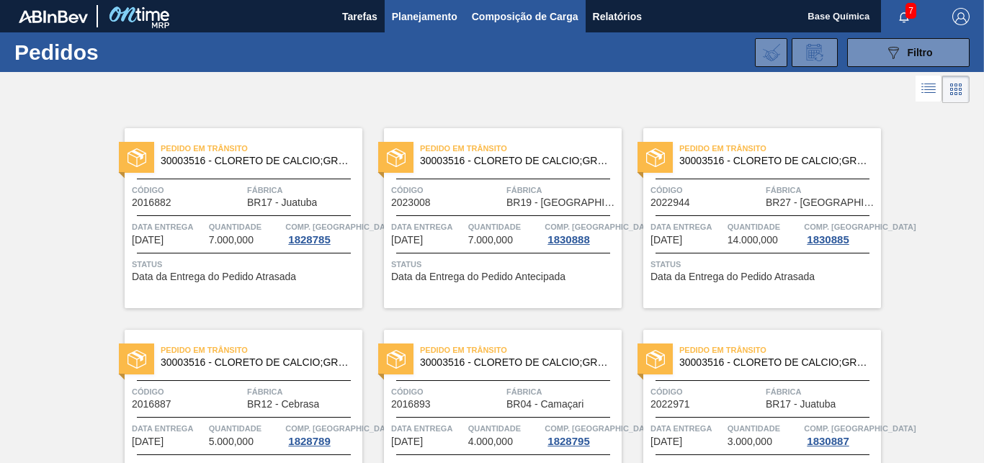
click at [488, 14] on span "Composição de Carga" at bounding box center [525, 16] width 107 height 17
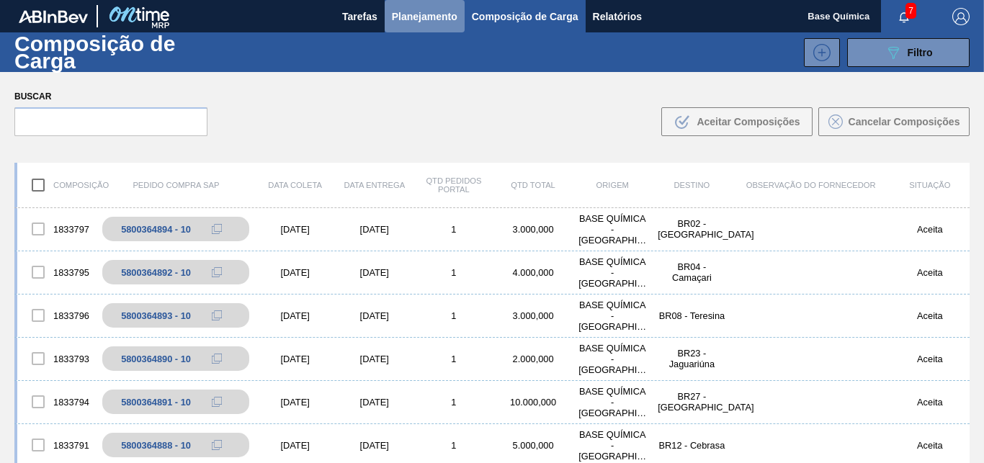
click at [429, 9] on span "Planejamento" at bounding box center [425, 16] width 66 height 17
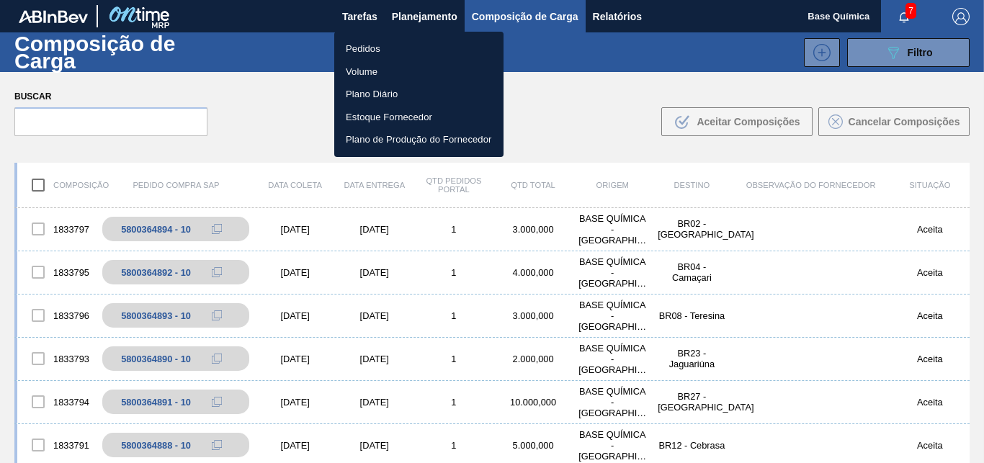
click at [550, 112] on div at bounding box center [492, 231] width 984 height 463
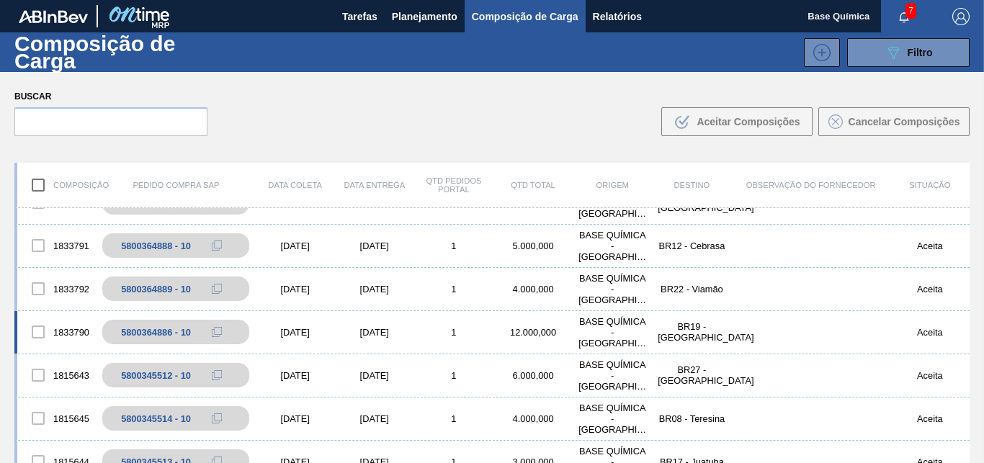
scroll to position [220, 0]
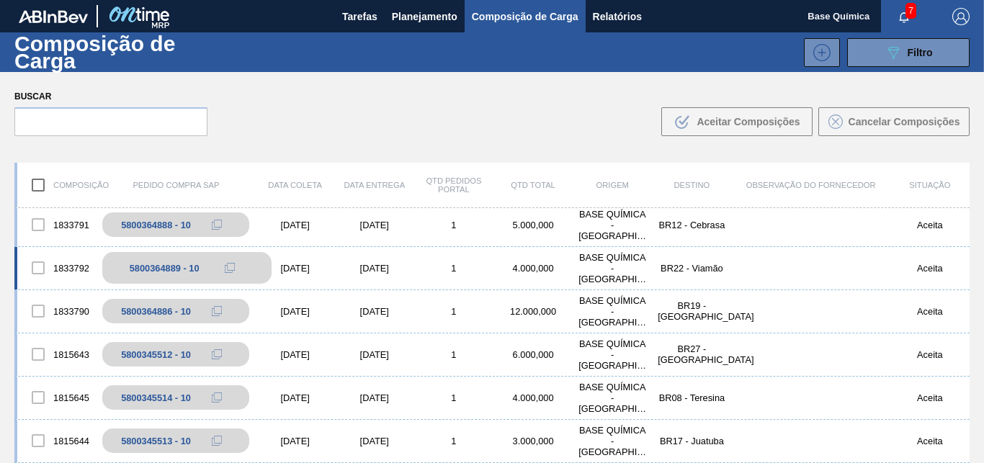
click at [161, 265] on div "5800364889 - 10" at bounding box center [165, 268] width 70 height 11
click at [171, 267] on div "5800364889 - 10" at bounding box center [165, 268] width 70 height 11
click at [189, 264] on div "5800364889 - 10" at bounding box center [165, 268] width 70 height 11
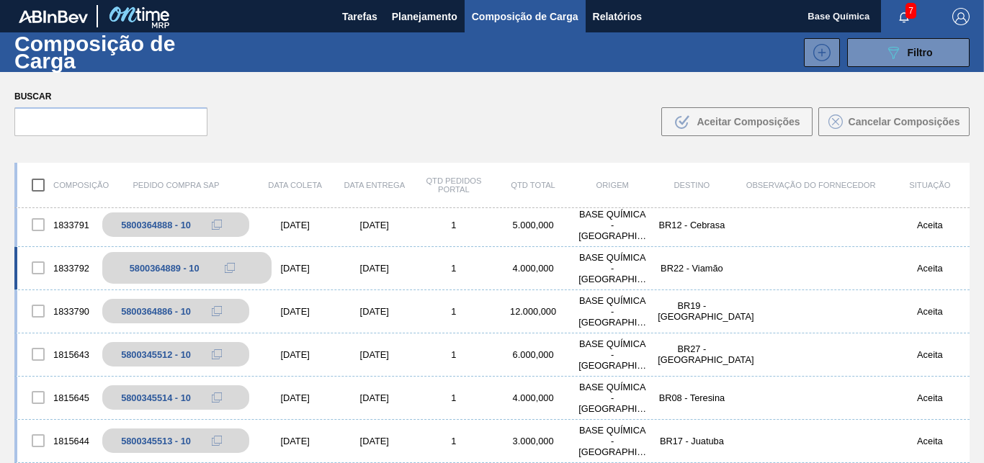
click at [189, 264] on div "5800364889 - 10" at bounding box center [165, 268] width 70 height 11
click at [673, 269] on div "BR22 - Viamão" at bounding box center [691, 268] width 79 height 11
click at [673, 268] on div "BR22 - Viamão" at bounding box center [691, 268] width 79 height 11
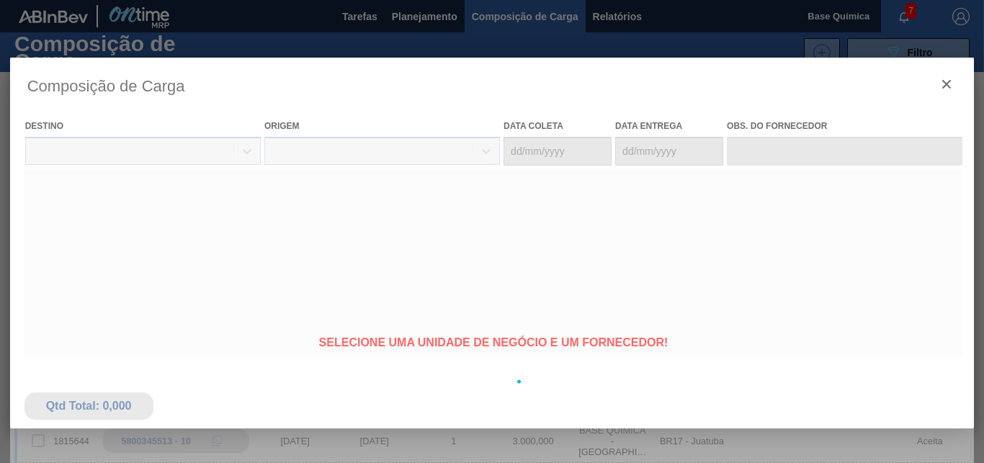
click at [673, 268] on div at bounding box center [492, 382] width 964 height 648
type coleta "12/09/2025"
type entrega "22/09/2025"
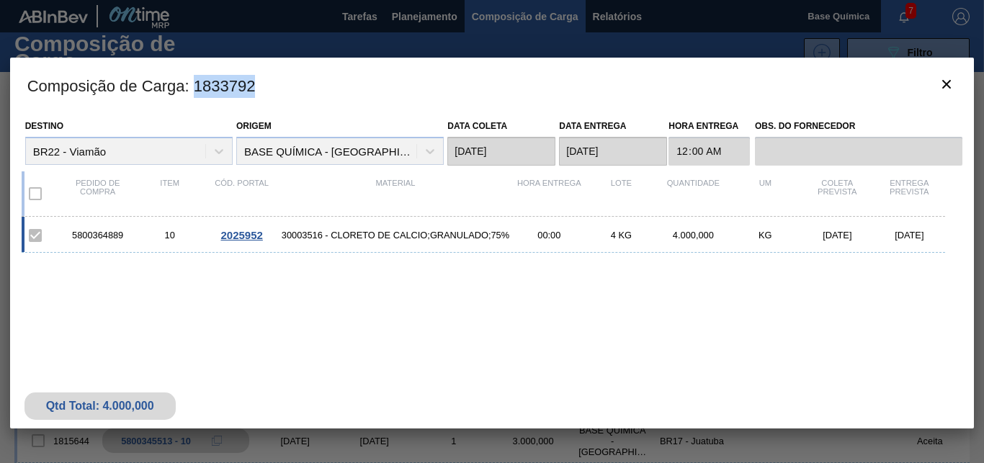
drag, startPoint x: 194, startPoint y: 84, endPoint x: 271, endPoint y: 93, distance: 76.8
click at [271, 93] on h3 "Composição de Carga : 1833792" at bounding box center [492, 85] width 964 height 55
copy h3 "1833792"
click at [236, 234] on span "2025952" at bounding box center [241, 235] width 42 height 12
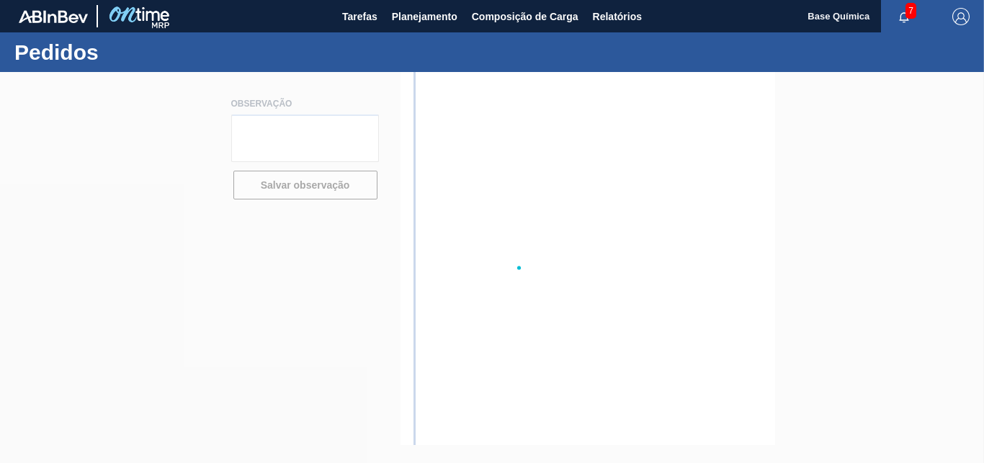
click at [238, 232] on div at bounding box center [492, 267] width 984 height 391
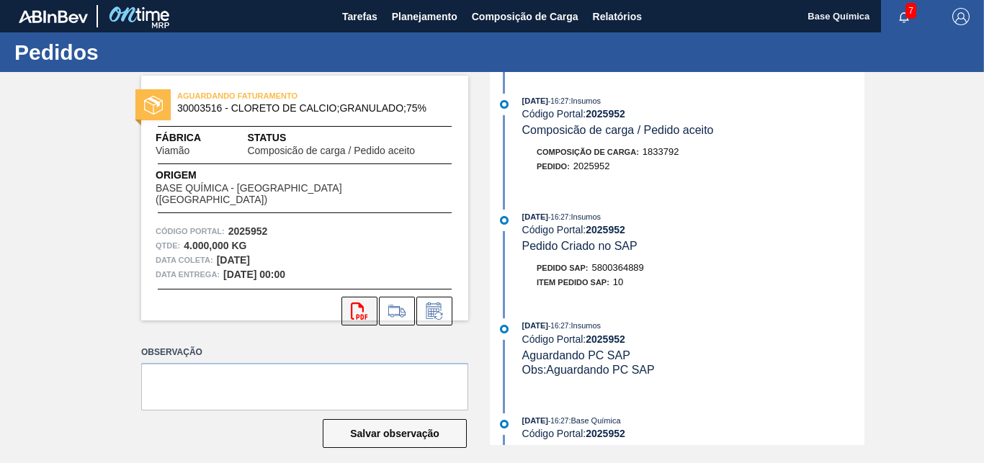
click at [354, 303] on icon at bounding box center [359, 311] width 17 height 17
click at [603, 145] on div "08/09/2025 - 16:27 : Insumos Código Portal: 2025952 Composicão de carga / Pedid…" at bounding box center [678, 141] width 371 height 94
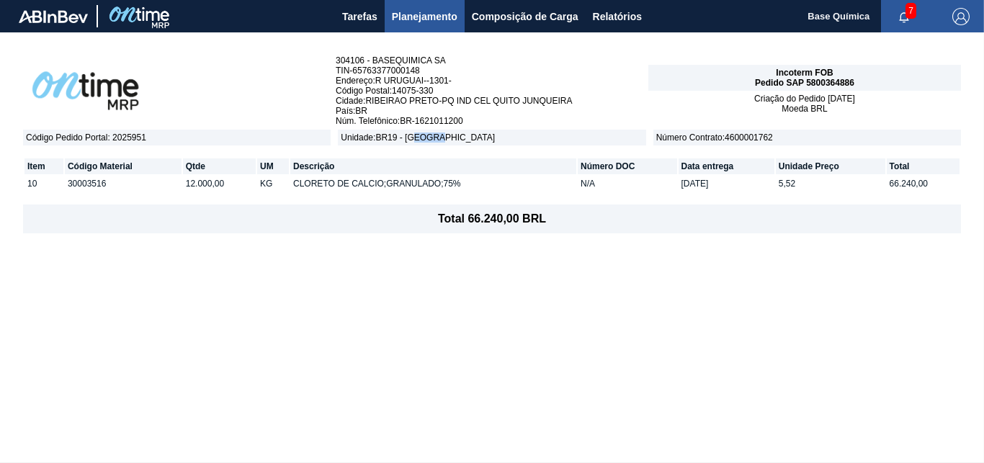
drag, startPoint x: 422, startPoint y: 143, endPoint x: 438, endPoint y: 142, distance: 15.9
click at [438, 142] on span "Unidade : BR19 - [GEOGRAPHIC_DATA]" at bounding box center [492, 138] width 308 height 16
drag, startPoint x: 406, startPoint y: 143, endPoint x: 447, endPoint y: 138, distance: 41.5
click at [447, 137] on span "Unidade : BR19 - [GEOGRAPHIC_DATA]" at bounding box center [492, 138] width 308 height 16
click at [387, 115] on span "País : BR" at bounding box center [492, 111] width 313 height 10
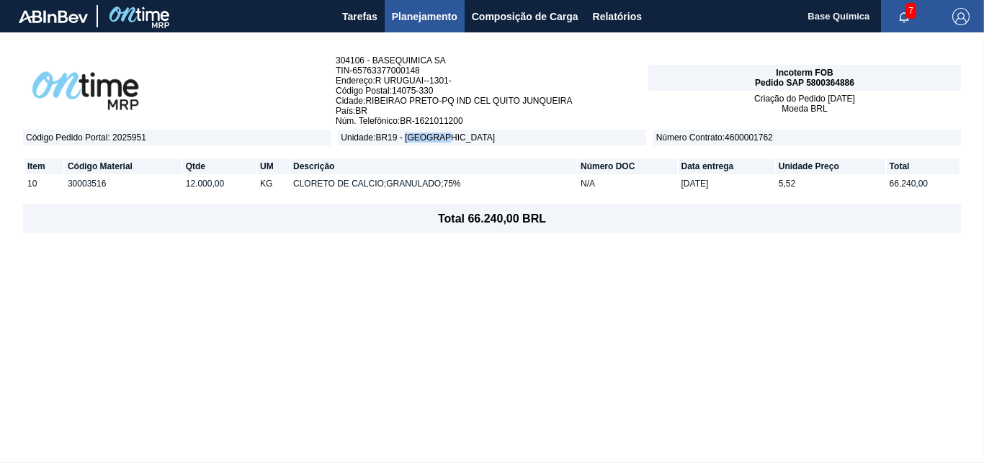
drag, startPoint x: 408, startPoint y: 143, endPoint x: 447, endPoint y: 138, distance: 38.6
click at [447, 138] on span "Unidade : BR19 - [GEOGRAPHIC_DATA]" at bounding box center [492, 138] width 308 height 16
copy span "Nova Rio"
drag, startPoint x: 115, startPoint y: 180, endPoint x: 107, endPoint y: 170, distance: 12.8
click at [114, 174] on th "Código Material" at bounding box center [123, 166] width 117 height 16
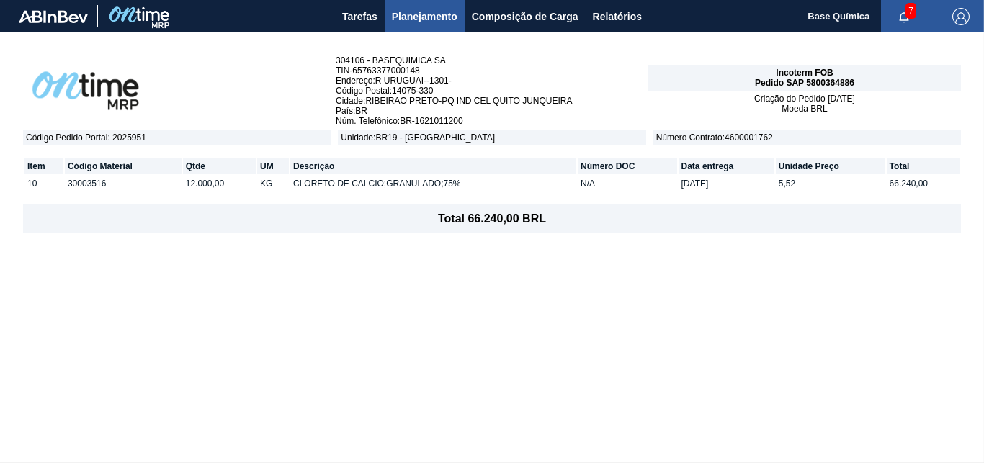
click at [107, 169] on th "Código Material" at bounding box center [123, 166] width 117 height 16
click at [231, 201] on table "Item Código Material Qtde UM Descrição Número DOC Data entrega Unidade Preço To…" at bounding box center [492, 175] width 938 height 59
drag, startPoint x: 807, startPoint y: 80, endPoint x: 857, endPoint y: 87, distance: 50.9
click at [857, 87] on div "Incoterm FOB Pedido SAP 5800364886" at bounding box center [804, 78] width 313 height 26
copy span "5800364886"
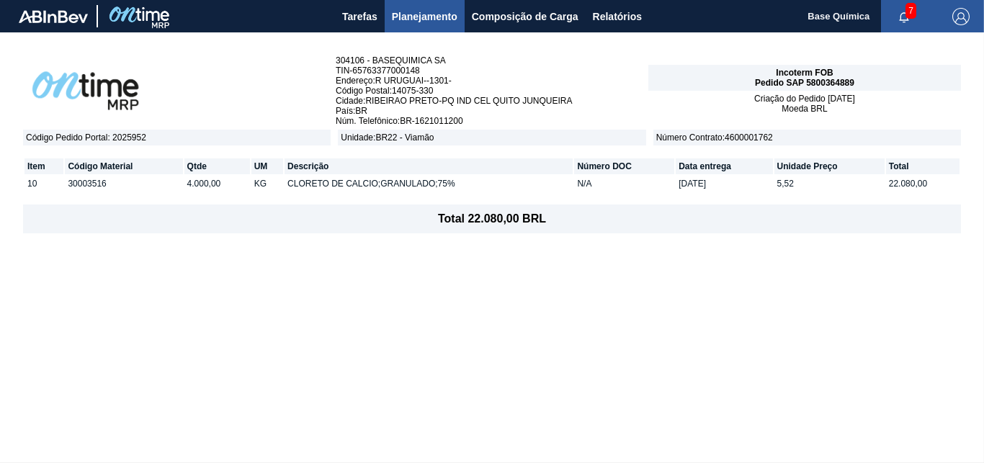
click at [307, 58] on div "304106 - BASEQUIMICA SA TIN - 65763377000148 Endereço : R URUGUAI--1301- Código…" at bounding box center [492, 90] width 938 height 71
drag, startPoint x: 806, startPoint y: 81, endPoint x: 856, endPoint y: 83, distance: 49.7
click at [856, 83] on div "Incoterm FOB Pedido SAP 5800364889" at bounding box center [804, 78] width 313 height 26
copy span "5800364889"
click at [800, 83] on span "Pedido SAP 5800364889" at bounding box center [804, 83] width 99 height 10
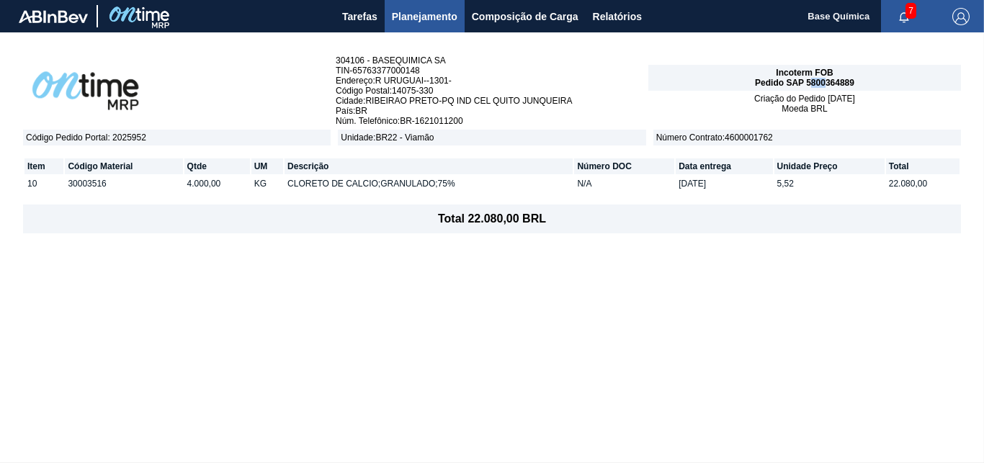
drag, startPoint x: 810, startPoint y: 84, endPoint x: 820, endPoint y: 86, distance: 11.0
click at [823, 86] on span "Pedido SAP 5800364889" at bounding box center [804, 83] width 99 height 10
drag, startPoint x: 807, startPoint y: 84, endPoint x: 854, endPoint y: 87, distance: 47.0
click at [854, 87] on span "Pedido SAP 5800364889" at bounding box center [804, 83] width 99 height 10
copy span "5800364889"
